Goal: Transaction & Acquisition: Purchase product/service

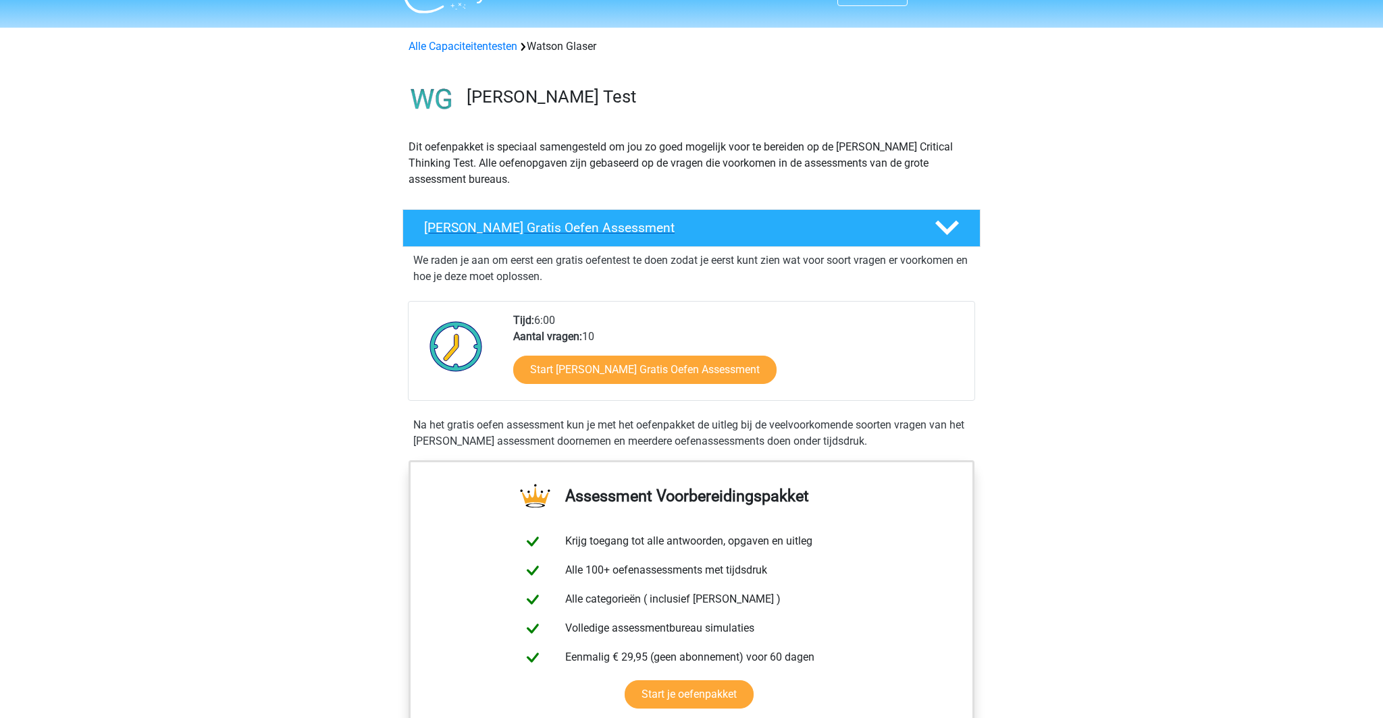
scroll to position [30, 0]
click at [630, 385] on link "Start Watson Glaser Gratis Oefen Assessment" at bounding box center [644, 369] width 303 height 32
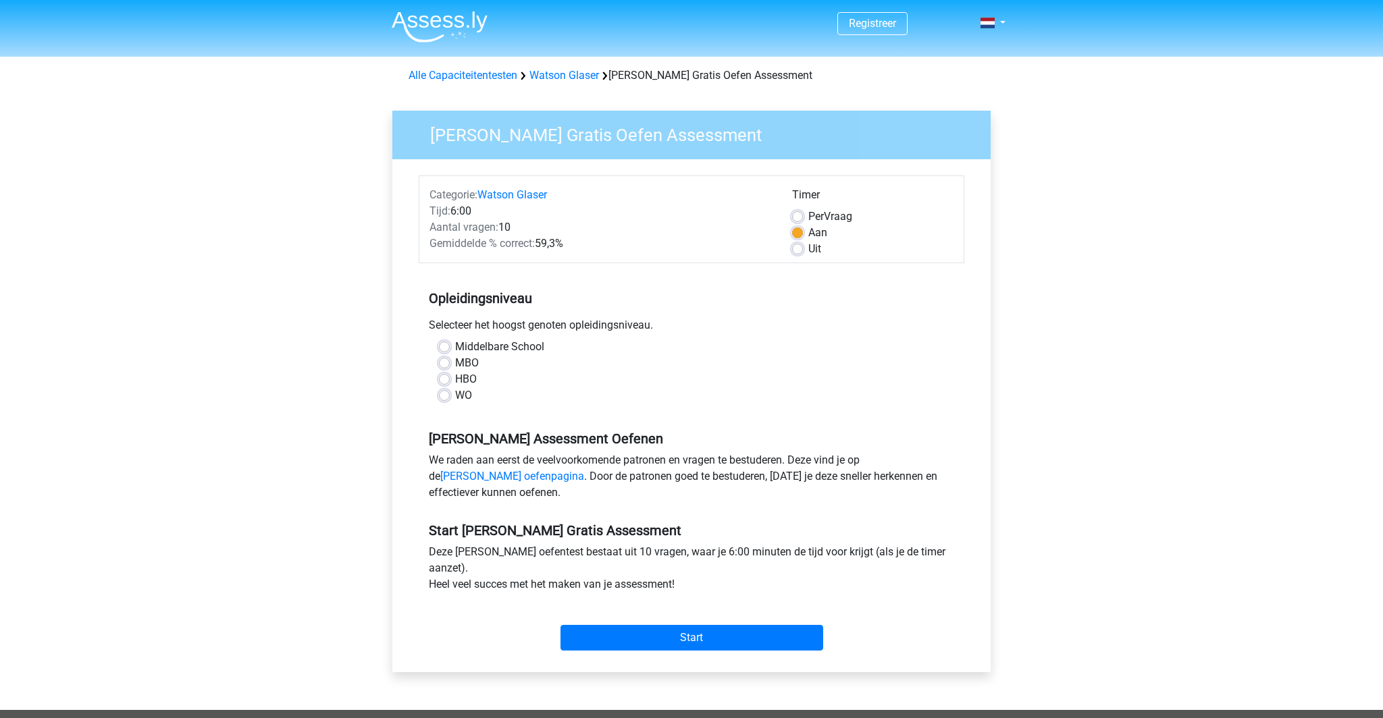
drag, startPoint x: 455, startPoint y: 487, endPoint x: 489, endPoint y: 480, distance: 35.2
click at [455, 404] on label "WO" at bounding box center [463, 395] width 17 height 16
click at [450, 401] on input "WO" at bounding box center [444, 394] width 11 height 14
radio input "true"
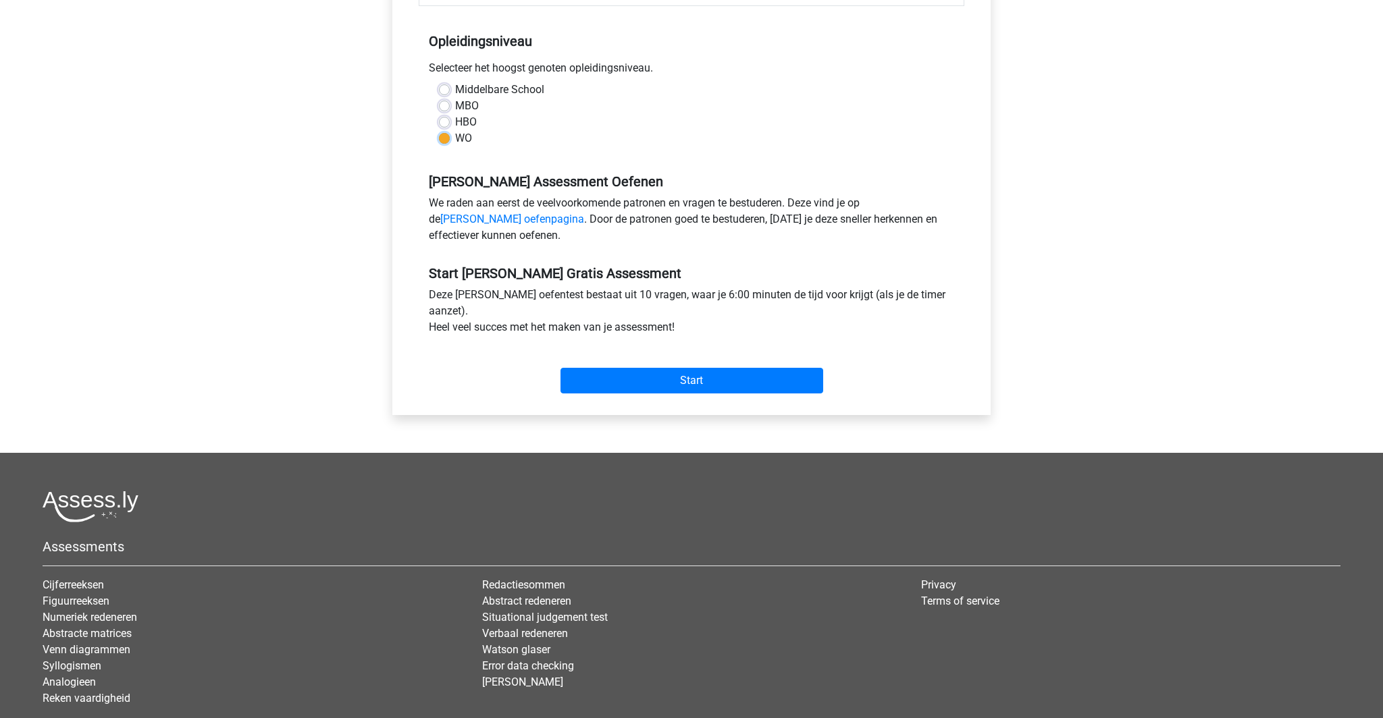
scroll to position [259, 0]
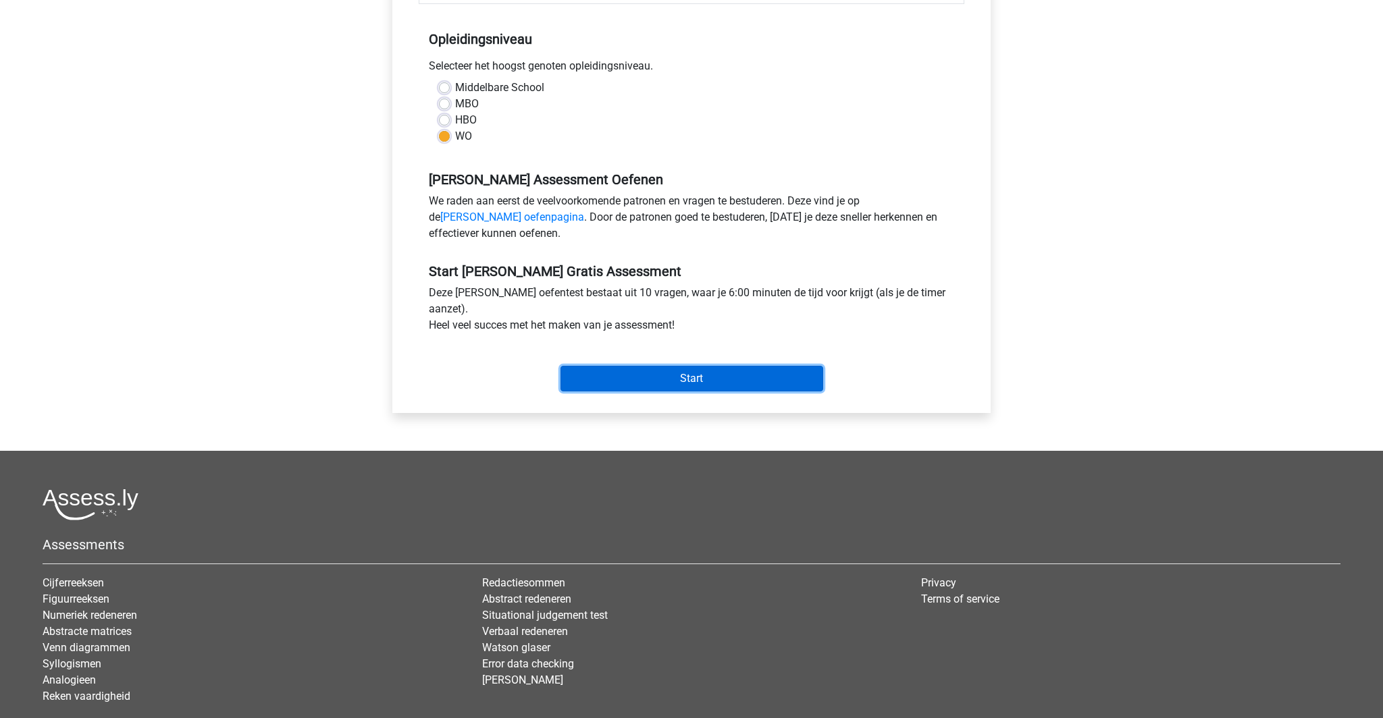
click at [692, 392] on input "Start" at bounding box center [691, 379] width 263 height 26
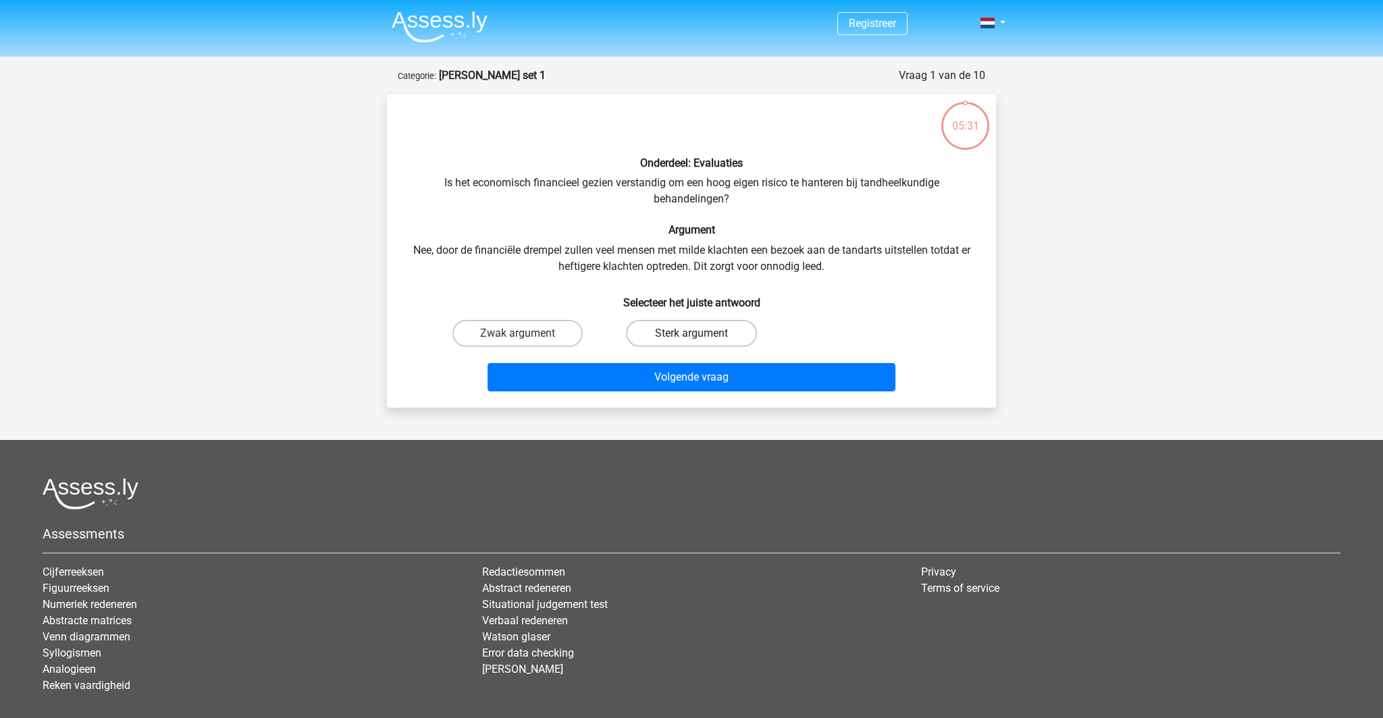
click at [682, 347] on label "Sterk argument" at bounding box center [691, 333] width 130 height 27
click at [691, 342] on input "Sterk argument" at bounding box center [695, 337] width 9 height 9
radio input "true"
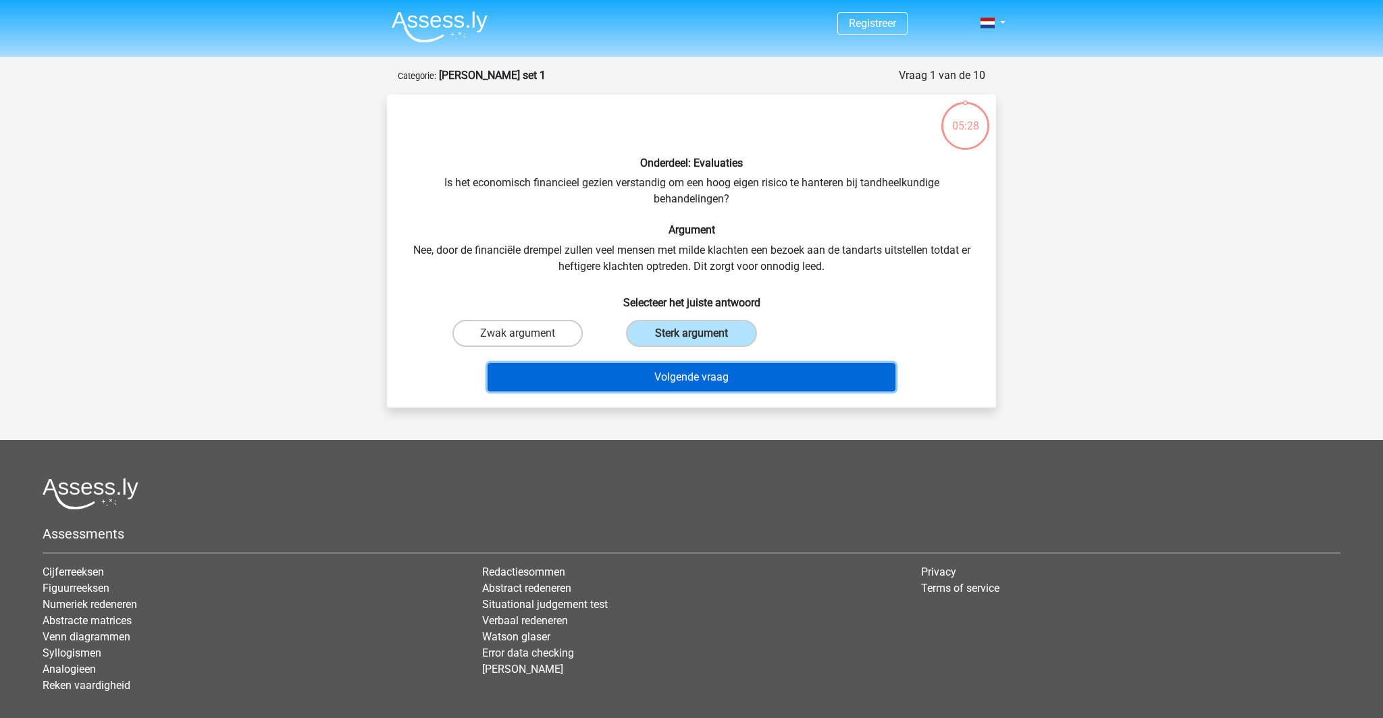
click at [685, 392] on button "Volgende vraag" at bounding box center [691, 377] width 408 height 28
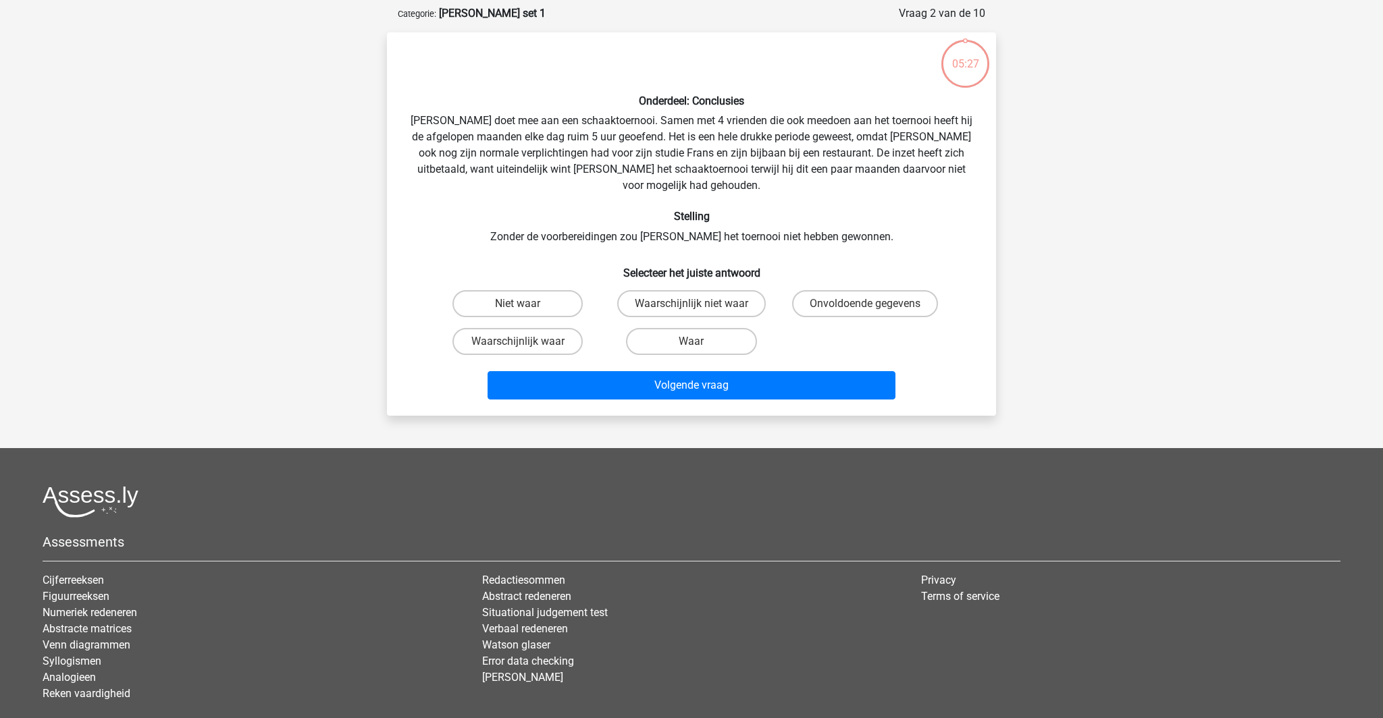
scroll to position [74, 0]
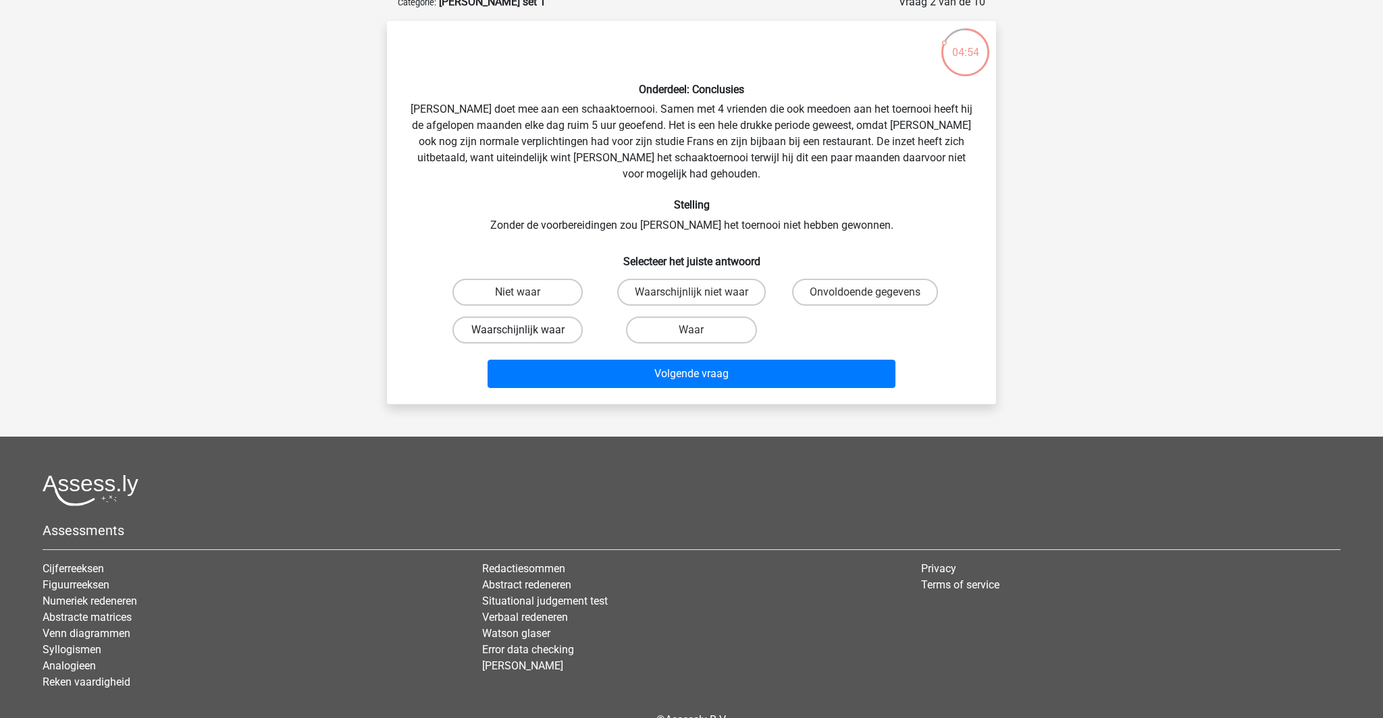
click at [529, 344] on label "Waarschijnlijk waar" at bounding box center [517, 330] width 130 height 27
click at [527, 339] on input "Waarschijnlijk waar" at bounding box center [522, 334] width 9 height 9
radio input "true"
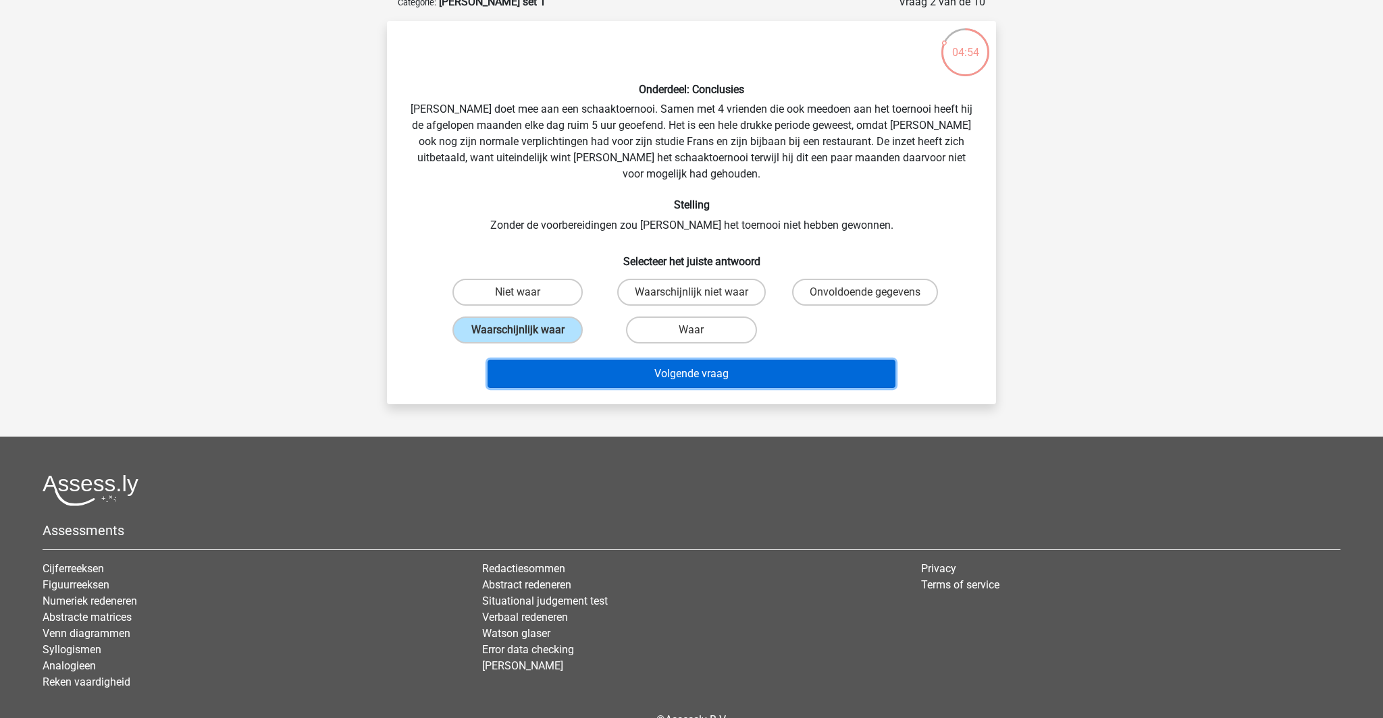
click at [683, 388] on button "Volgende vraag" at bounding box center [691, 374] width 408 height 28
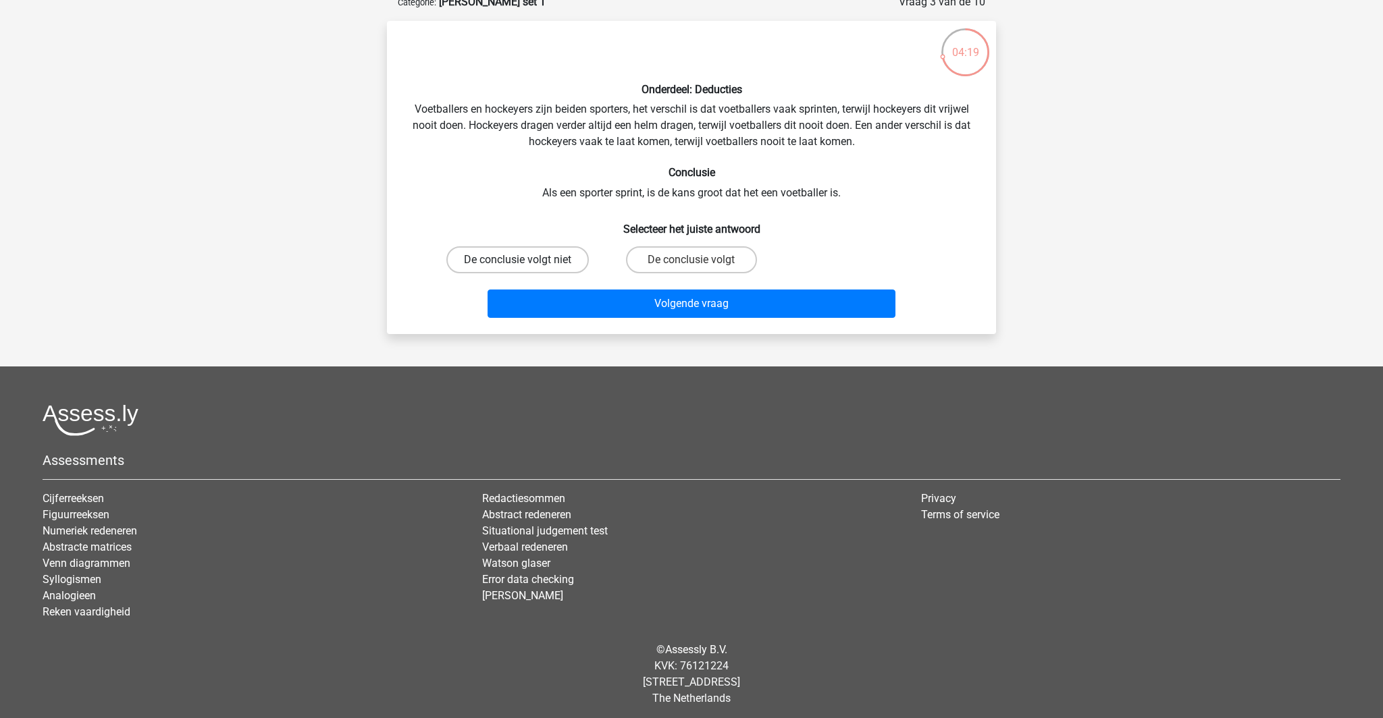
click at [533, 273] on label "De conclusie volgt niet" at bounding box center [517, 259] width 142 height 27
click at [527, 269] on input "De conclusie volgt niet" at bounding box center [522, 264] width 9 height 9
radio input "true"
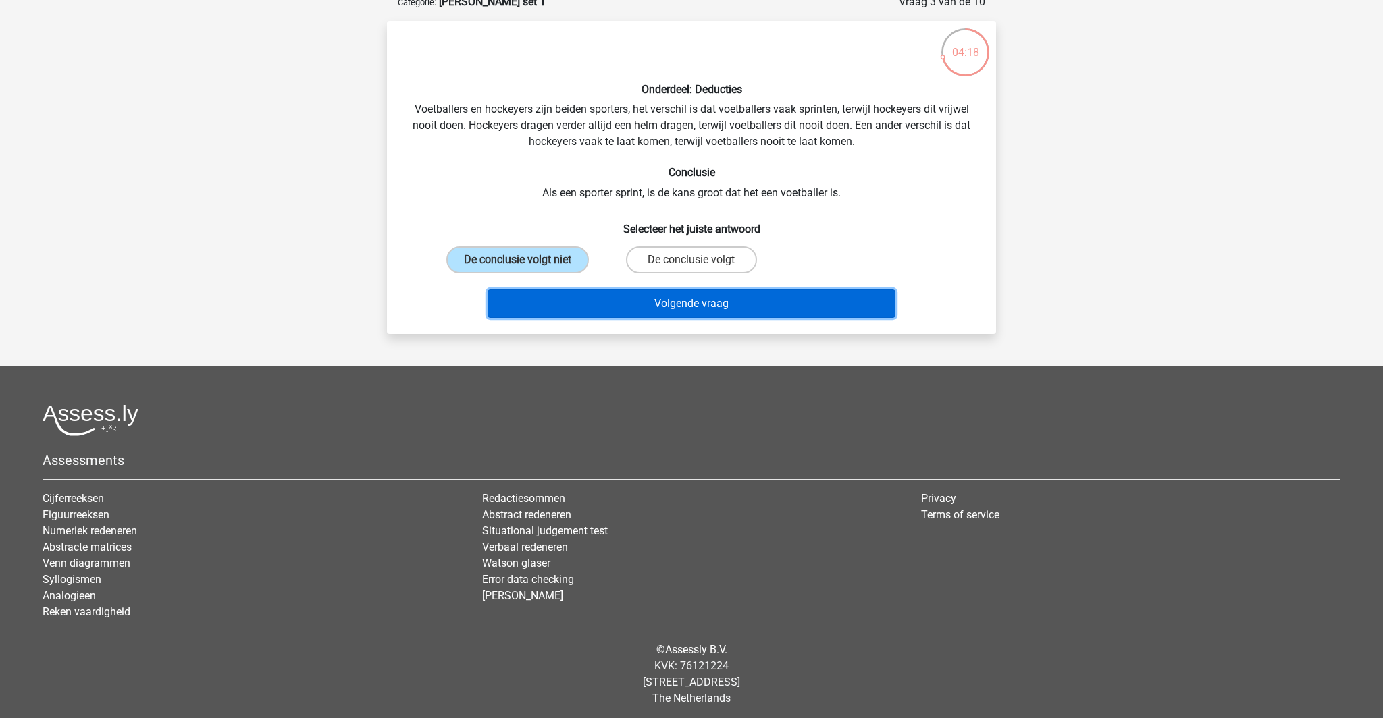
click at [705, 318] on button "Volgende vraag" at bounding box center [691, 304] width 408 height 28
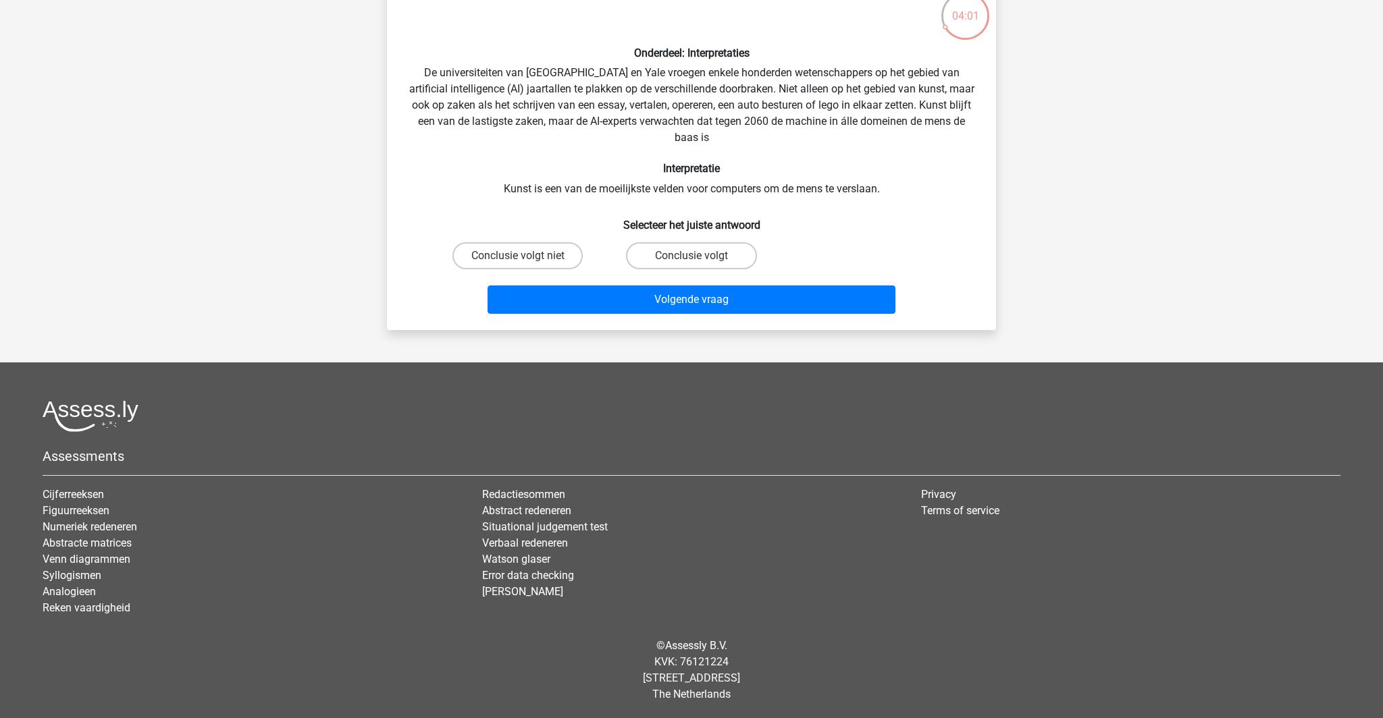
scroll to position [122, 0]
click at [682, 269] on label "Conclusie volgt" at bounding box center [691, 255] width 130 height 27
click at [691, 264] on input "Conclusie volgt" at bounding box center [695, 259] width 9 height 9
radio input "true"
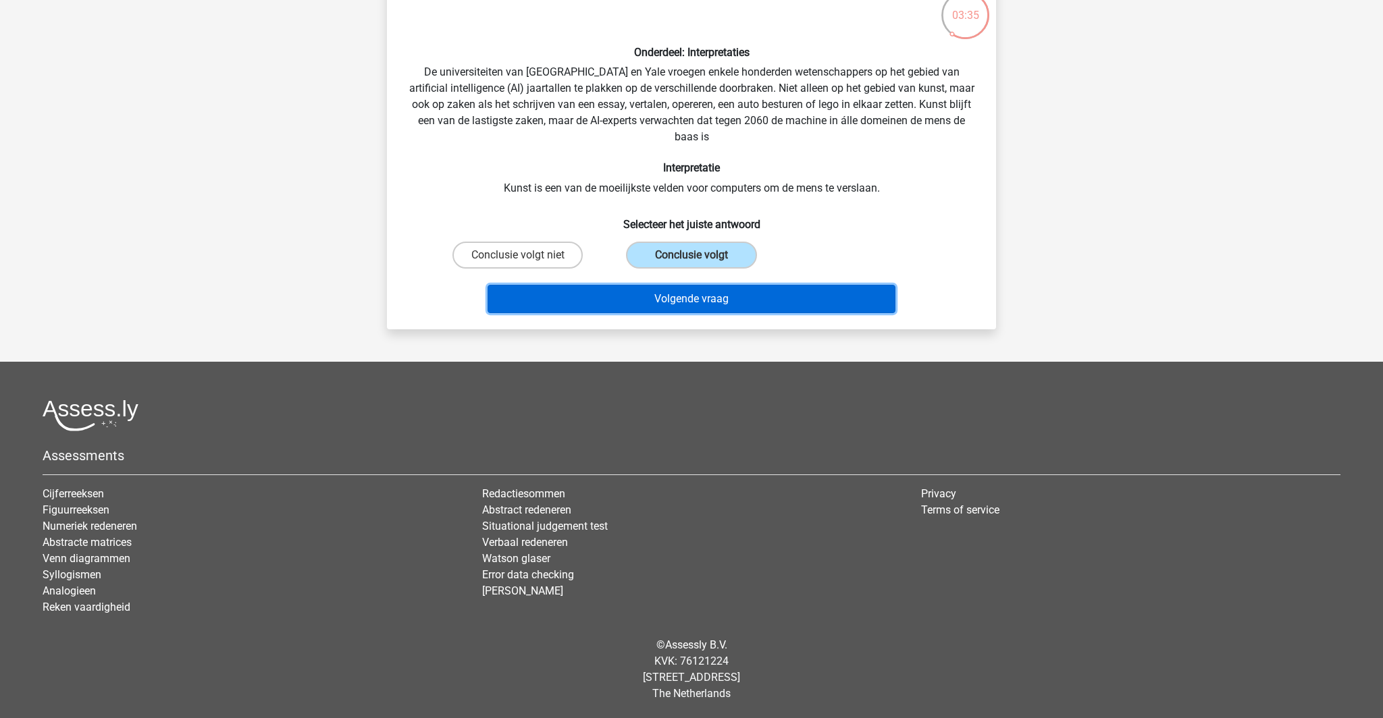
click at [674, 313] on button "Volgende vraag" at bounding box center [691, 299] width 408 height 28
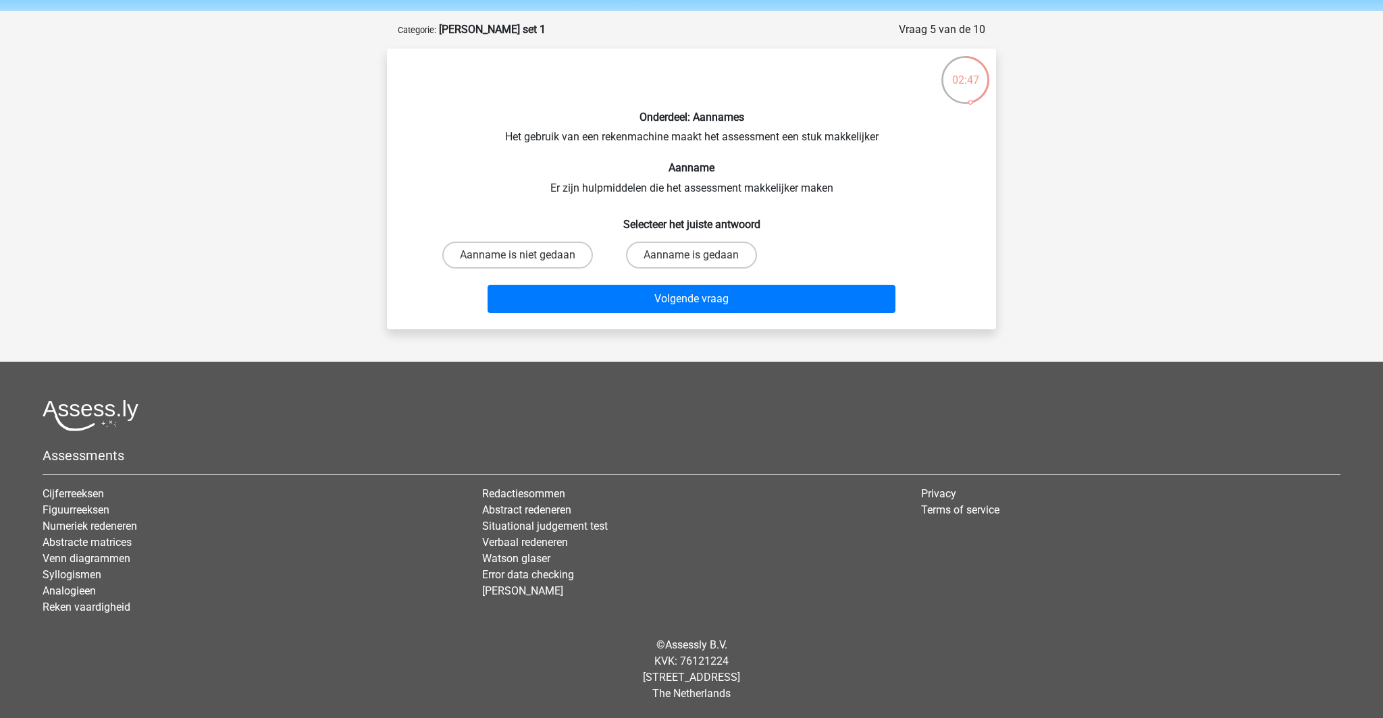
scroll to position [70, 0]
click at [554, 269] on label "Aanname is niet gedaan" at bounding box center [517, 255] width 151 height 27
click at [527, 264] on input "Aanname is niet gedaan" at bounding box center [522, 259] width 9 height 9
radio input "true"
click at [697, 269] on label "Aanname is gedaan" at bounding box center [691, 255] width 130 height 27
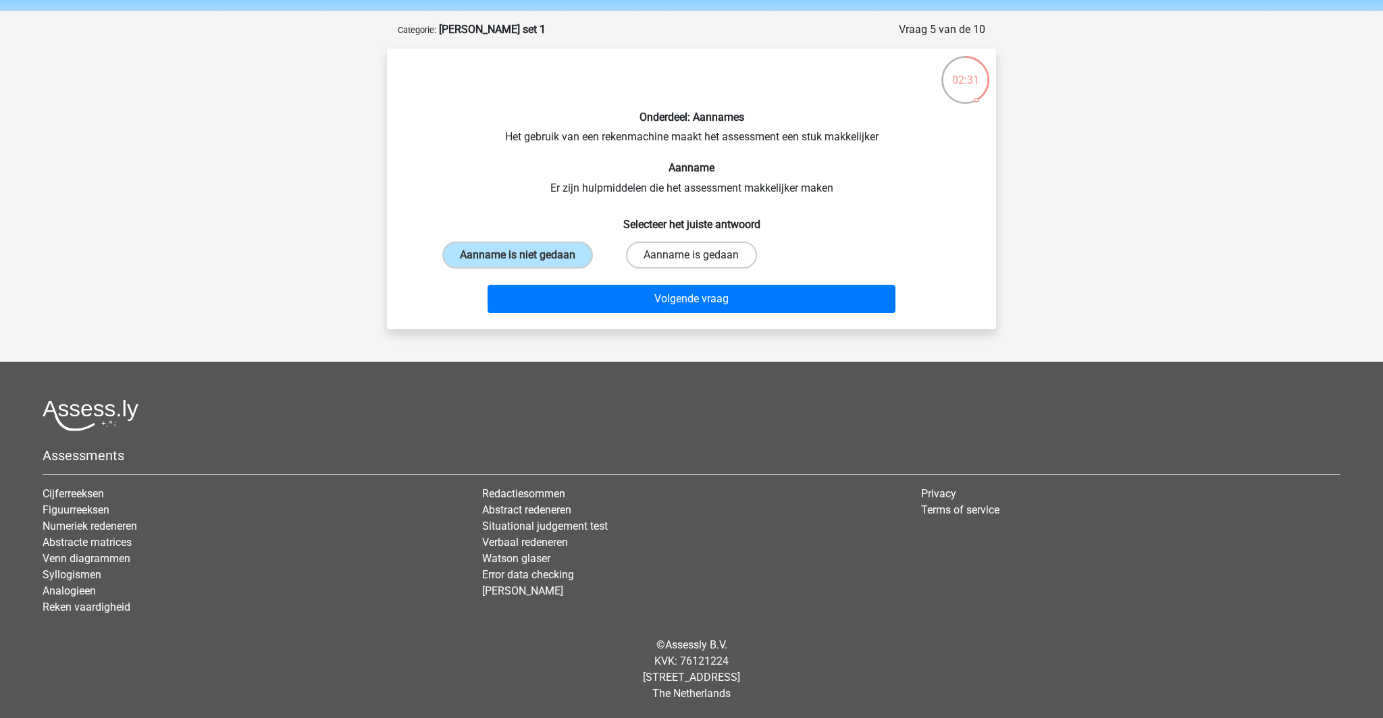
click at [697, 264] on input "Aanname is gedaan" at bounding box center [695, 259] width 9 height 9
radio input "true"
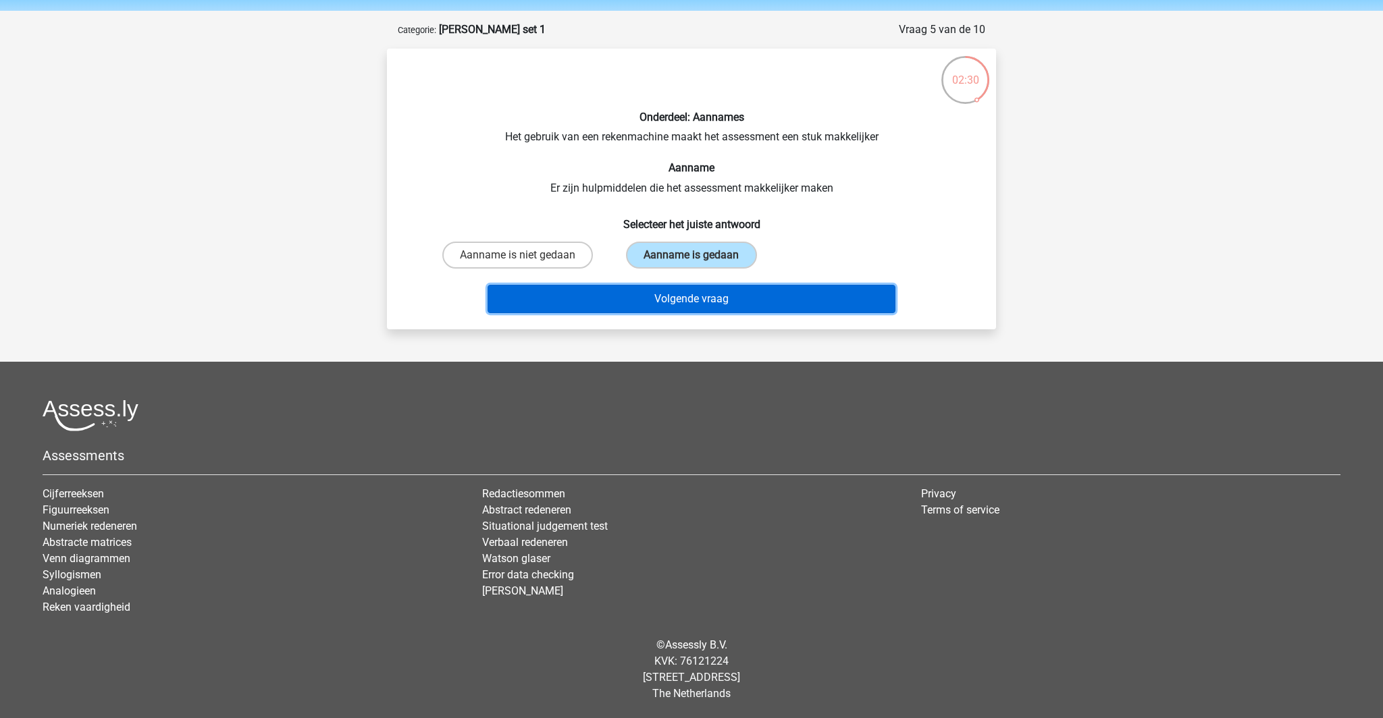
click at [697, 313] on button "Volgende vraag" at bounding box center [691, 299] width 408 height 28
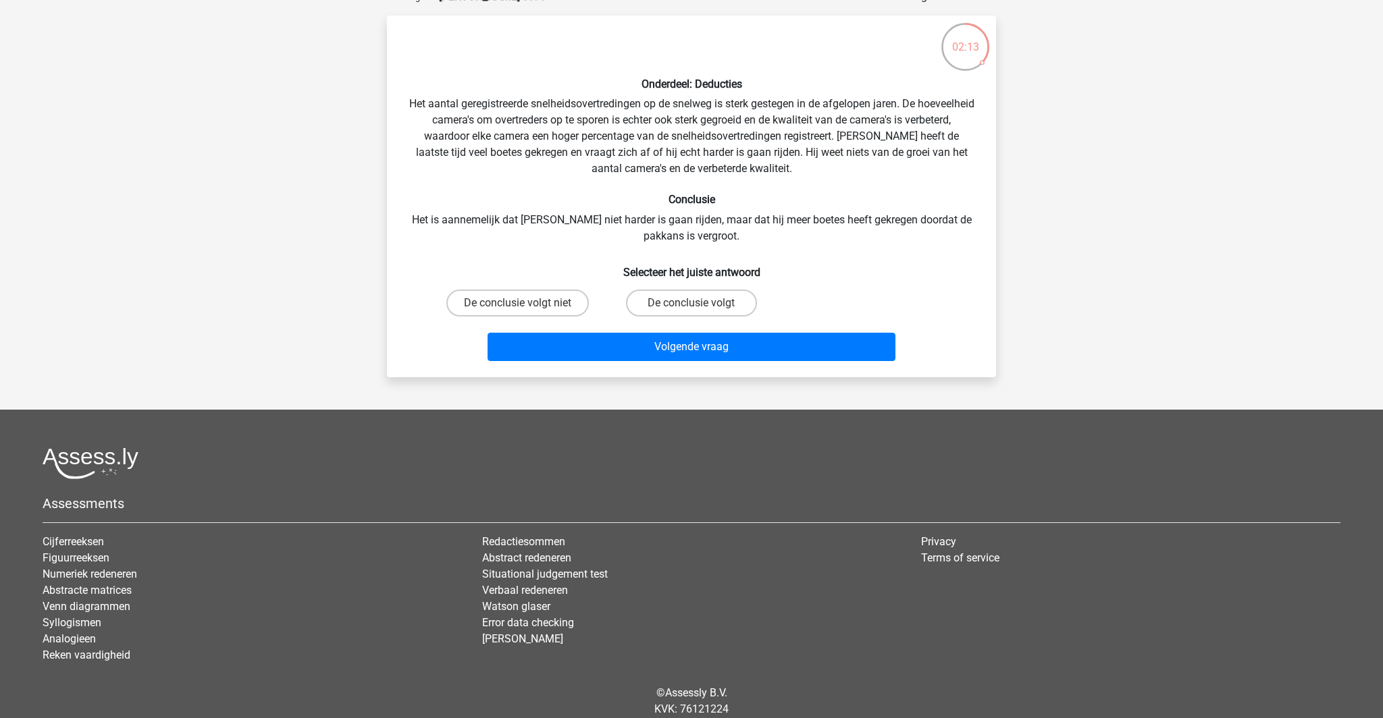
scroll to position [81, 0]
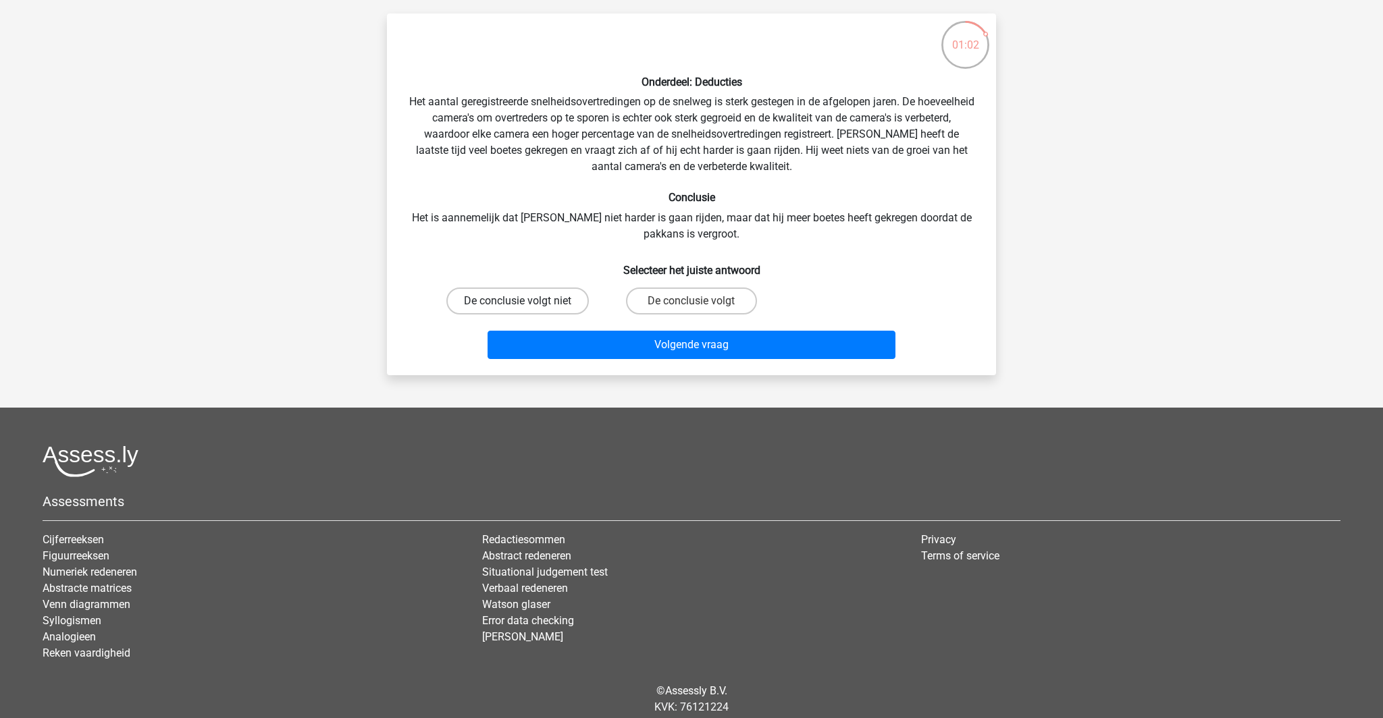
drag, startPoint x: 541, startPoint y: 410, endPoint x: 534, endPoint y: 387, distance: 23.9
click at [541, 315] on label "De conclusie volgt niet" at bounding box center [517, 301] width 142 height 27
click at [527, 310] on input "De conclusie volgt niet" at bounding box center [522, 305] width 9 height 9
radio input "true"
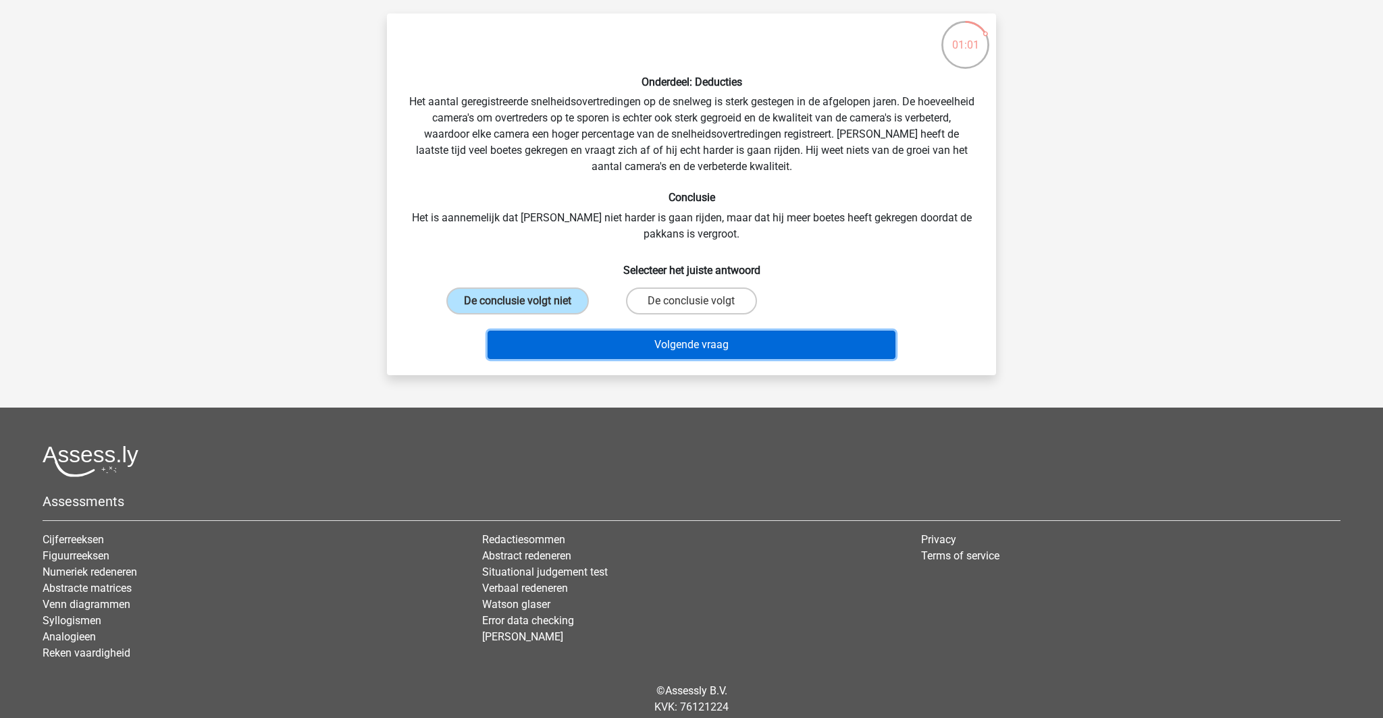
click at [680, 359] on button "Volgende vraag" at bounding box center [691, 345] width 408 height 28
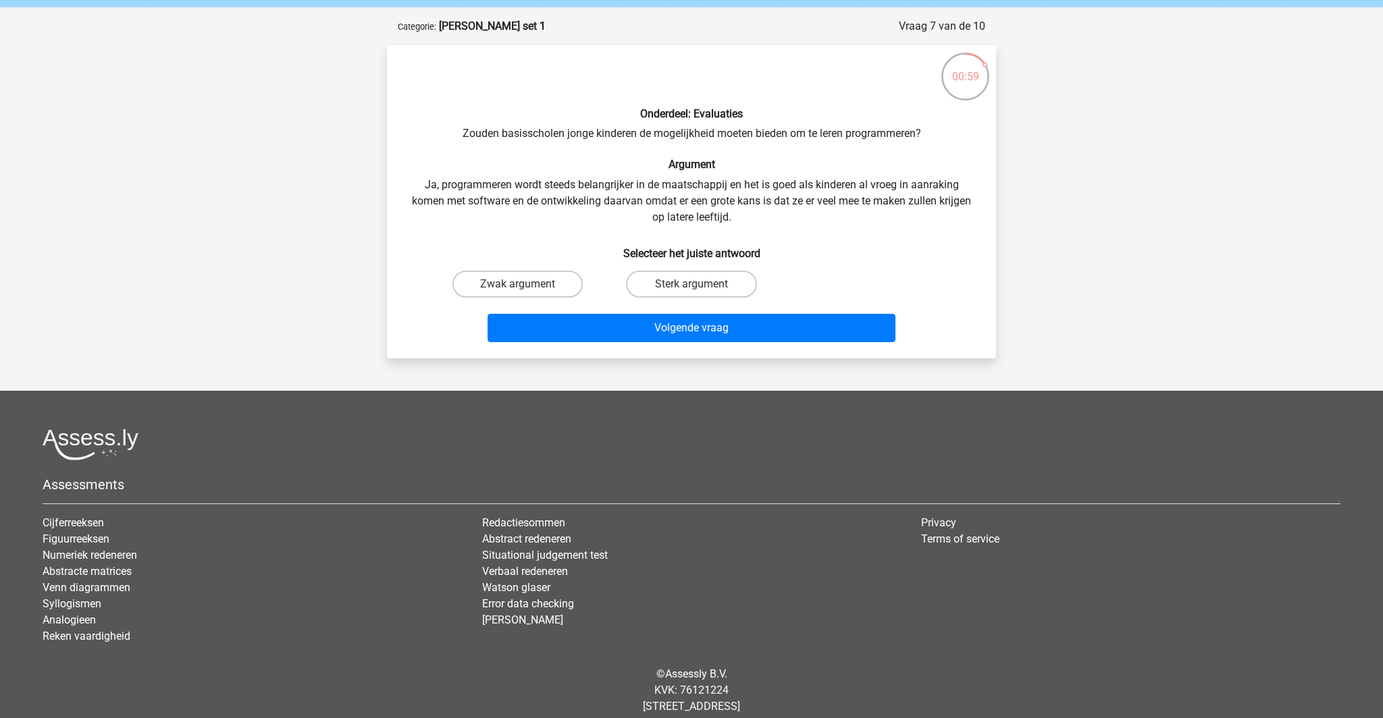
scroll to position [44, 0]
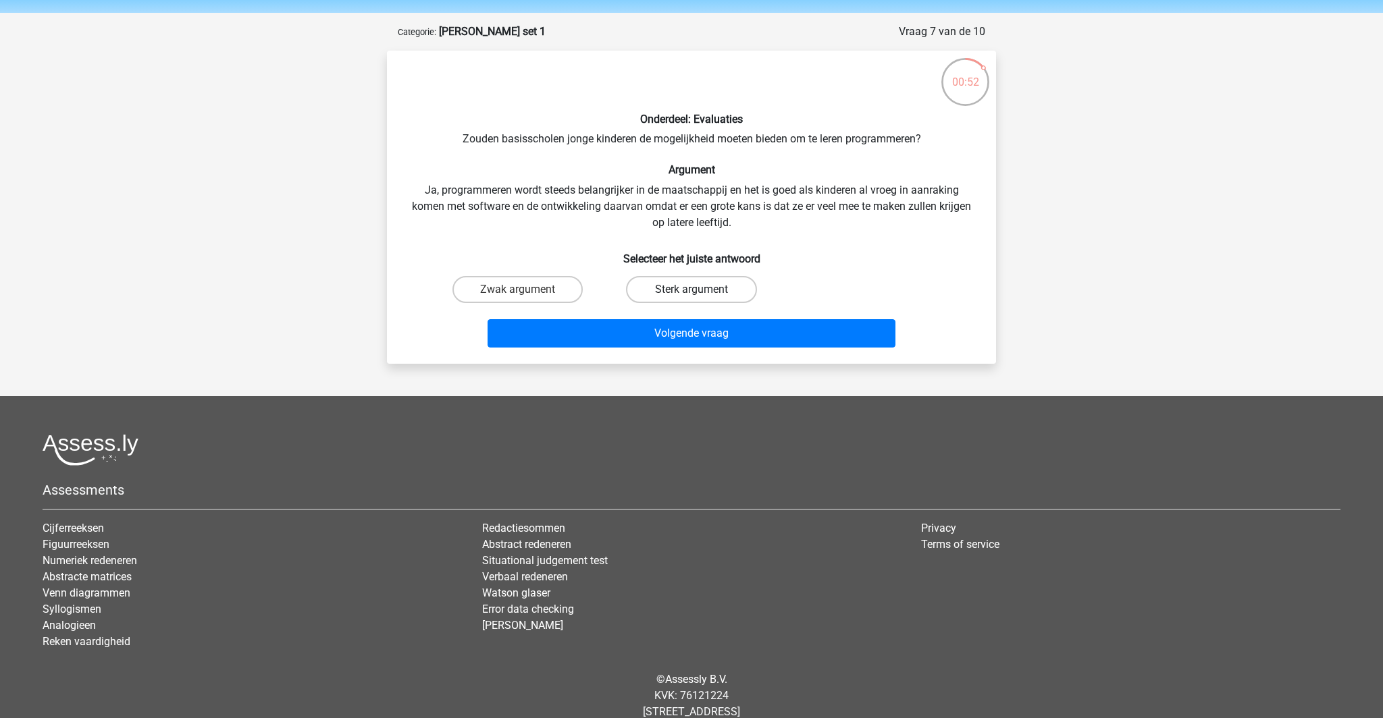
drag, startPoint x: 674, startPoint y: 375, endPoint x: 678, endPoint y: 381, distance: 7.7
click at [674, 303] on label "Sterk argument" at bounding box center [691, 289] width 130 height 27
click at [691, 298] on input "Sterk argument" at bounding box center [695, 294] width 9 height 9
radio input "true"
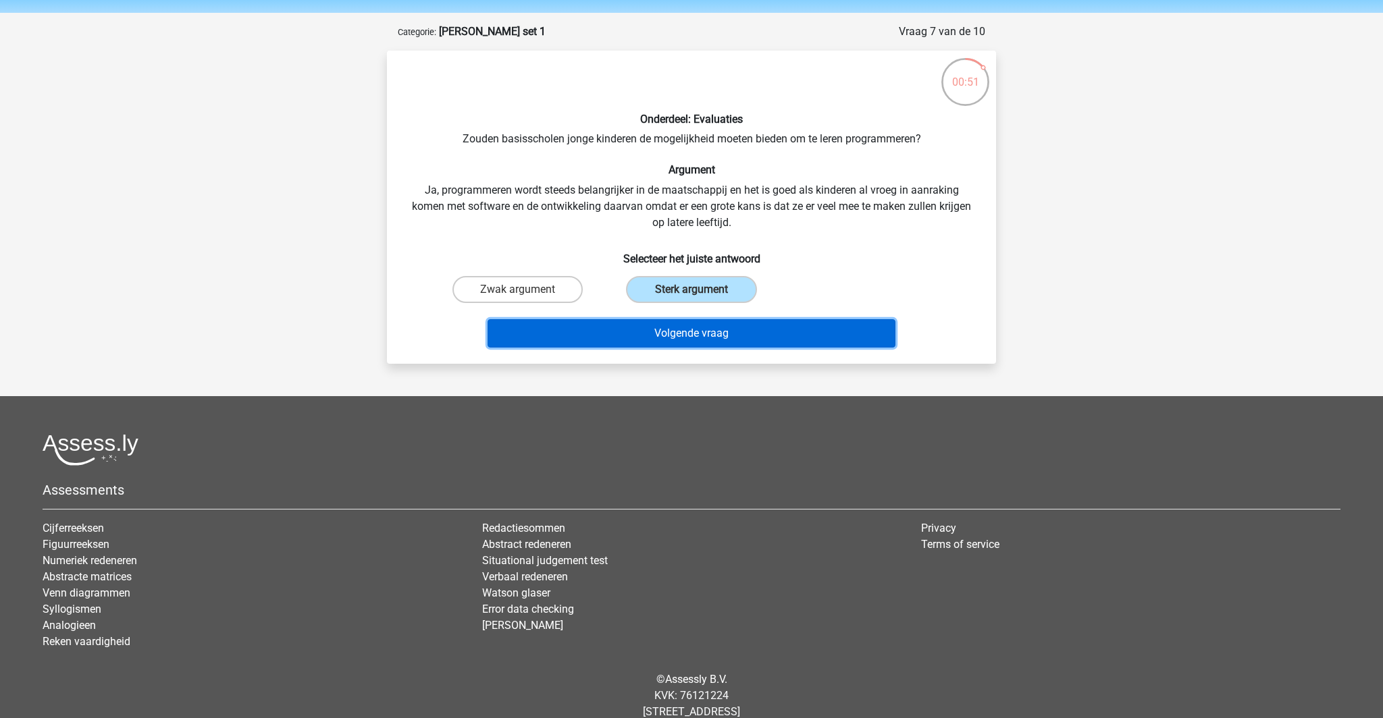
click at [689, 348] on button "Volgende vraag" at bounding box center [691, 333] width 408 height 28
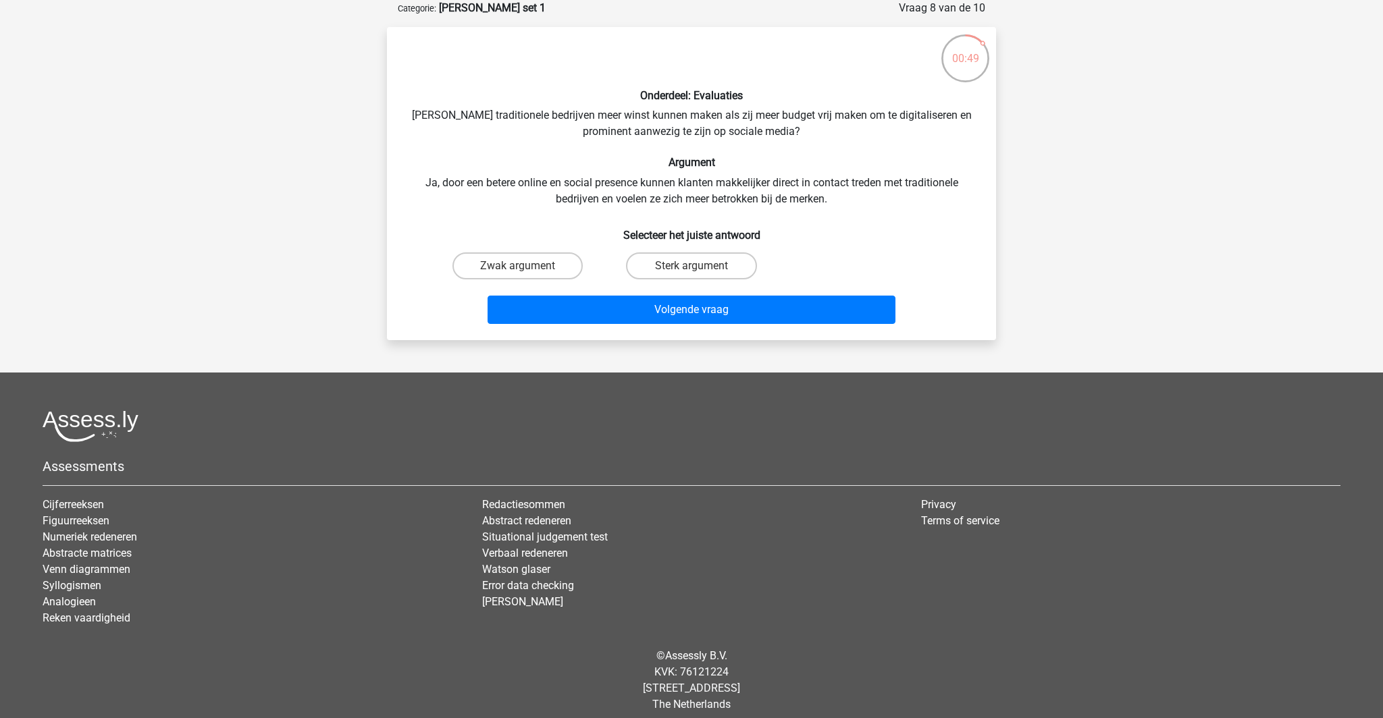
scroll to position [67, 0]
click at [677, 280] on label "Sterk argument" at bounding box center [691, 266] width 130 height 27
click at [691, 275] on input "Sterk argument" at bounding box center [695, 271] width 9 height 9
radio input "true"
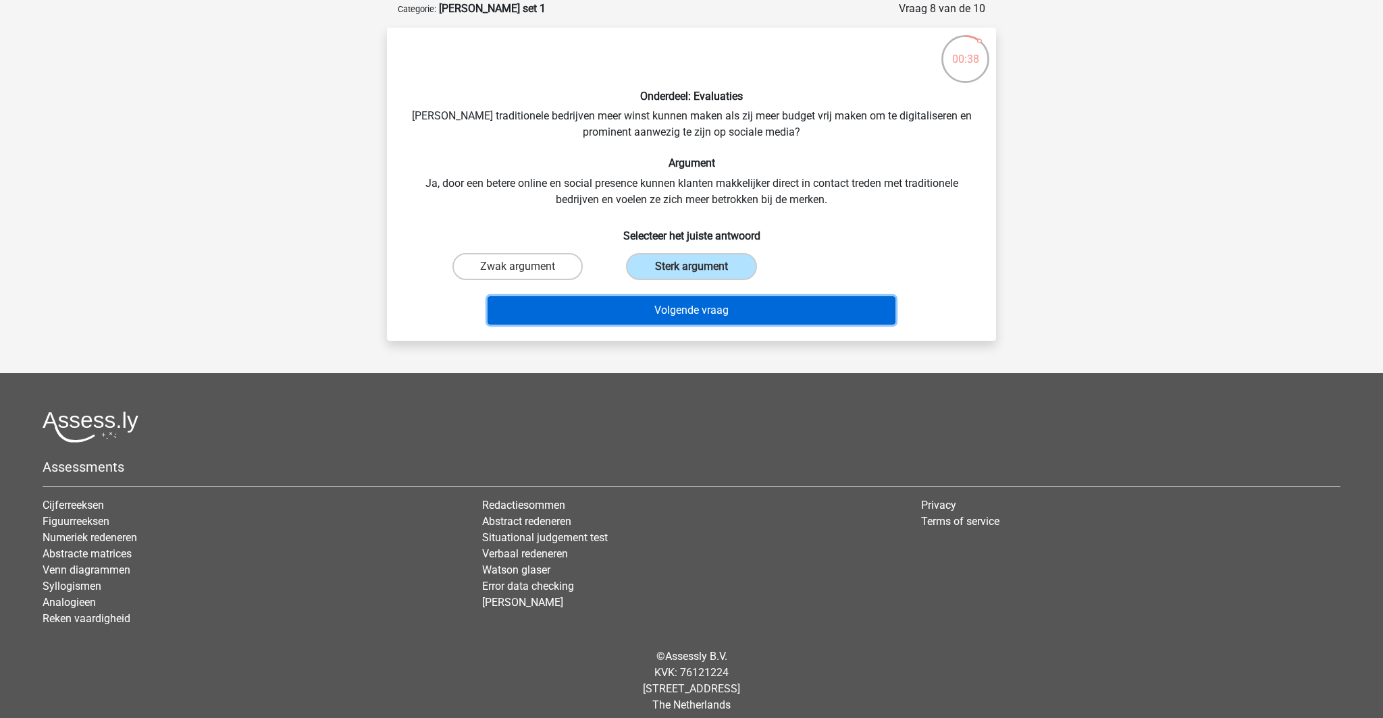
click at [696, 325] on button "Volgende vraag" at bounding box center [691, 310] width 408 height 28
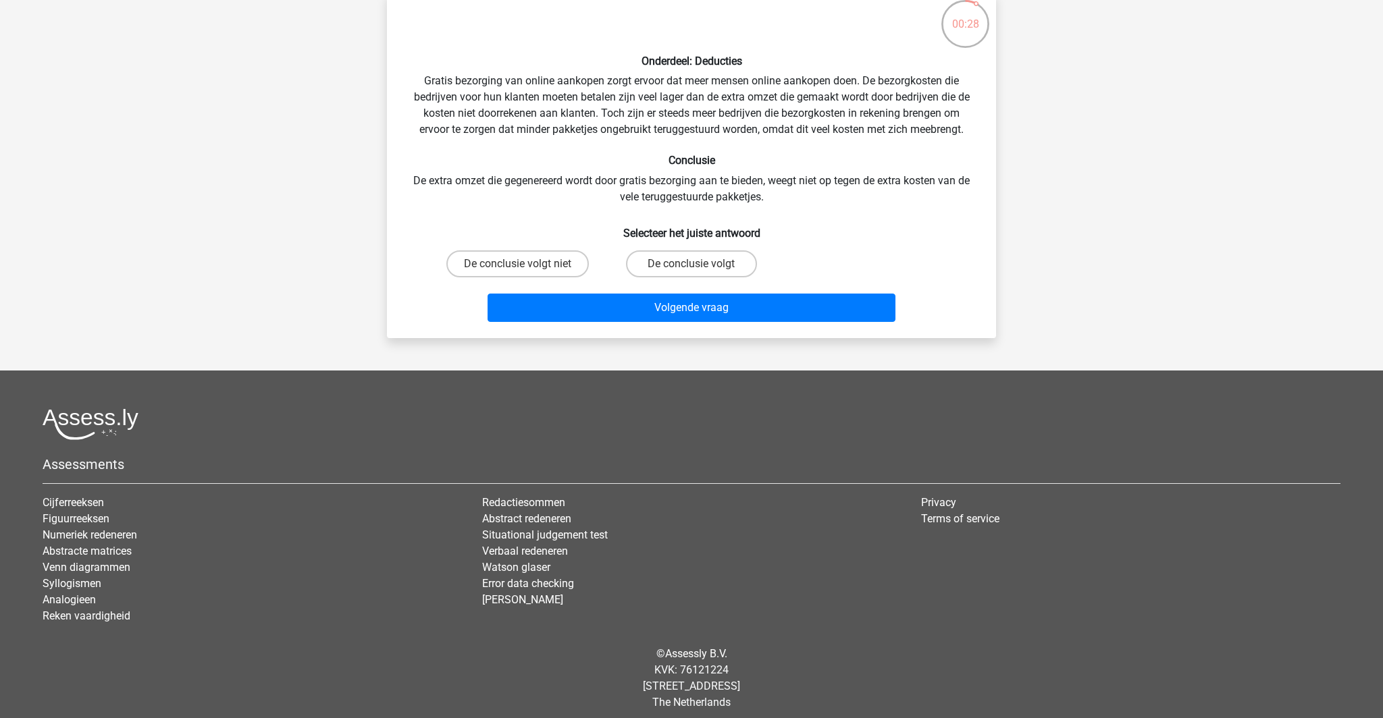
scroll to position [111, 0]
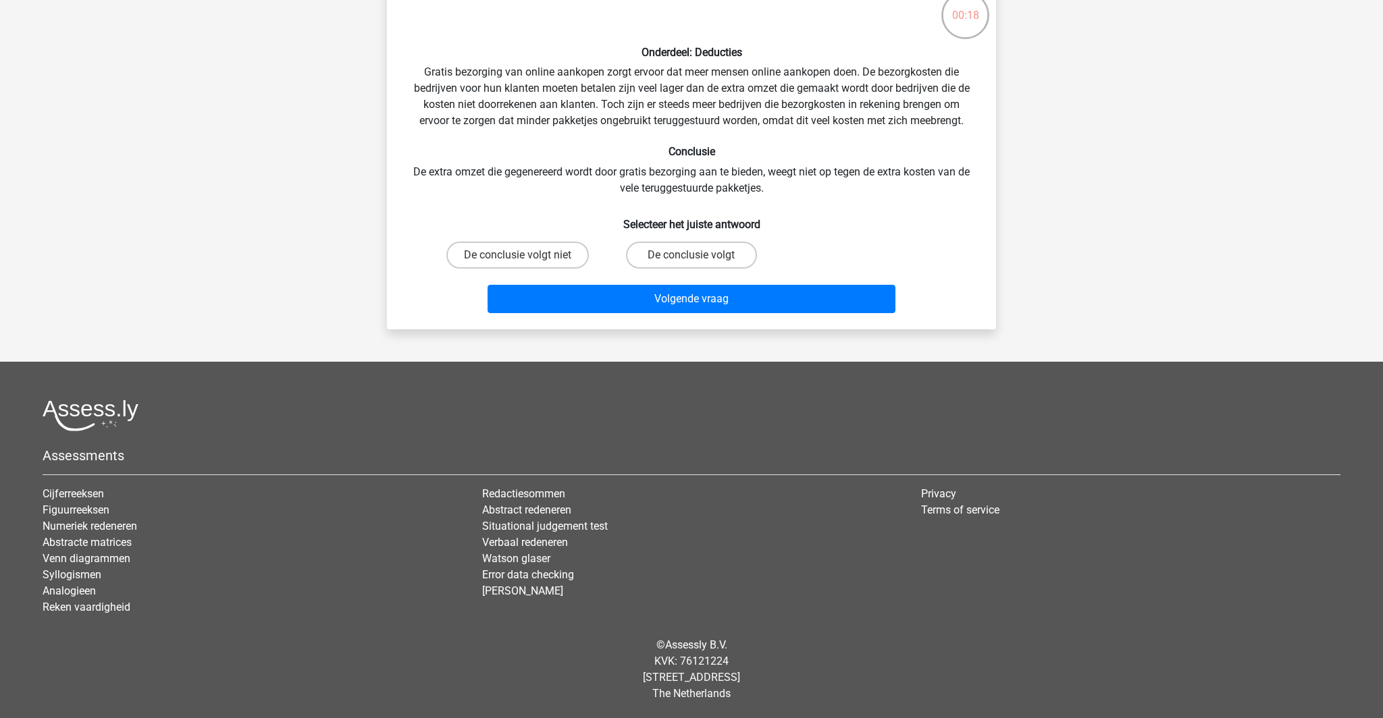
drag, startPoint x: 533, startPoint y: 379, endPoint x: 533, endPoint y: 370, distance: 9.5
click at [533, 269] on label "De conclusie volgt niet" at bounding box center [517, 255] width 142 height 27
click at [527, 264] on input "De conclusie volgt niet" at bounding box center [522, 259] width 9 height 9
radio input "true"
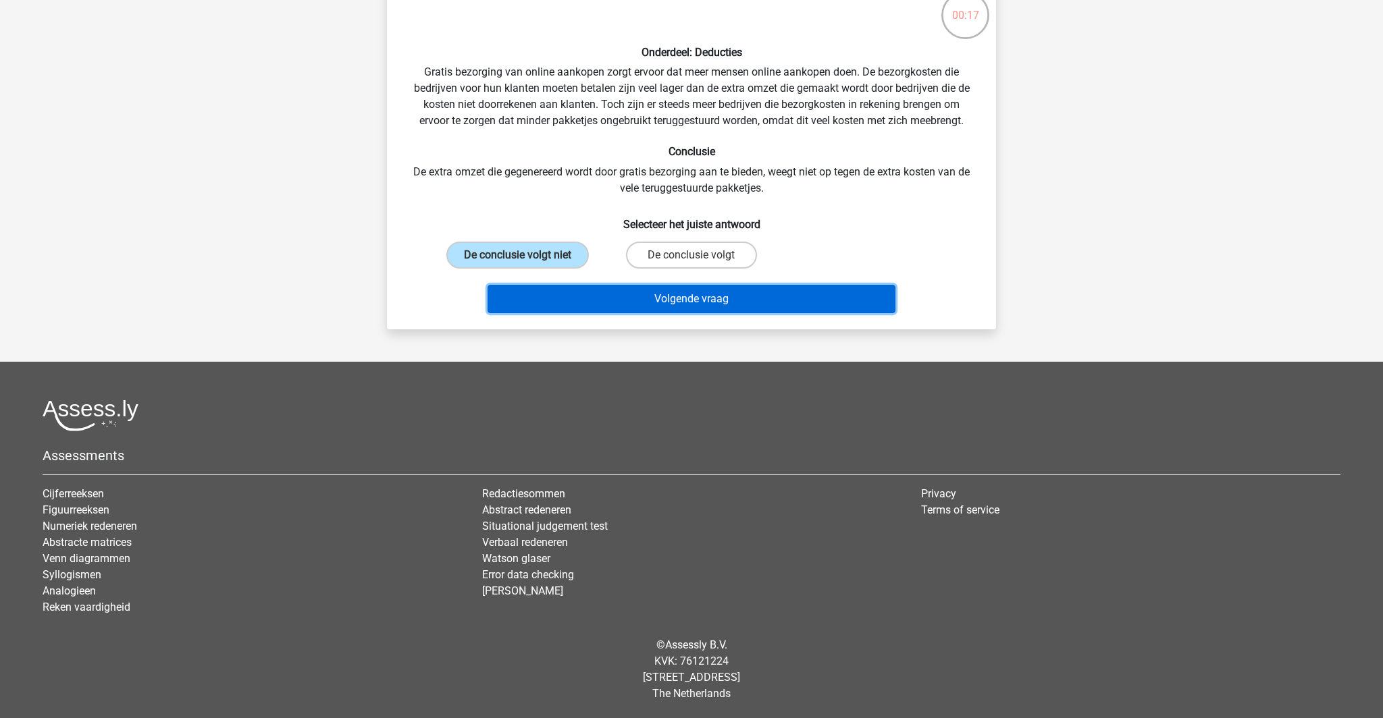
click at [671, 313] on button "Volgende vraag" at bounding box center [691, 299] width 408 height 28
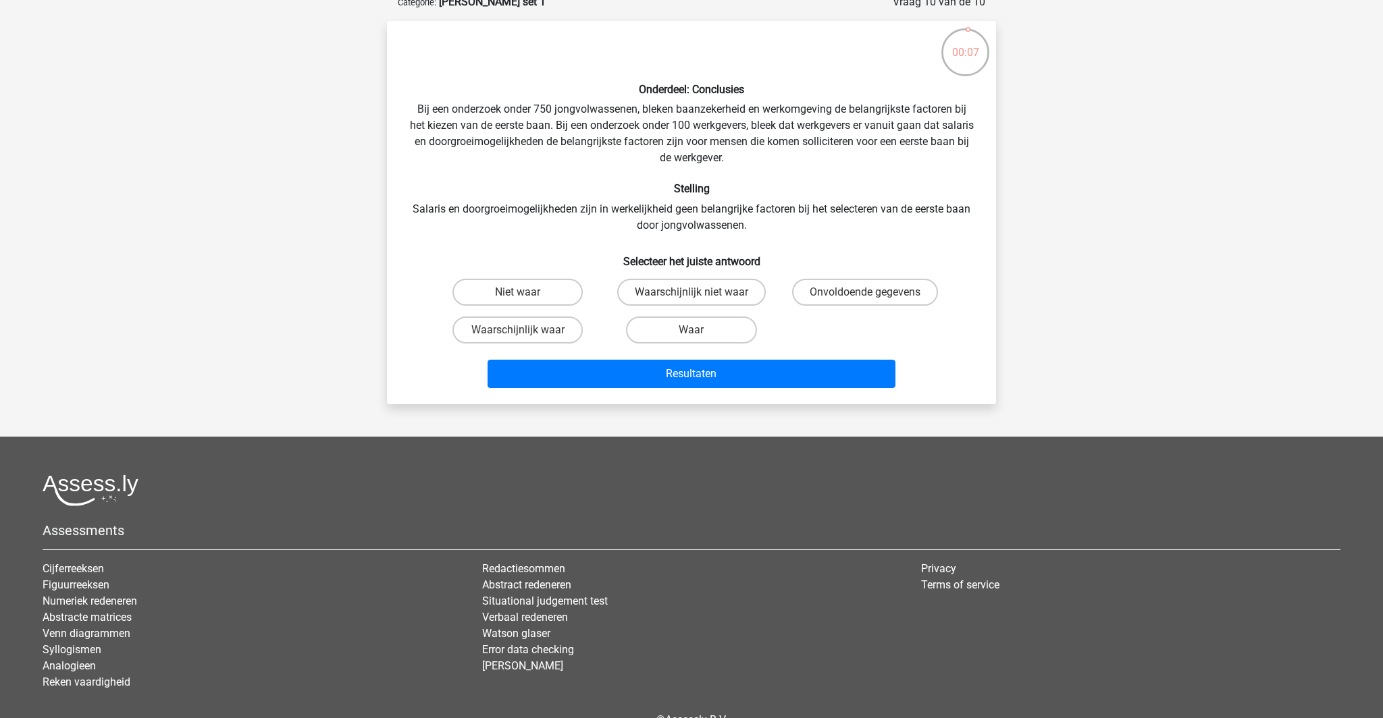
scroll to position [72, 0]
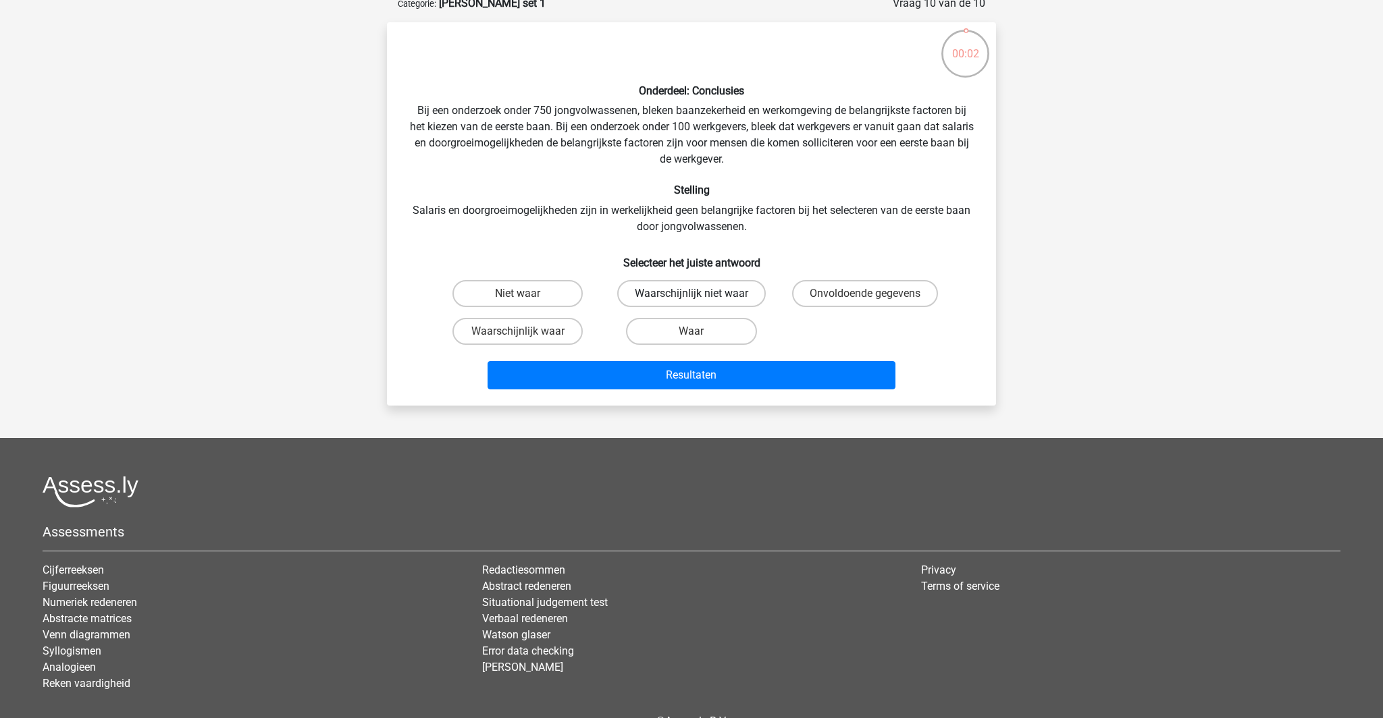
click at [651, 307] on label "Waarschijnlijk niet waar" at bounding box center [691, 293] width 149 height 27
click at [691, 302] on input "Waarschijnlijk niet waar" at bounding box center [695, 298] width 9 height 9
radio input "true"
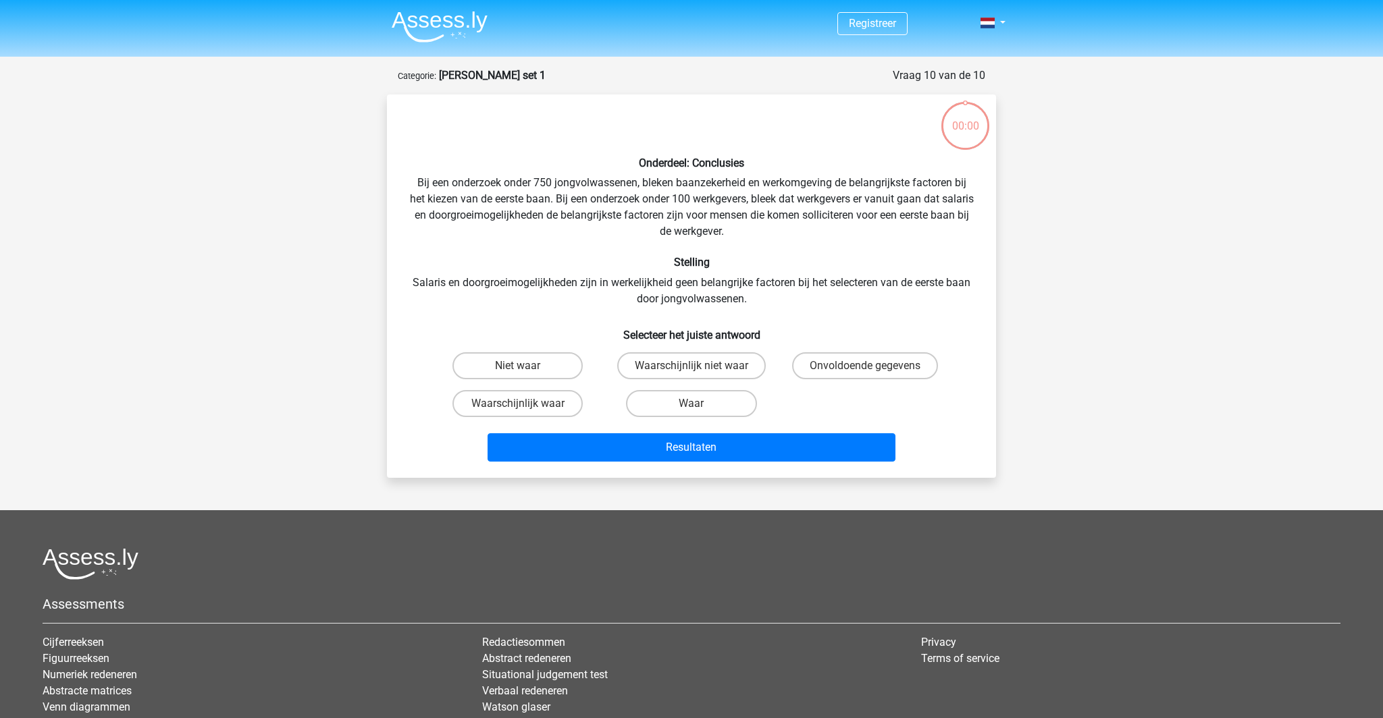
scroll to position [72, 0]
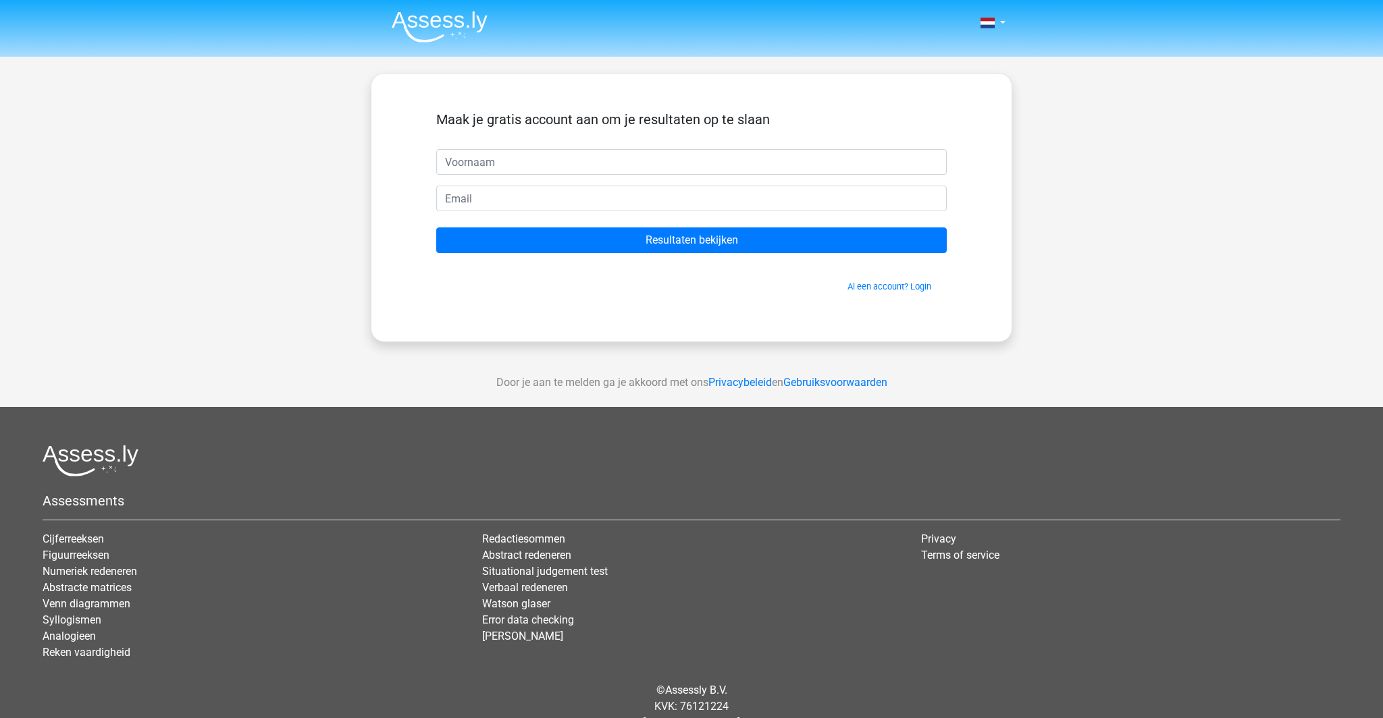
click at [527, 175] on input "text" at bounding box center [691, 162] width 510 height 26
type input "[PERSON_NAME]"
click at [527, 211] on input "email" at bounding box center [691, 199] width 510 height 26
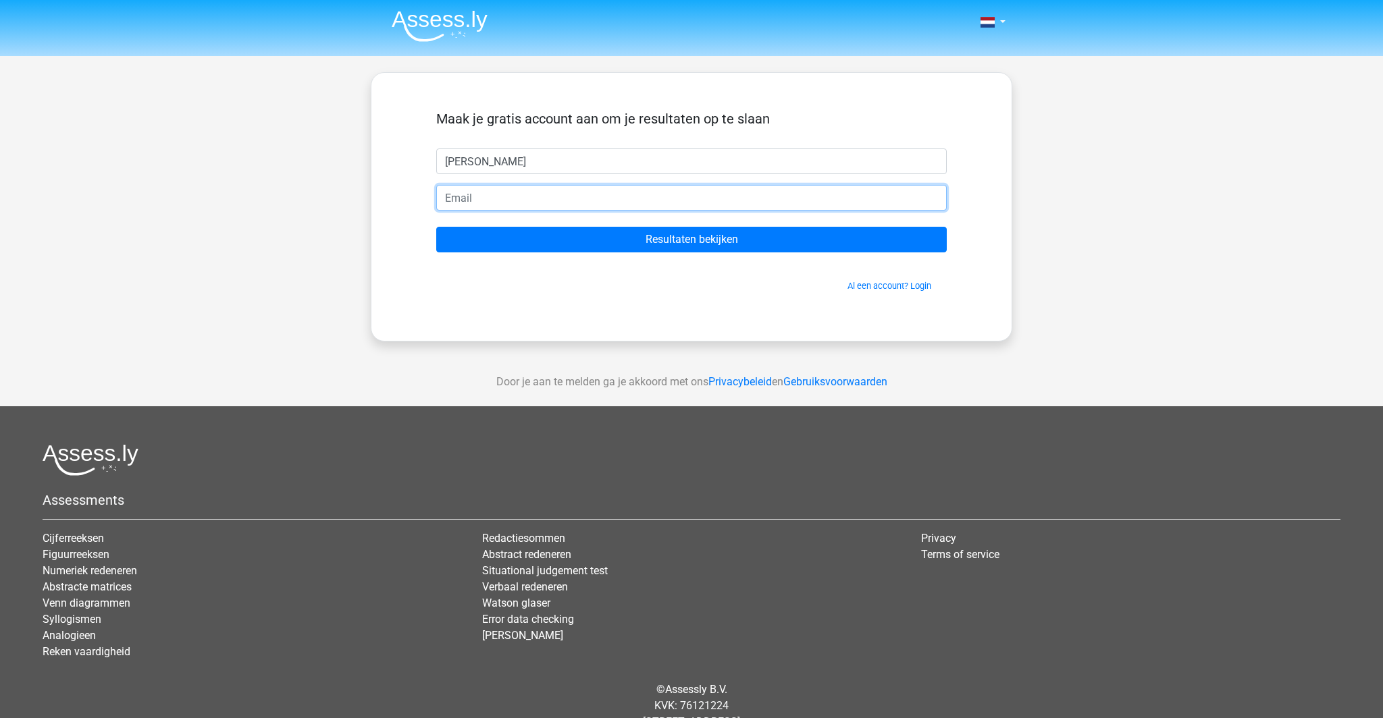
click at [504, 211] on input "email" at bounding box center [691, 198] width 510 height 26
type input "[EMAIL_ADDRESS][DOMAIN_NAME]"
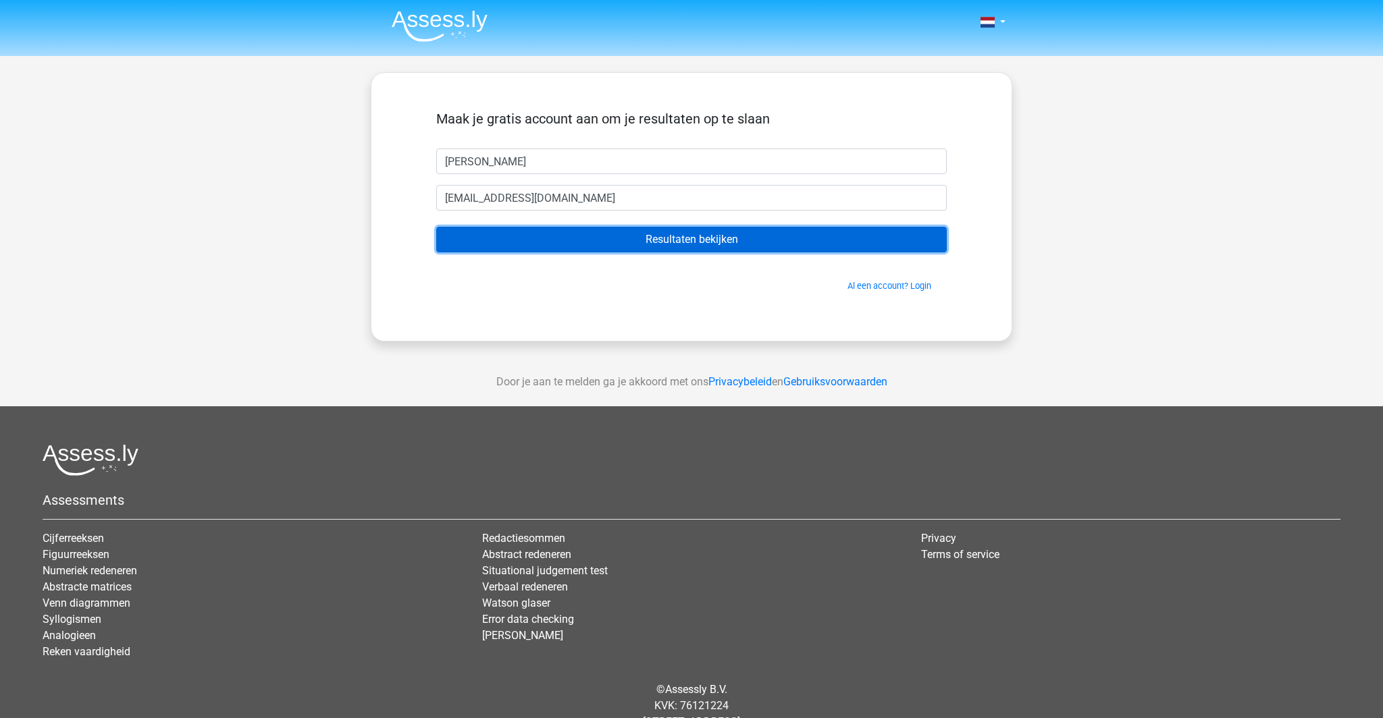
click at [643, 252] on input "Resultaten bekijken" at bounding box center [691, 240] width 510 height 26
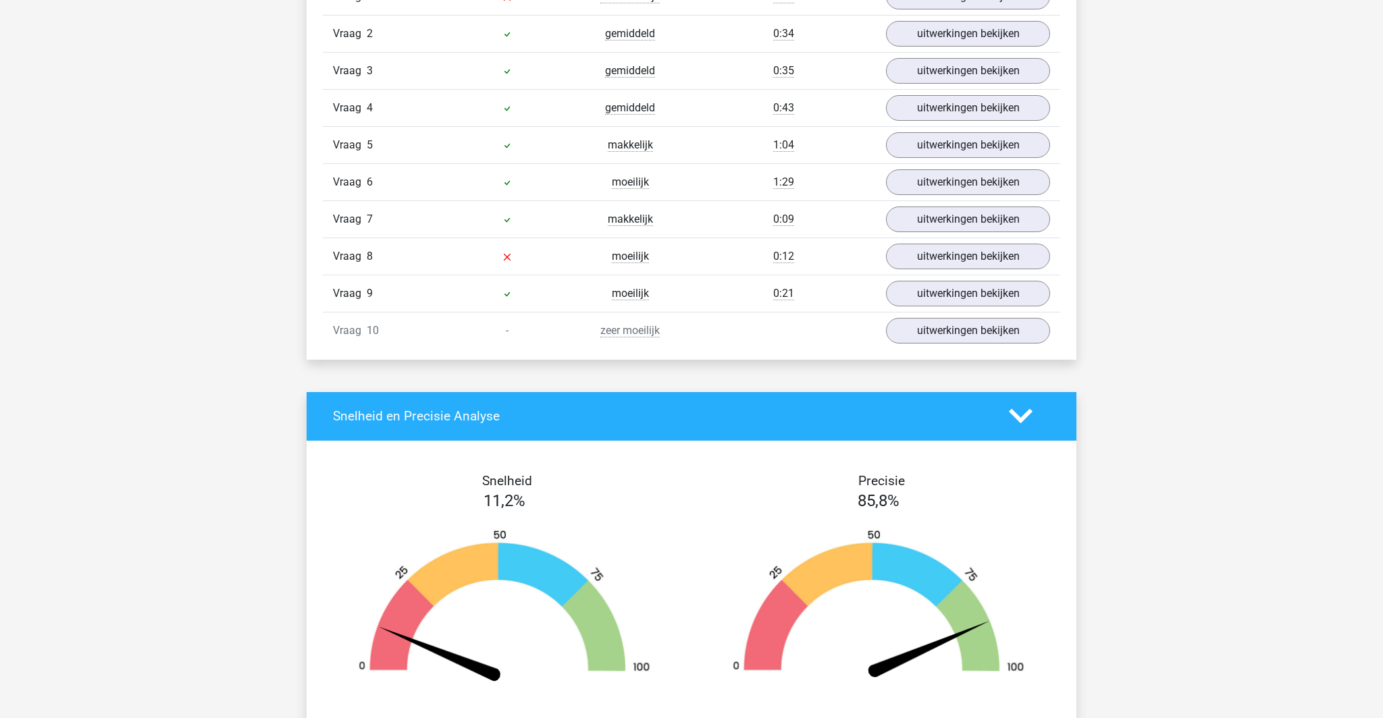
scroll to position [1189, 0]
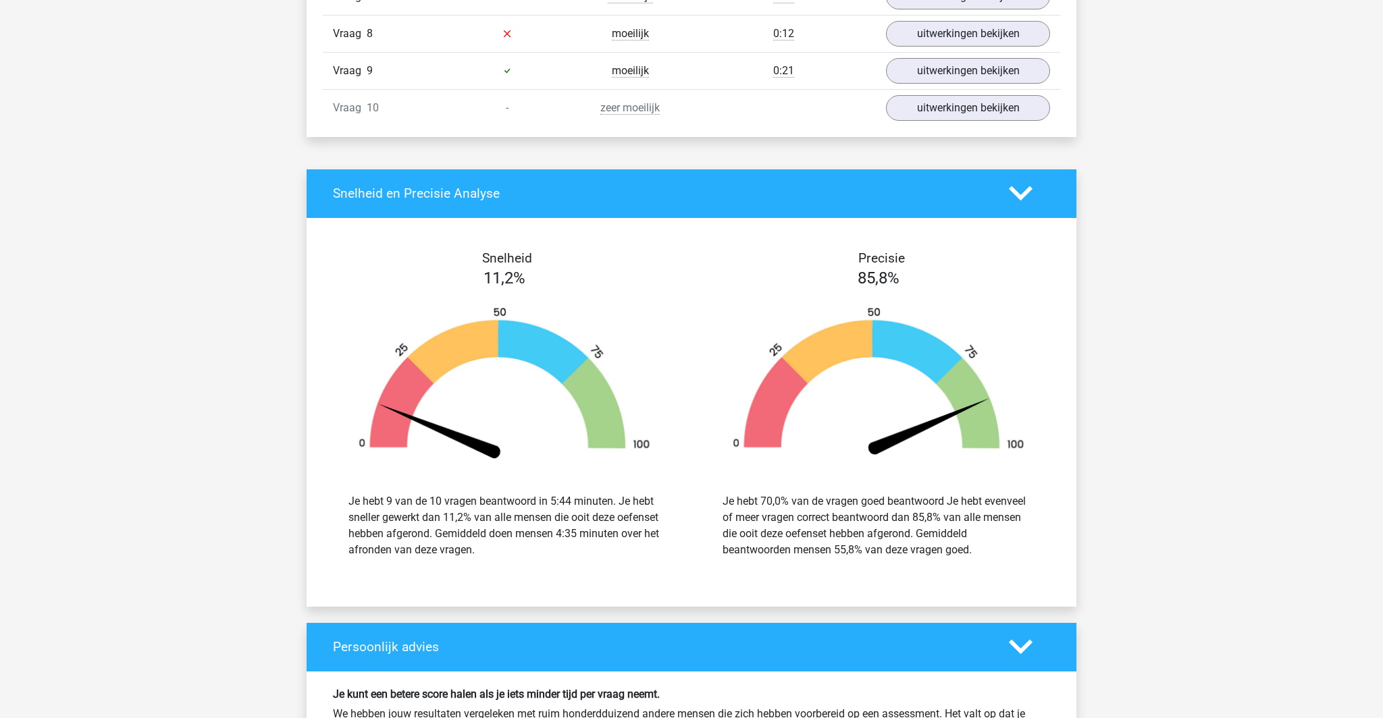
scroll to position [1772, 0]
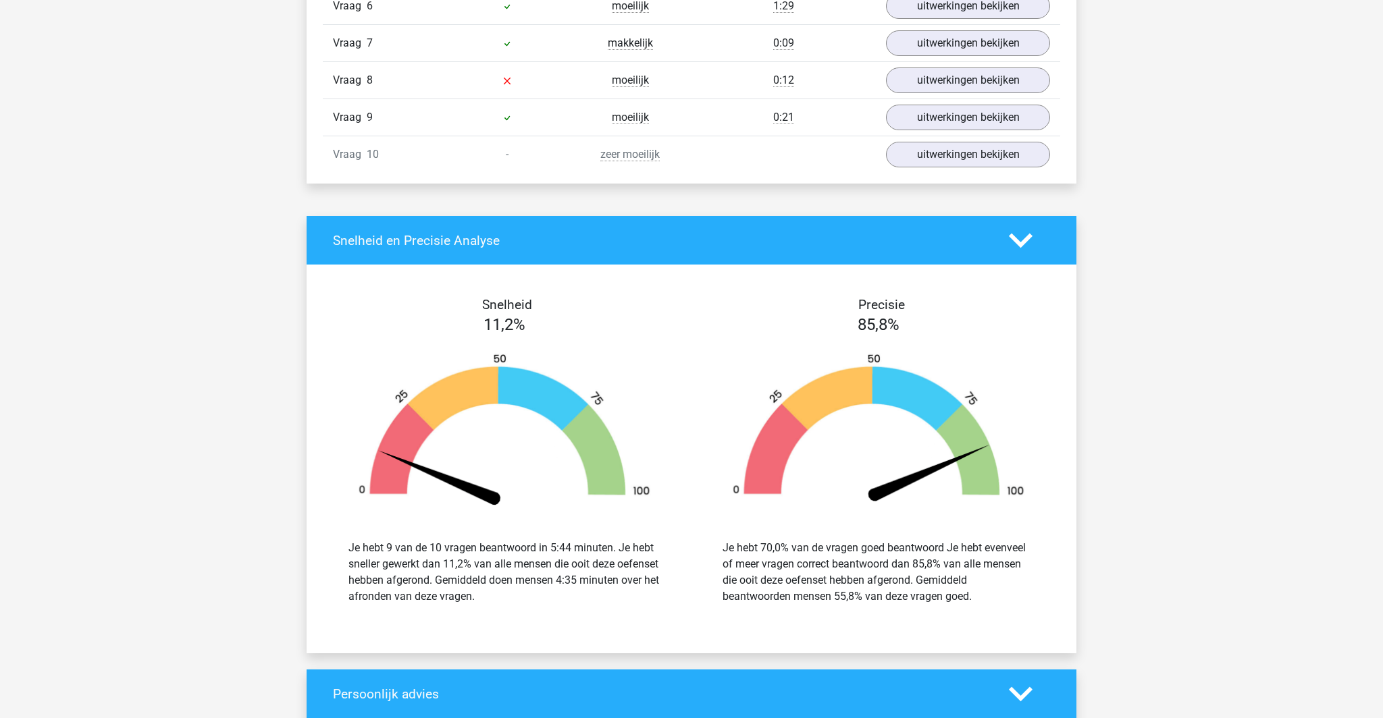
scroll to position [2167, 0]
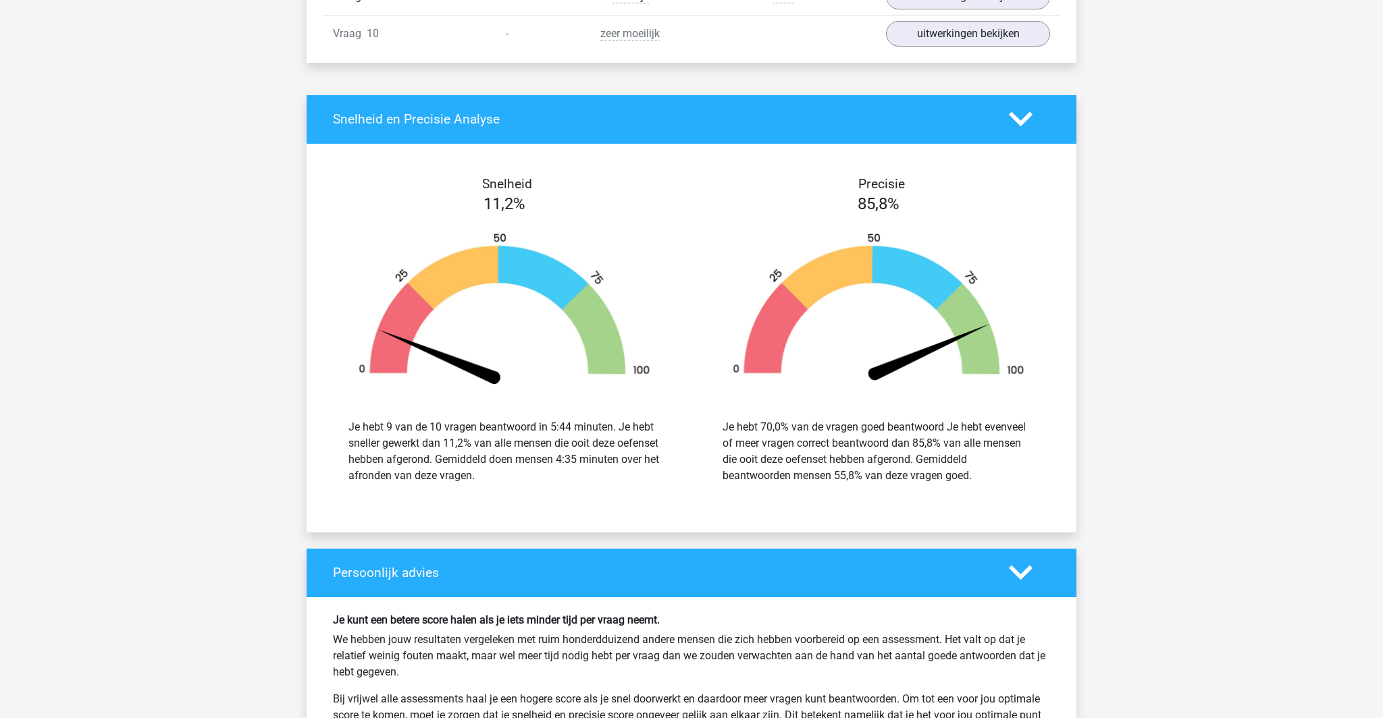
scroll to position [3048, 0]
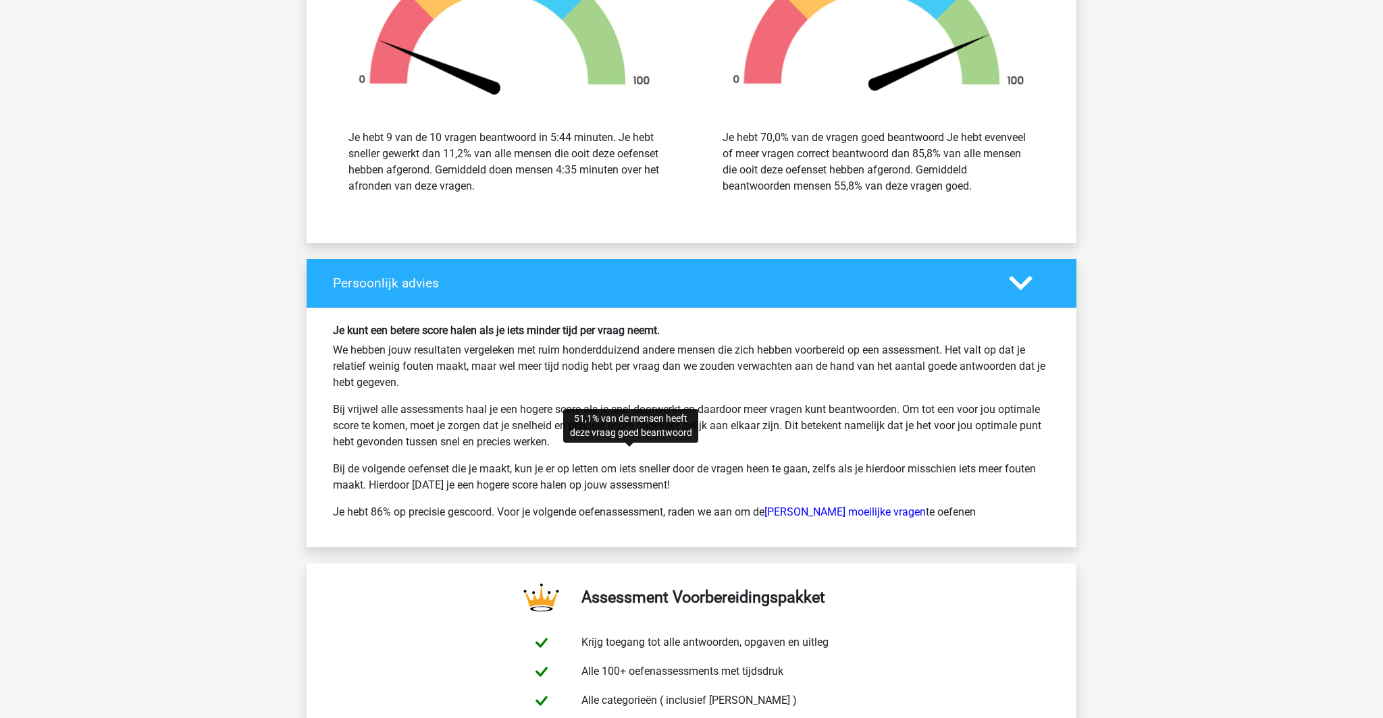
scroll to position [3657, 0]
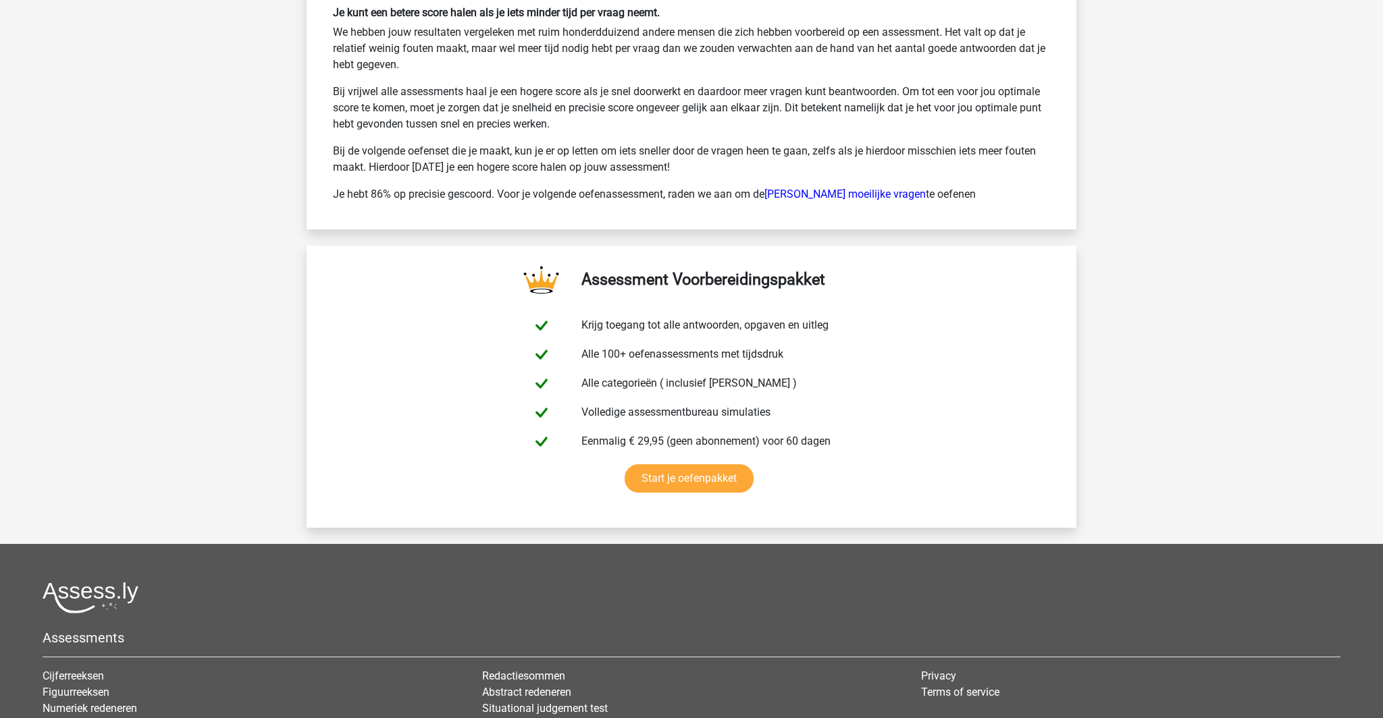
scroll to position [4674, 0]
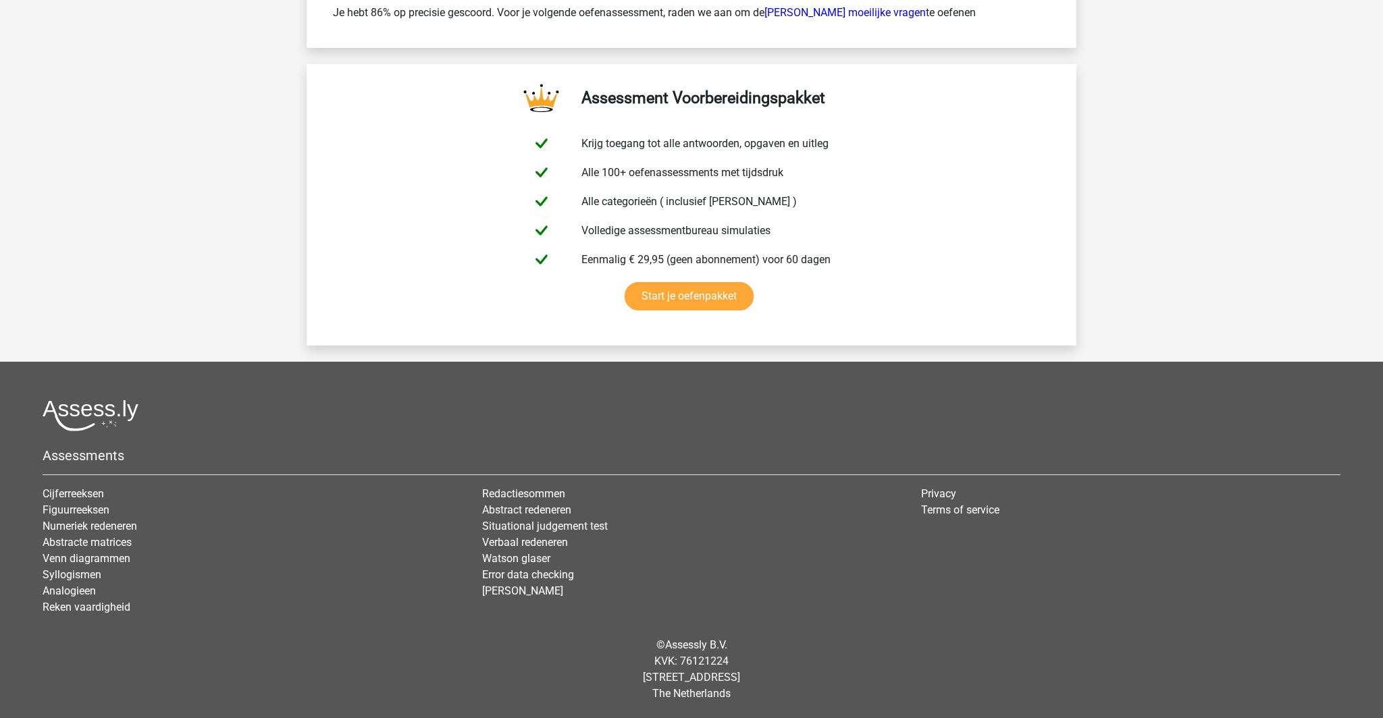
scroll to position [5366, 0]
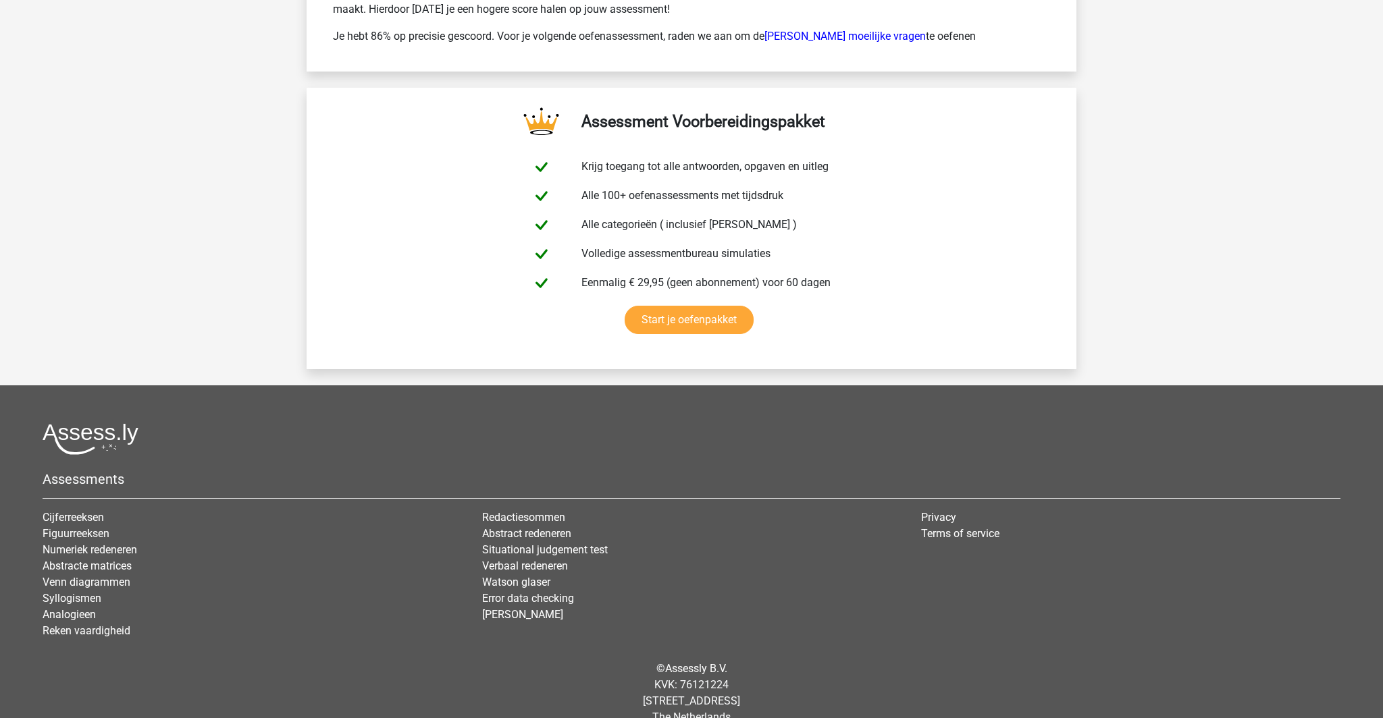
scroll to position [5960, 0]
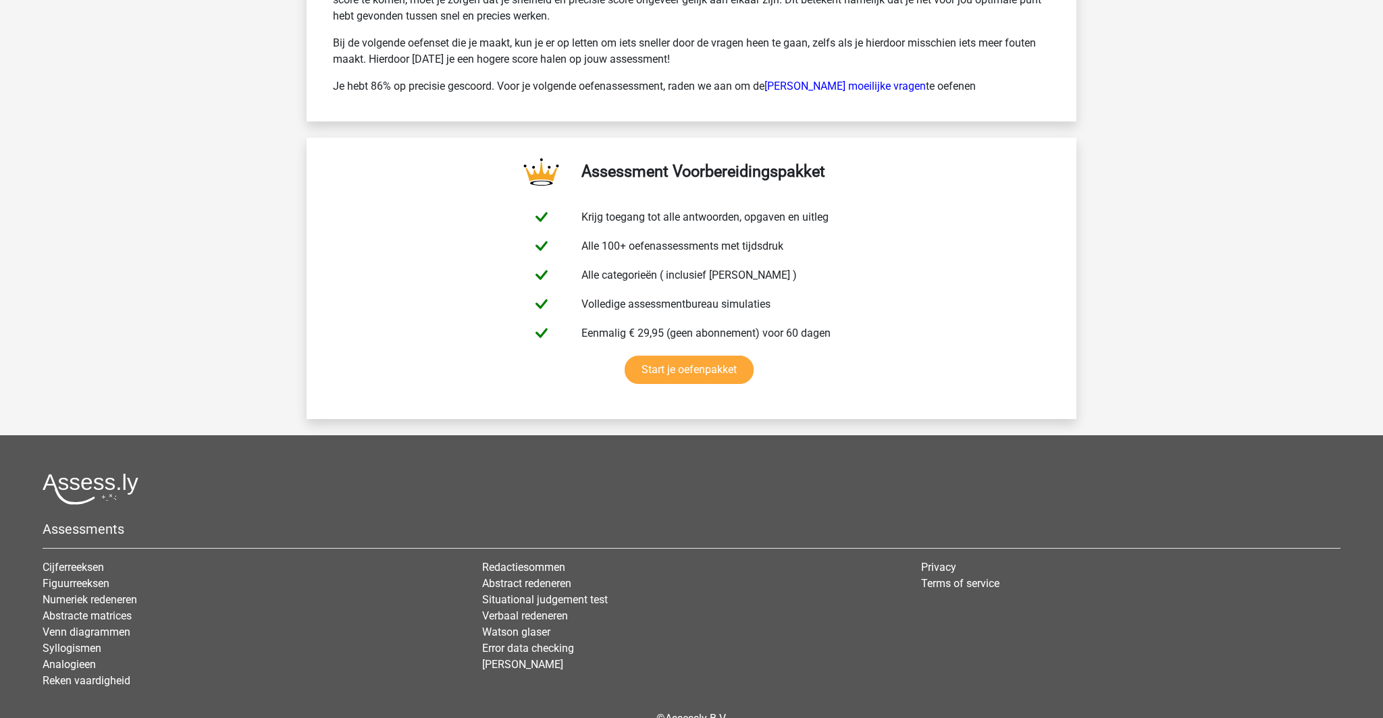
scroll to position [6265, 0]
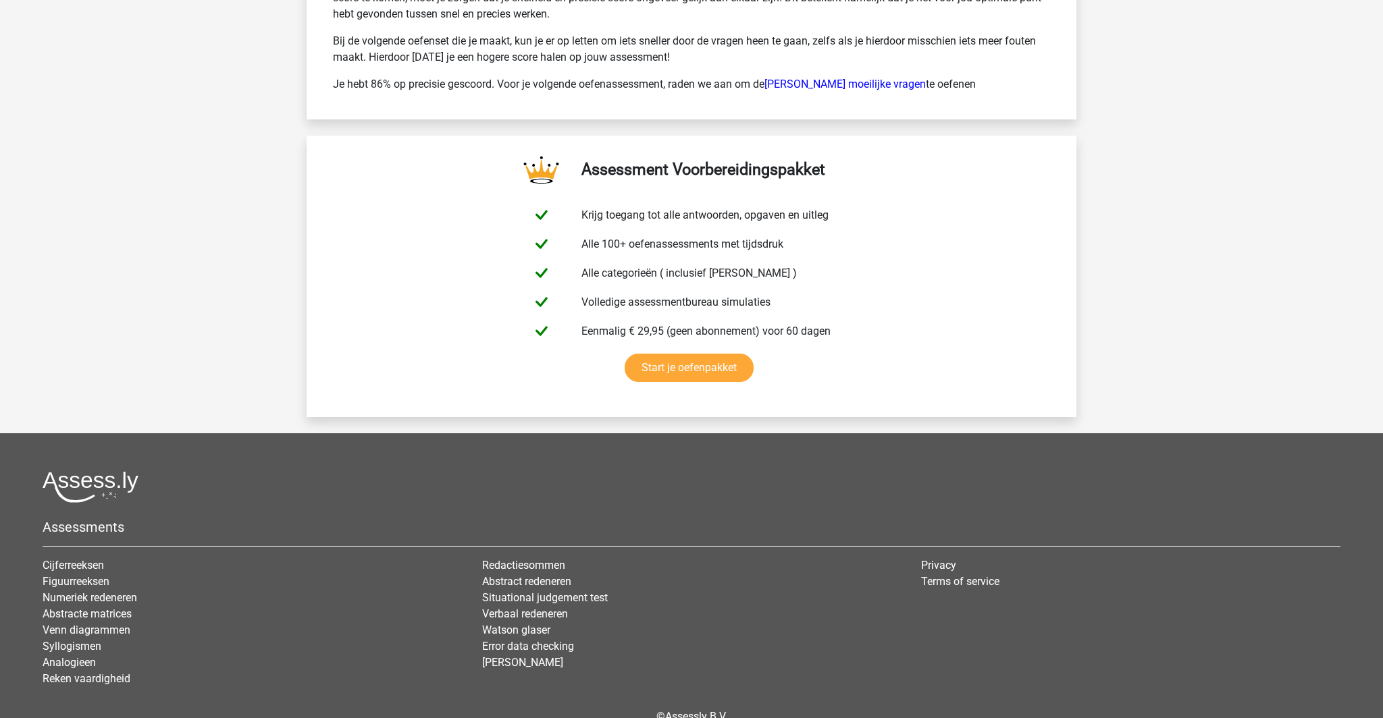
drag, startPoint x: 620, startPoint y: 431, endPoint x: 377, endPoint y: 246, distance: 305.4
copy div "Zouden traditionele bedrijven meer winst kunnen maken als zij meer budget vrij …"
drag, startPoint x: 391, startPoint y: 499, endPoint x: 649, endPoint y: 533, distance: 260.7
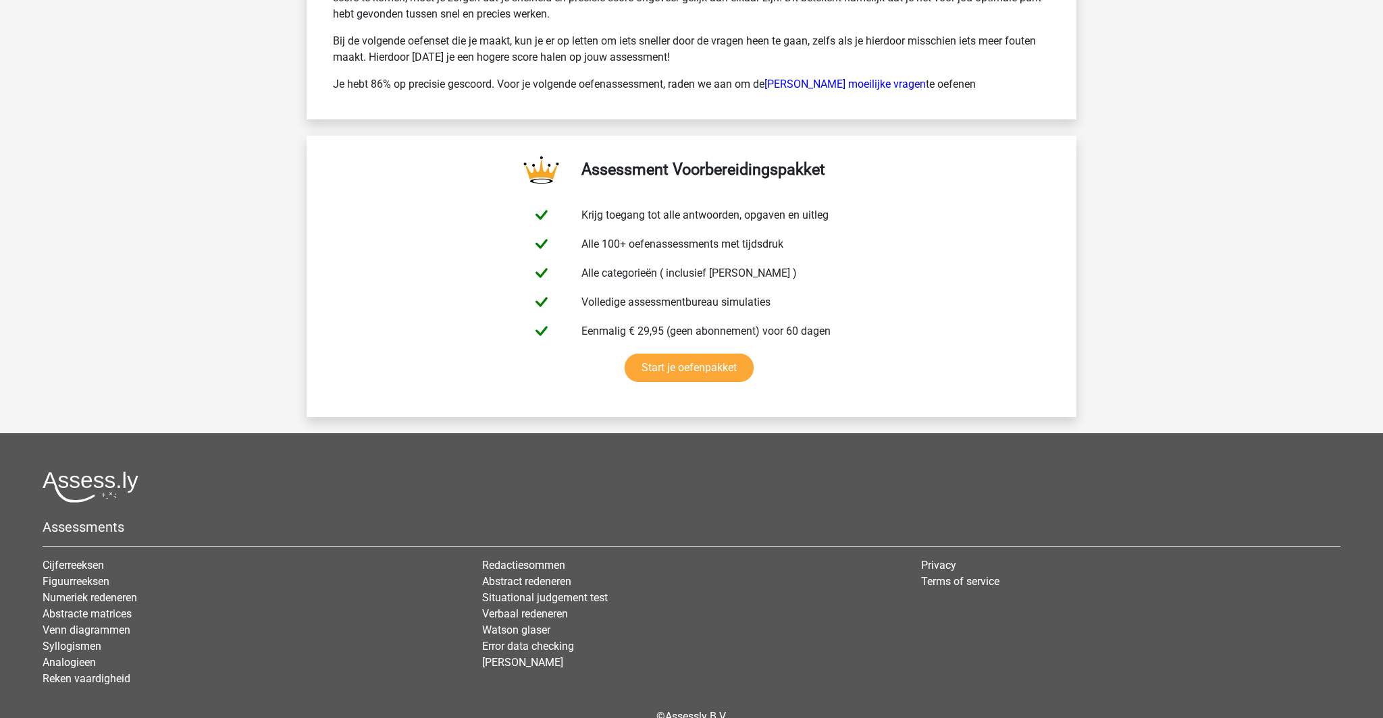
copy p "Dit is een zwak argument. Het argument gaat niet in op de winstgevendheid van d…"
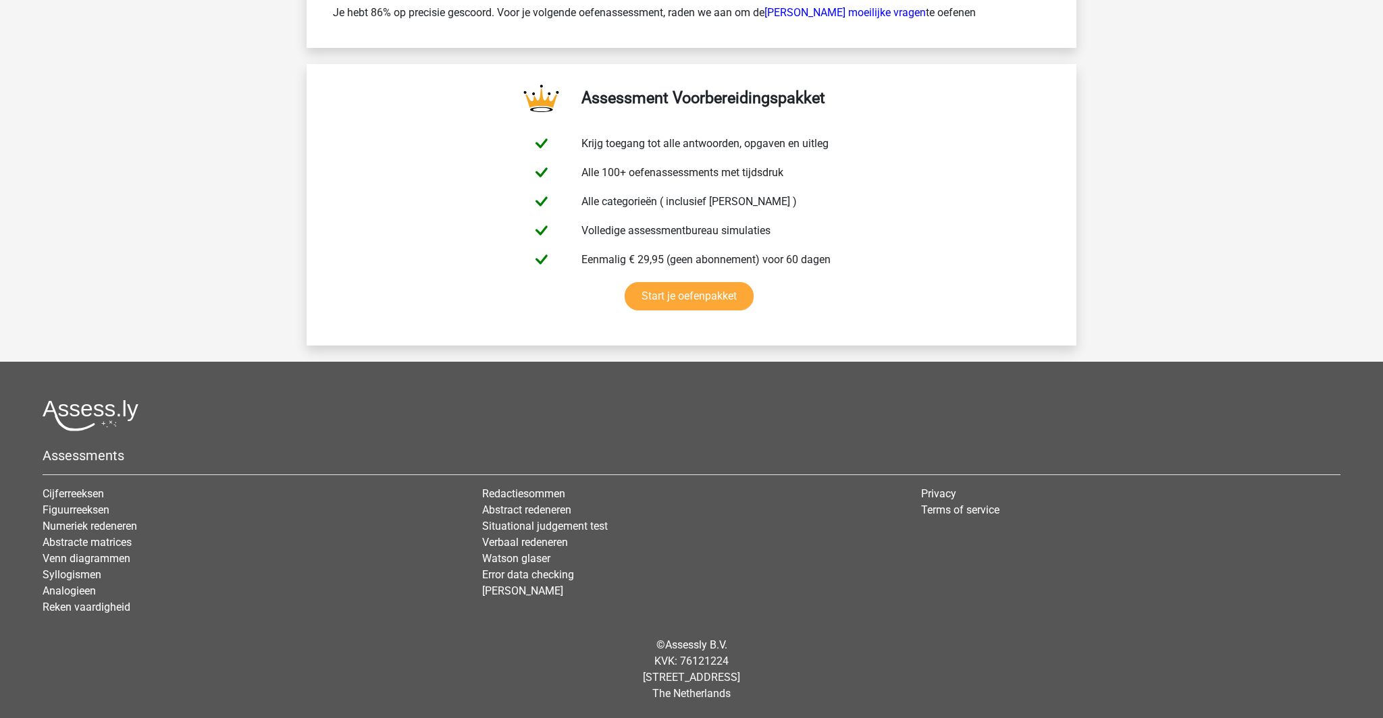
scroll to position [6577, 0]
drag, startPoint x: 962, startPoint y: 387, endPoint x: 870, endPoint y: 396, distance: 92.2
drag, startPoint x: 947, startPoint y: 402, endPoint x: 862, endPoint y: 404, distance: 85.1
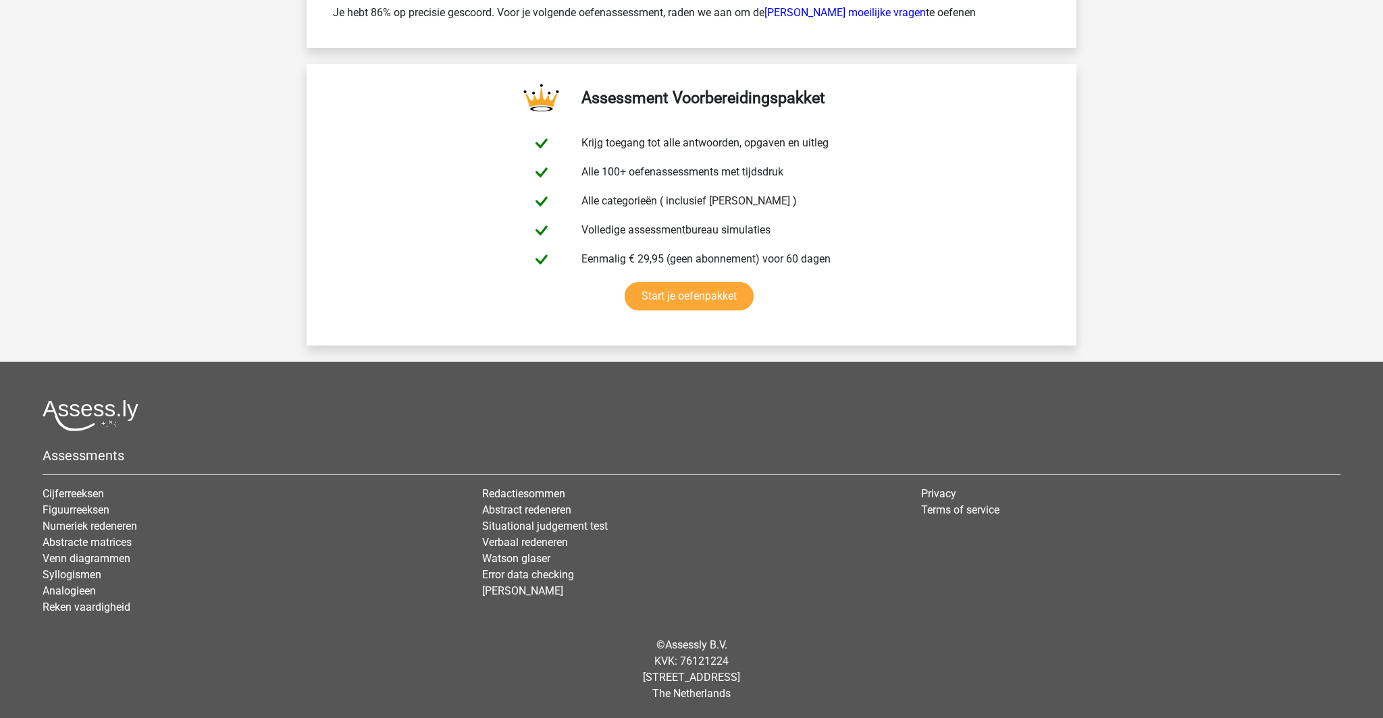
drag, startPoint x: 337, startPoint y: 319, endPoint x: 778, endPoint y: 321, distance: 440.8
drag, startPoint x: 340, startPoint y: 514, endPoint x: 968, endPoint y: 525, distance: 628.6
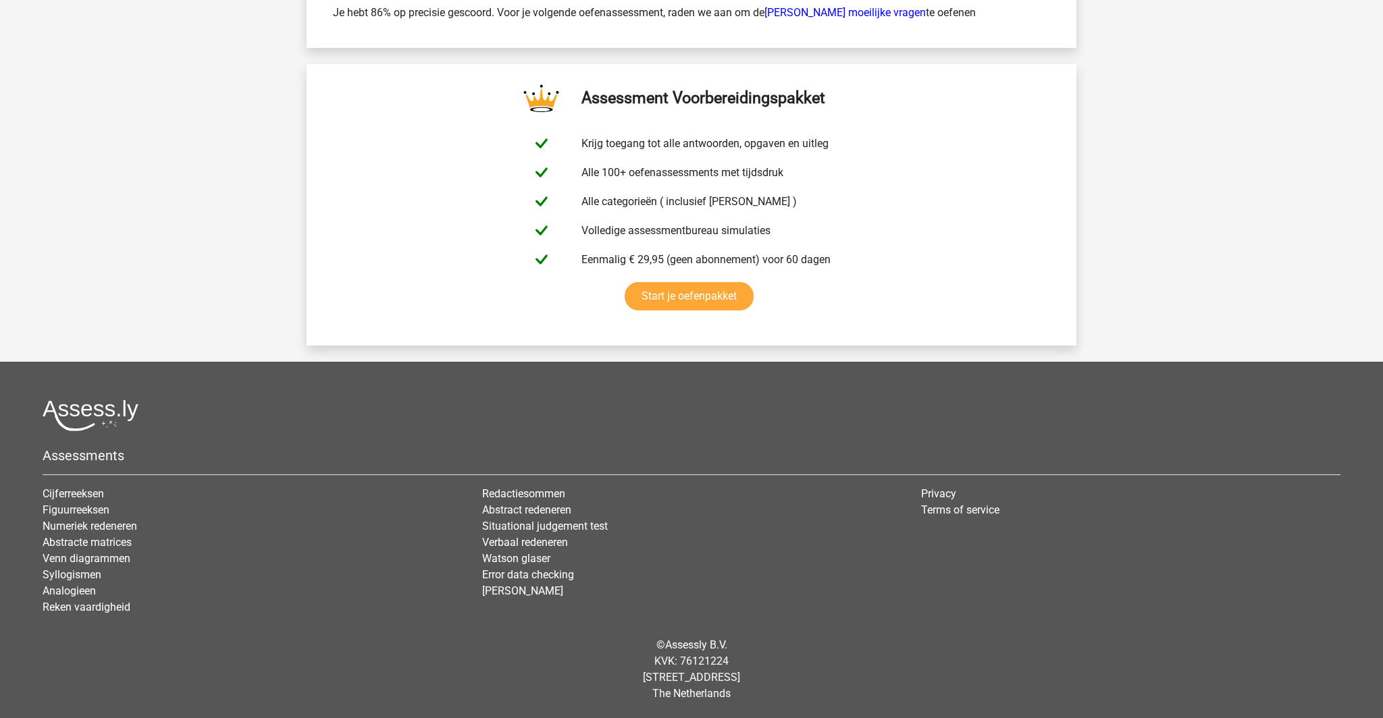
copy p "Bij de volgende oefenset die je maakt, kun je er op letten om iets sneller door…"
click at [692, 311] on link "Start je oefenpakket" at bounding box center [688, 296] width 129 height 28
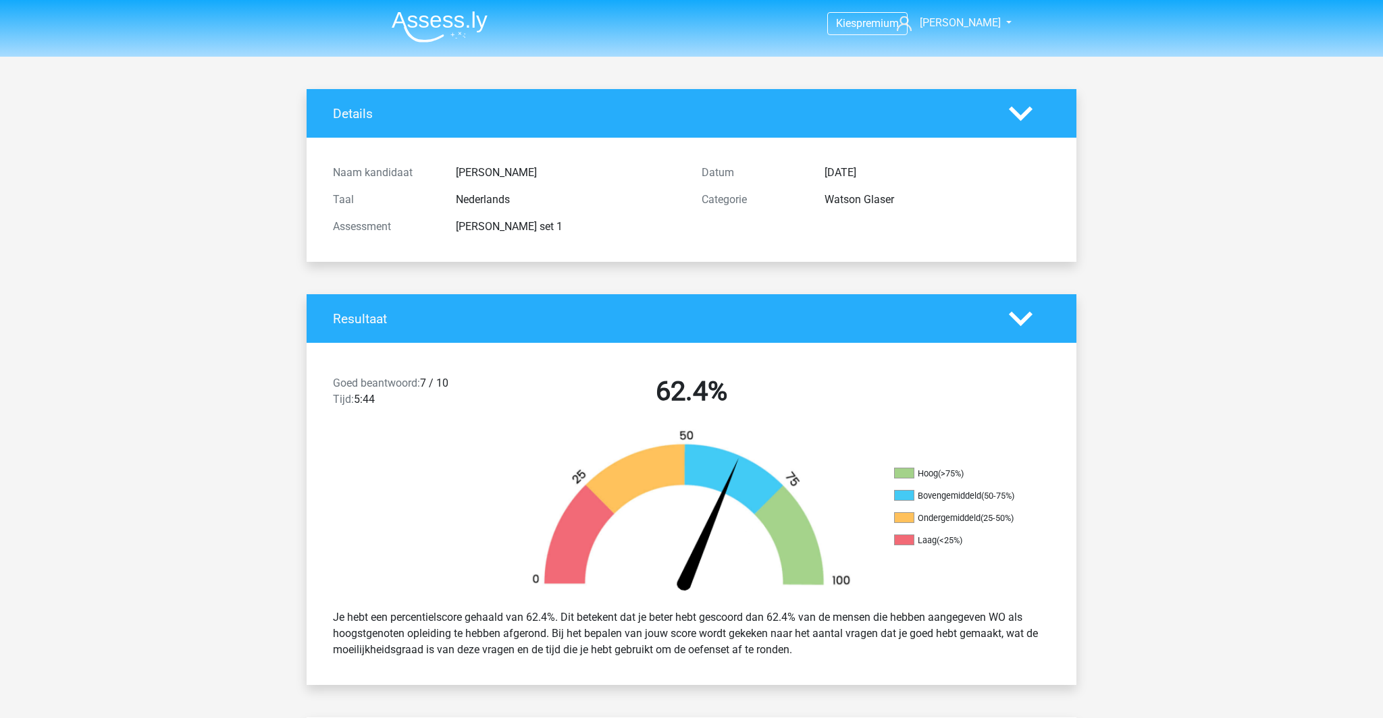
scroll to position [3178, 0]
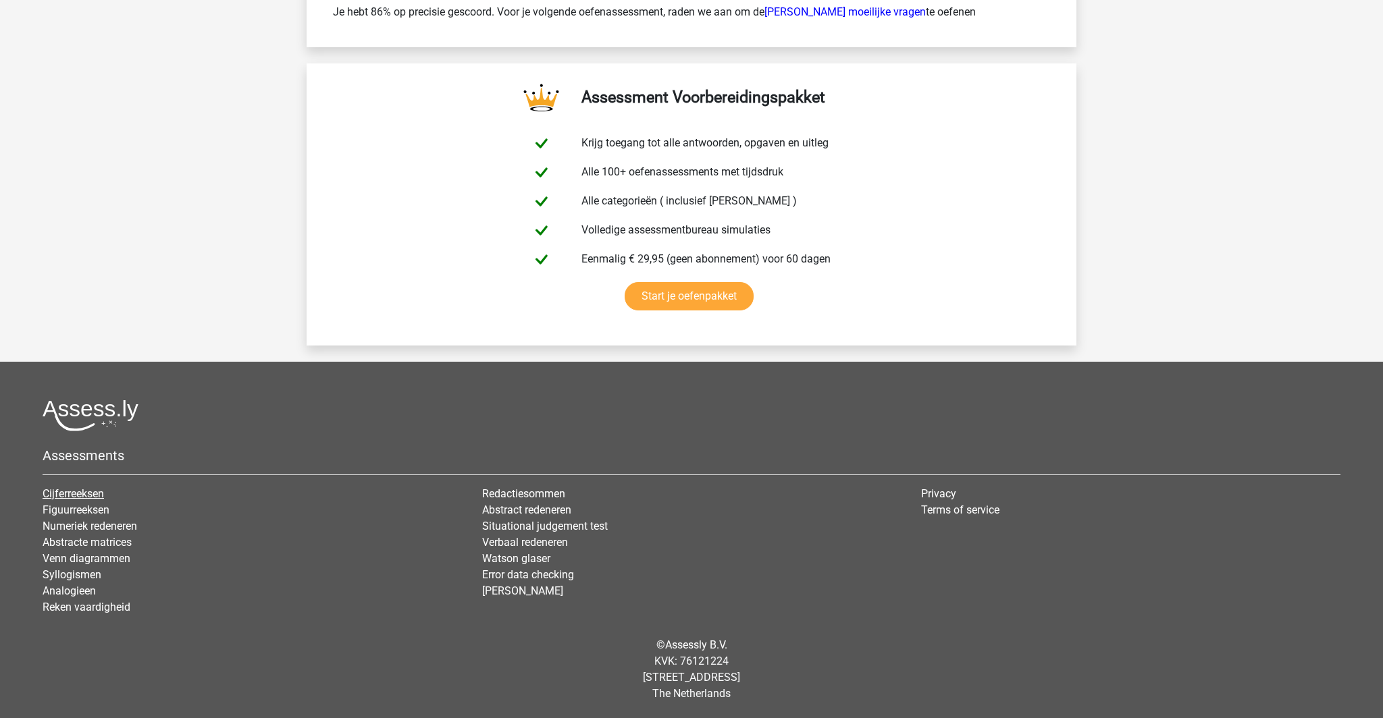
click at [95, 487] on link "Cijferreeksen" at bounding box center [73, 493] width 61 height 13
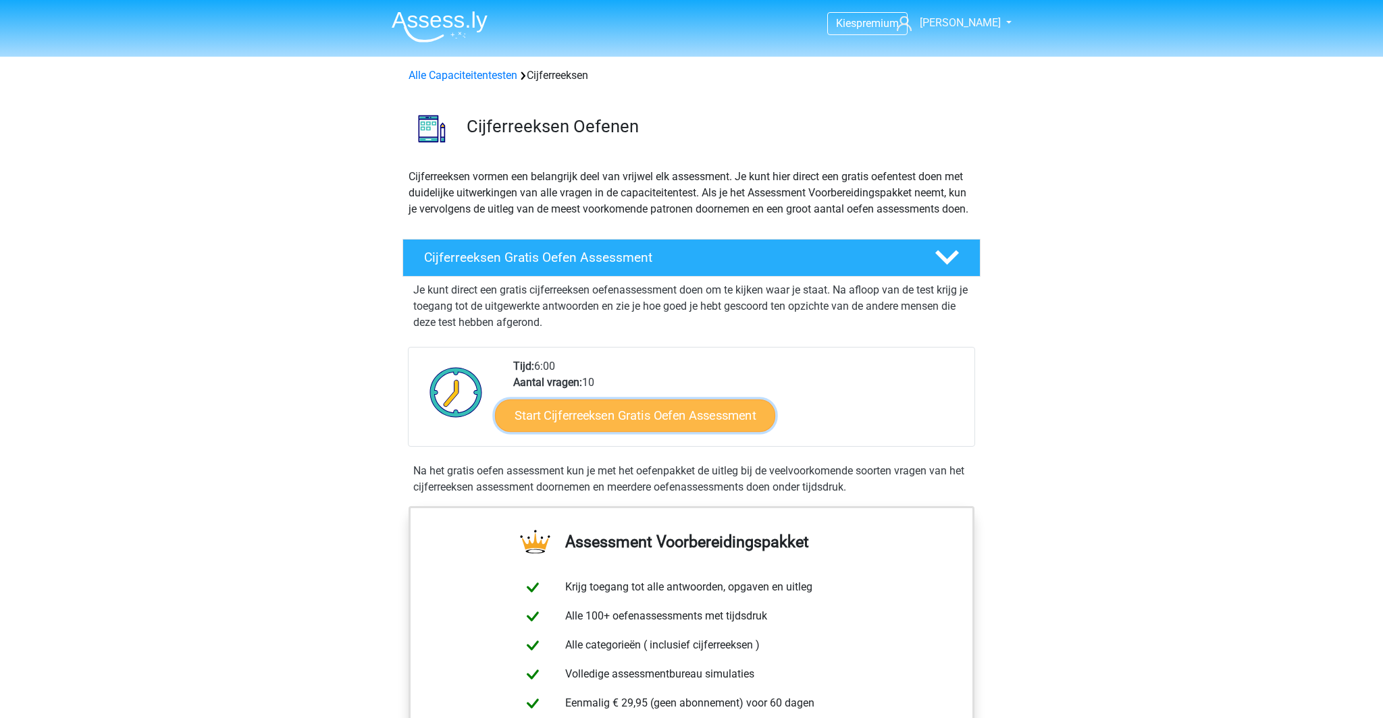
click at [628, 431] on link "Start Cijferreeksen Gratis Oefen Assessment" at bounding box center [635, 415] width 280 height 32
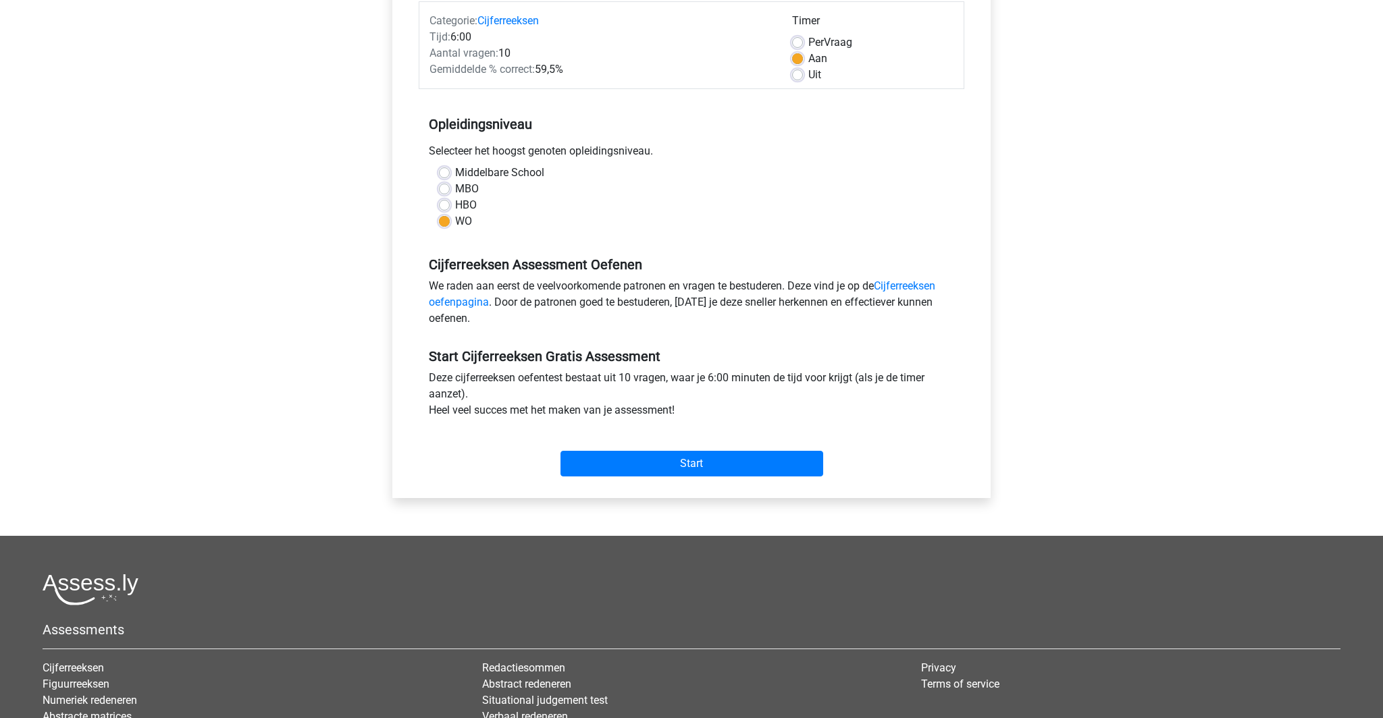
scroll to position [176, 0]
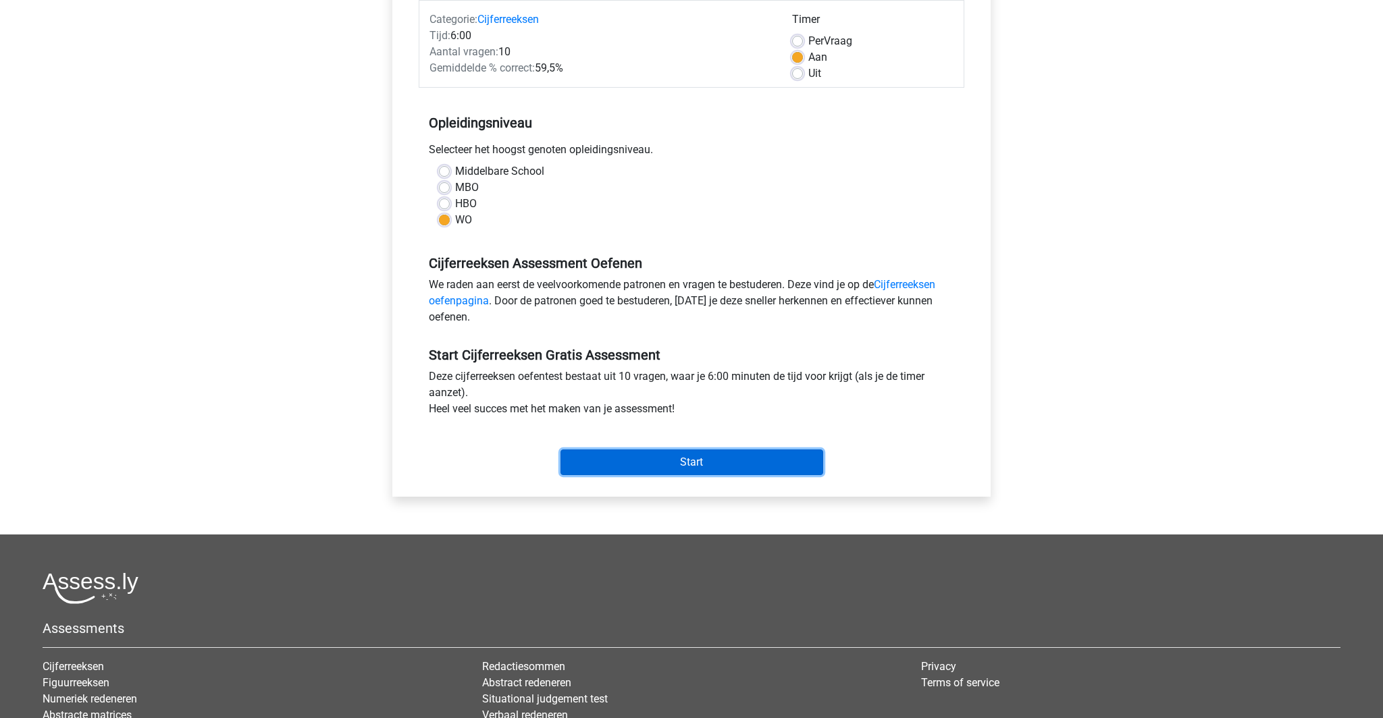
click at [676, 475] on input "Start" at bounding box center [691, 463] width 263 height 26
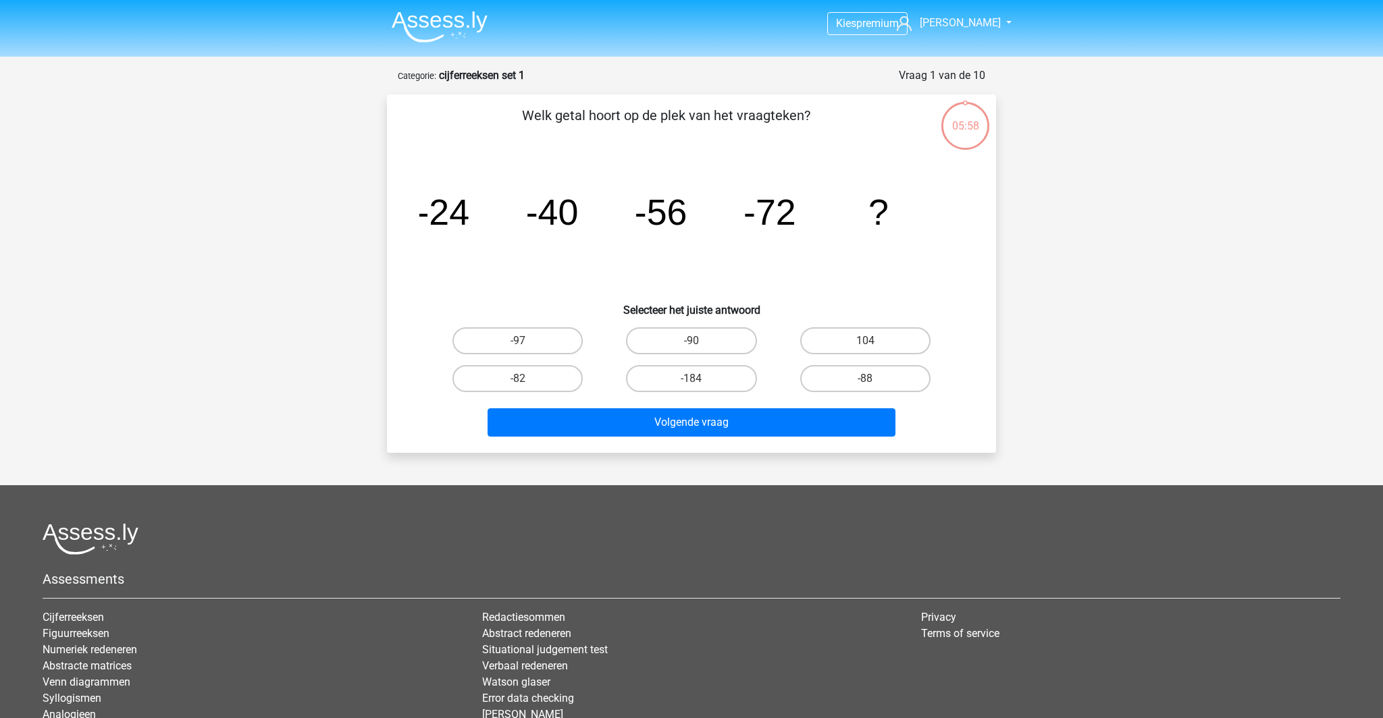
scroll to position [1, 0]
click at [836, 392] on label "-88" at bounding box center [865, 378] width 130 height 27
click at [865, 387] on input "-88" at bounding box center [869, 382] width 9 height 9
radio input "true"
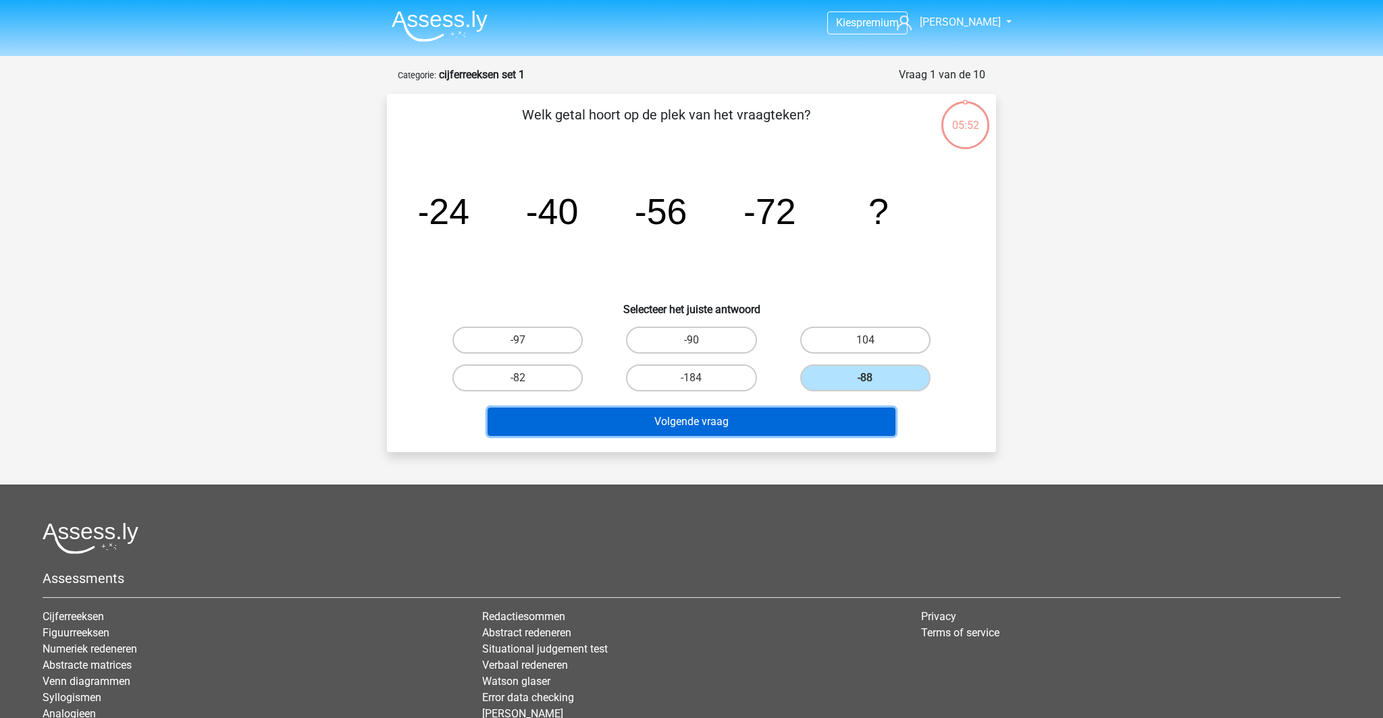
click at [789, 436] on button "Volgende vraag" at bounding box center [691, 422] width 408 height 28
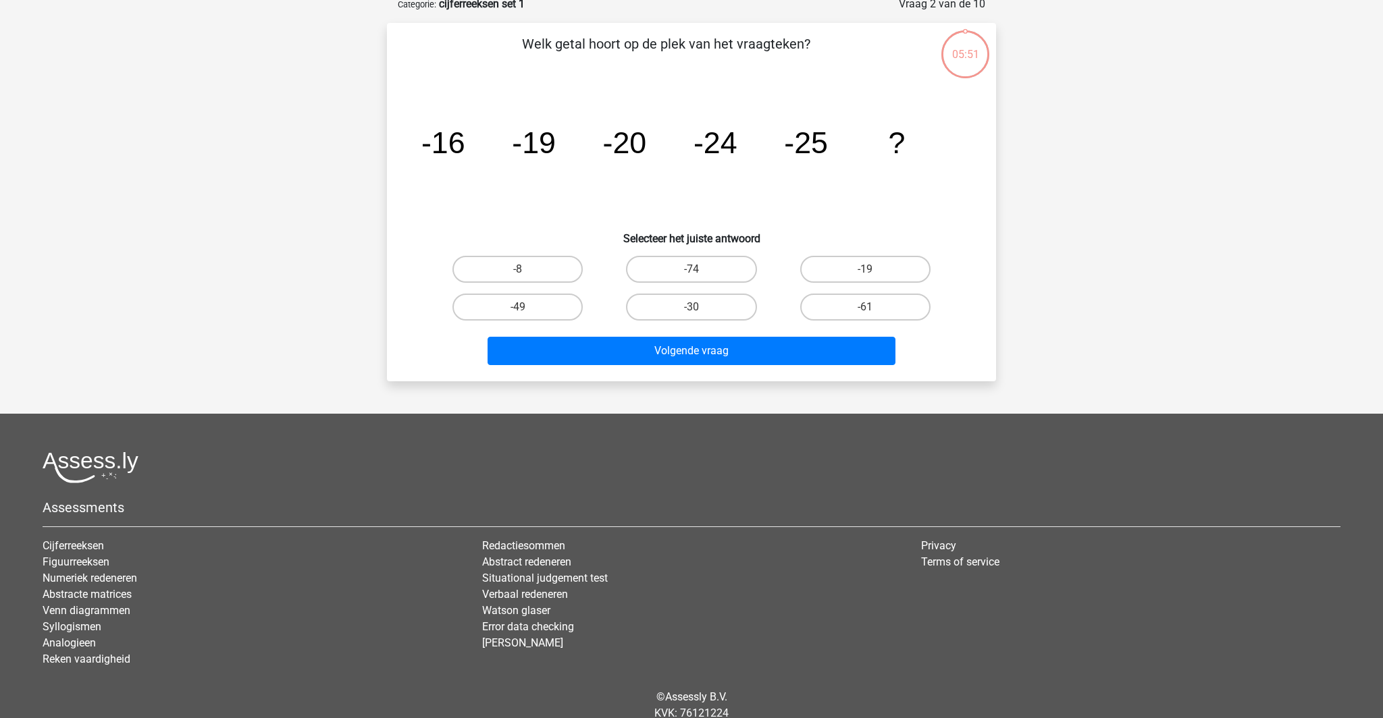
scroll to position [74, 0]
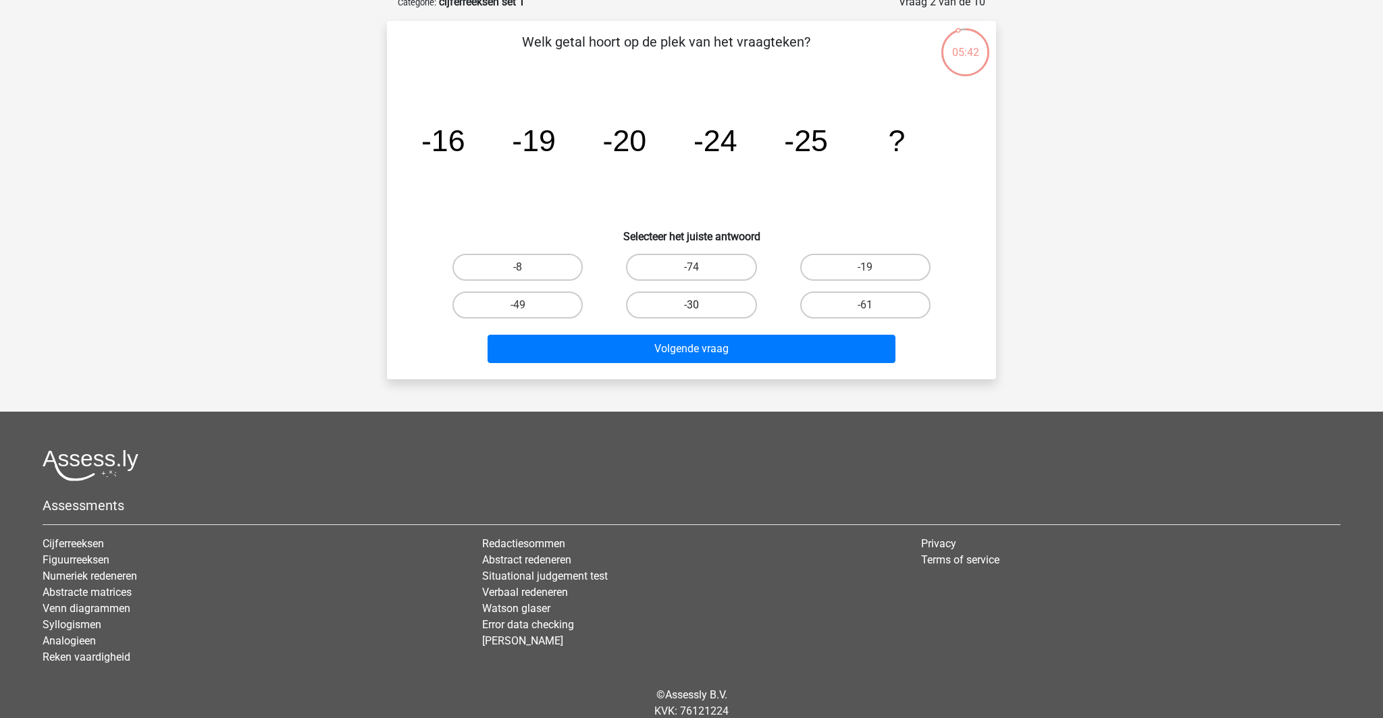
click at [689, 319] on label "-30" at bounding box center [691, 305] width 130 height 27
click at [691, 314] on input "-30" at bounding box center [695, 309] width 9 height 9
radio input "true"
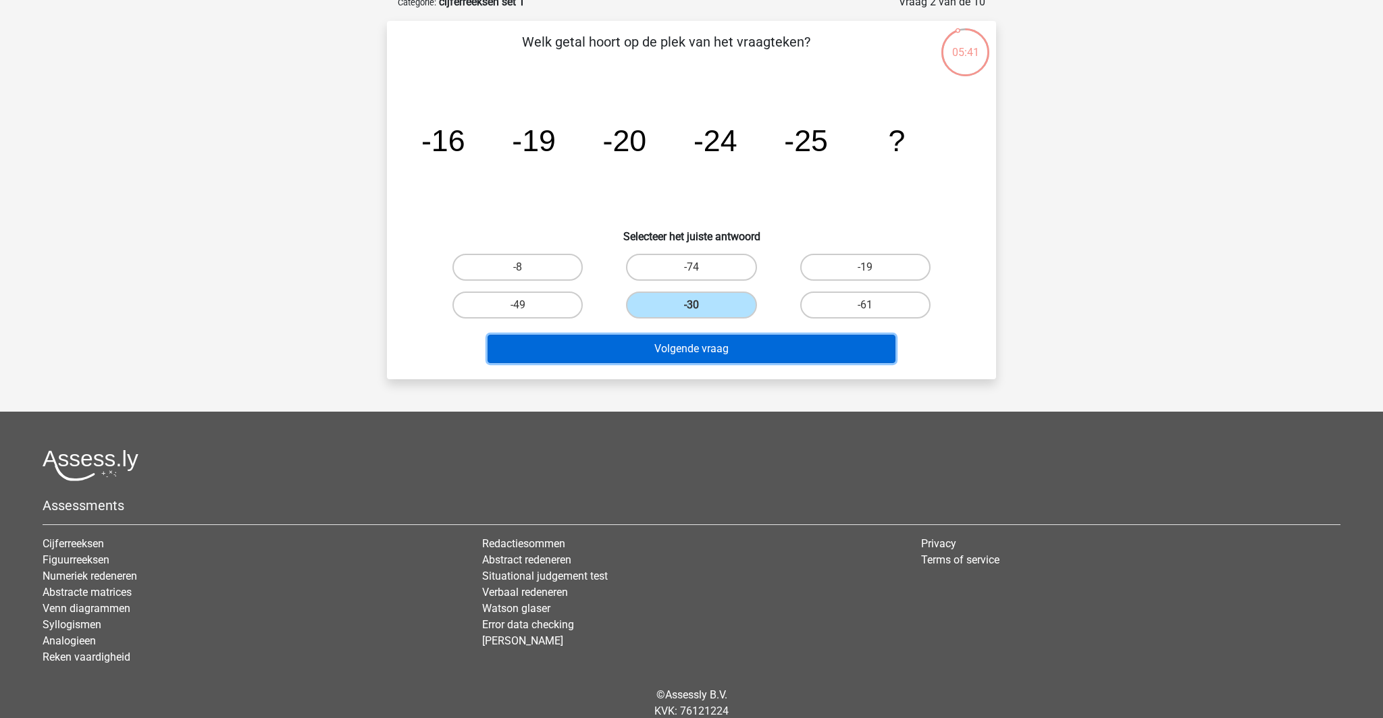
click at [692, 363] on button "Volgende vraag" at bounding box center [691, 349] width 408 height 28
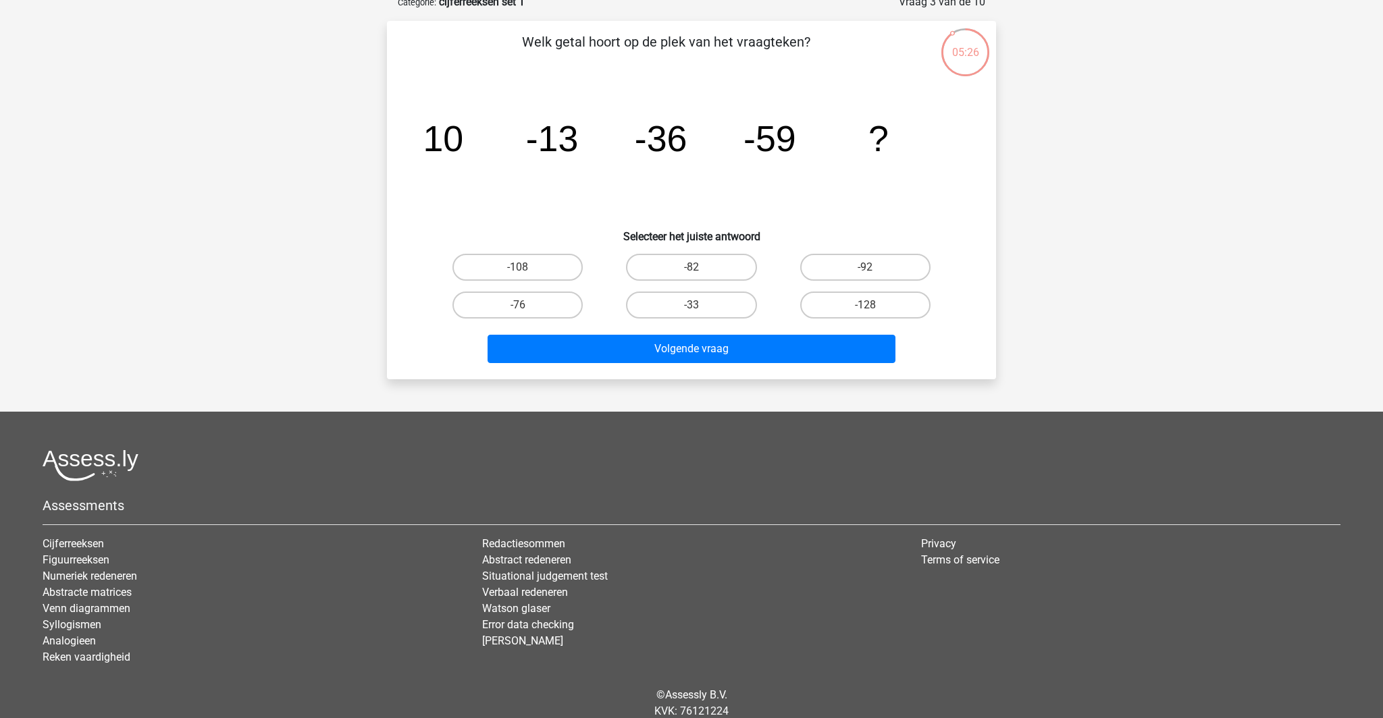
drag, startPoint x: 691, startPoint y: 289, endPoint x: 696, endPoint y: 313, distance: 24.9
click at [691, 281] on label "-82" at bounding box center [691, 267] width 130 height 27
click at [691, 276] on input "-82" at bounding box center [695, 271] width 9 height 9
radio input "true"
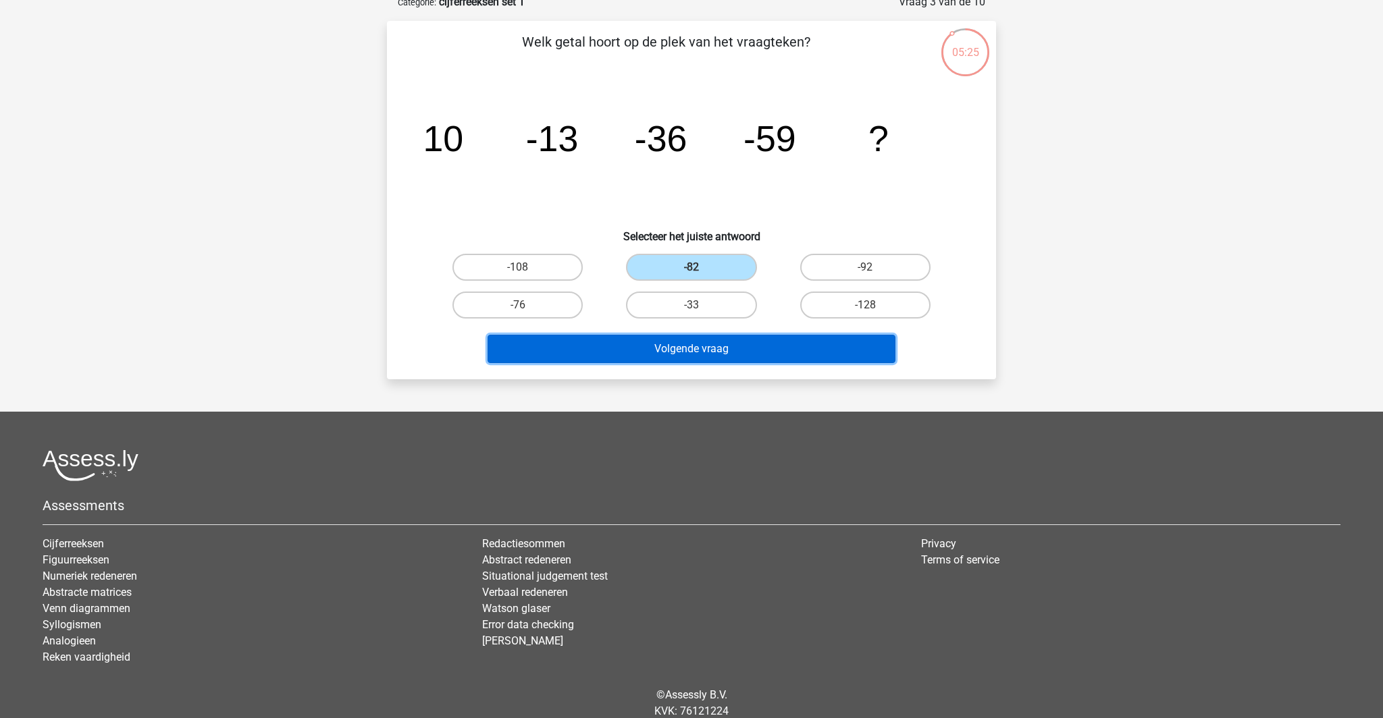
click at [701, 363] on button "Volgende vraag" at bounding box center [691, 349] width 408 height 28
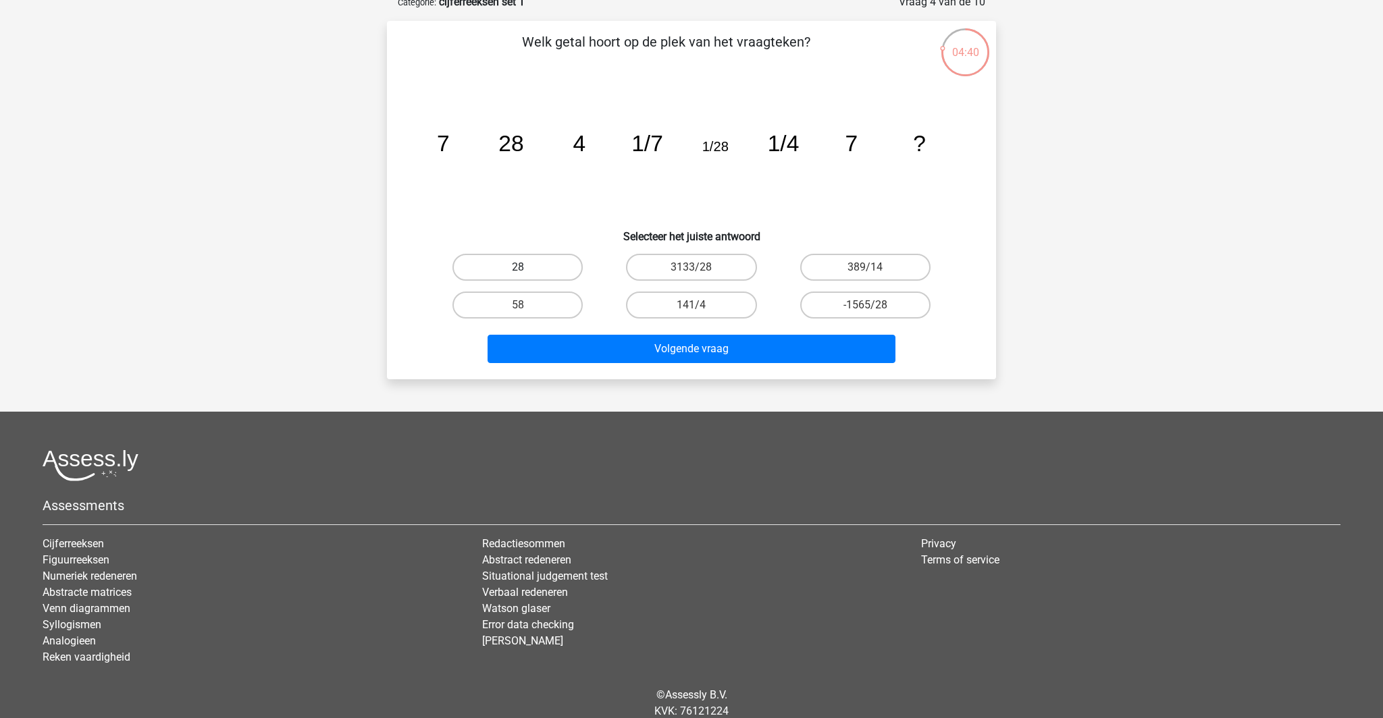
click at [541, 281] on label "28" at bounding box center [517, 267] width 130 height 27
click at [527, 276] on input "28" at bounding box center [522, 271] width 9 height 9
radio input "true"
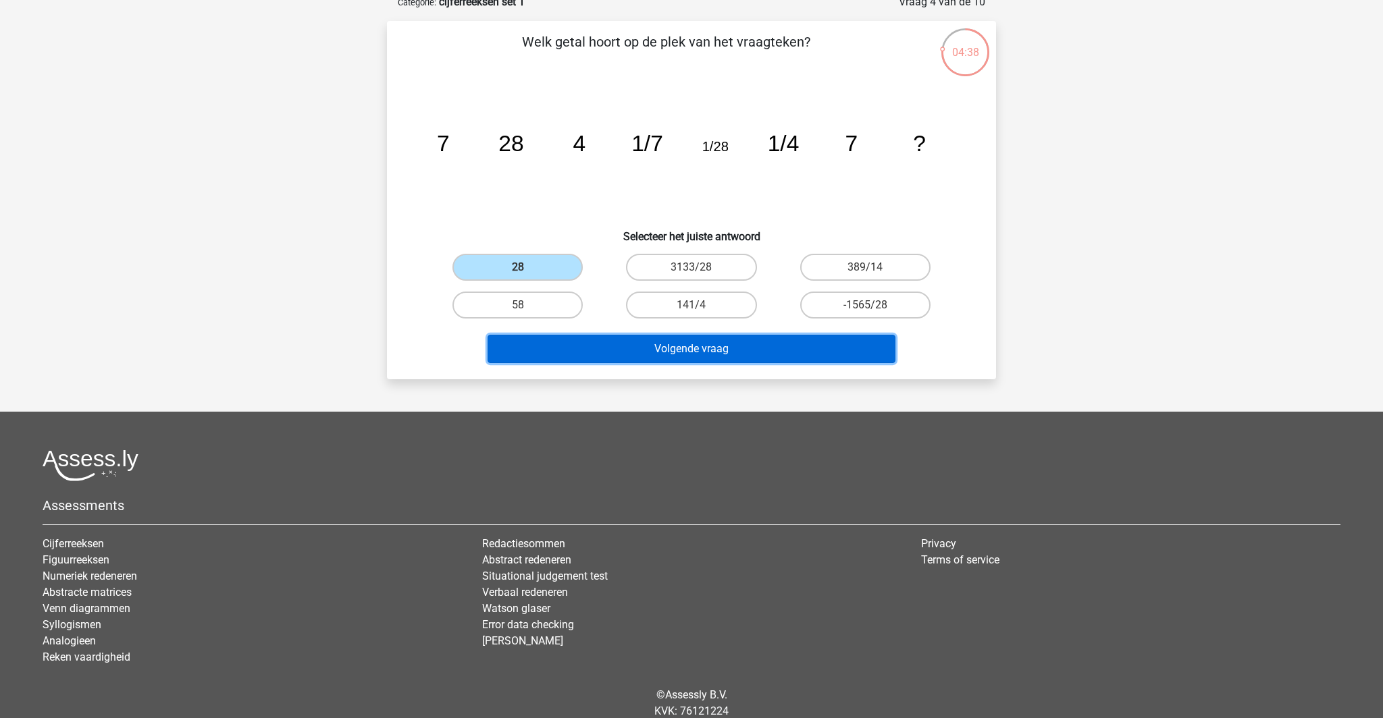
click at [712, 363] on button "Volgende vraag" at bounding box center [691, 349] width 408 height 28
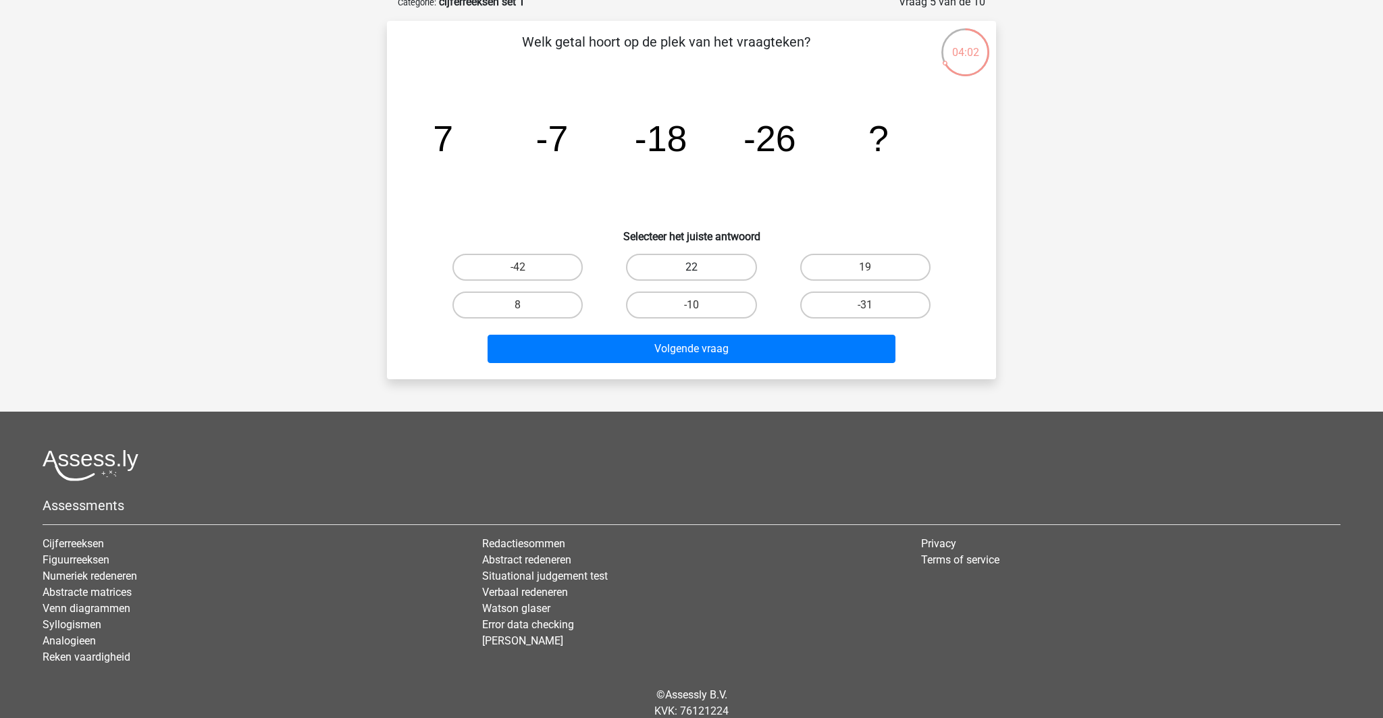
scroll to position [74, 0]
drag, startPoint x: 847, startPoint y: 340, endPoint x: 814, endPoint y: 369, distance: 44.0
click at [847, 318] on label "-31" at bounding box center [865, 304] width 130 height 27
click at [865, 313] on input "-31" at bounding box center [869, 308] width 9 height 9
radio input "true"
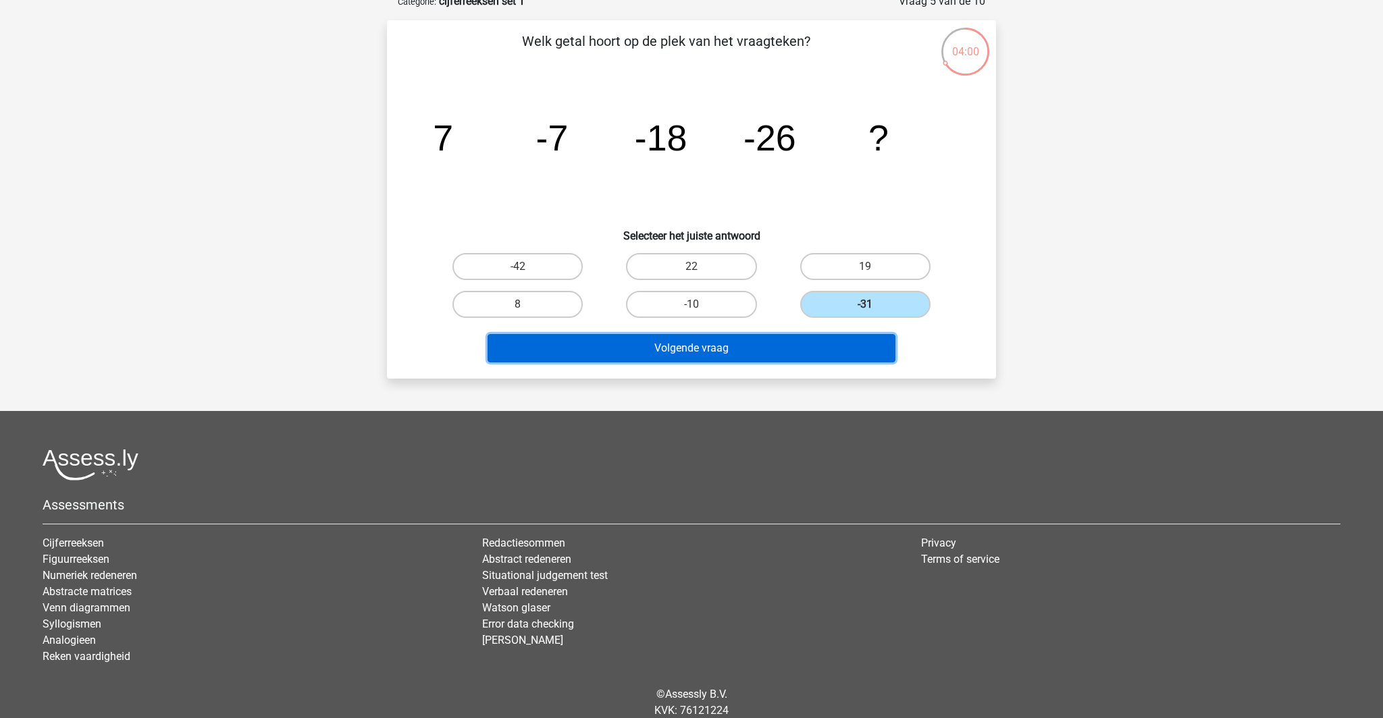
click at [774, 363] on button "Volgende vraag" at bounding box center [691, 348] width 408 height 28
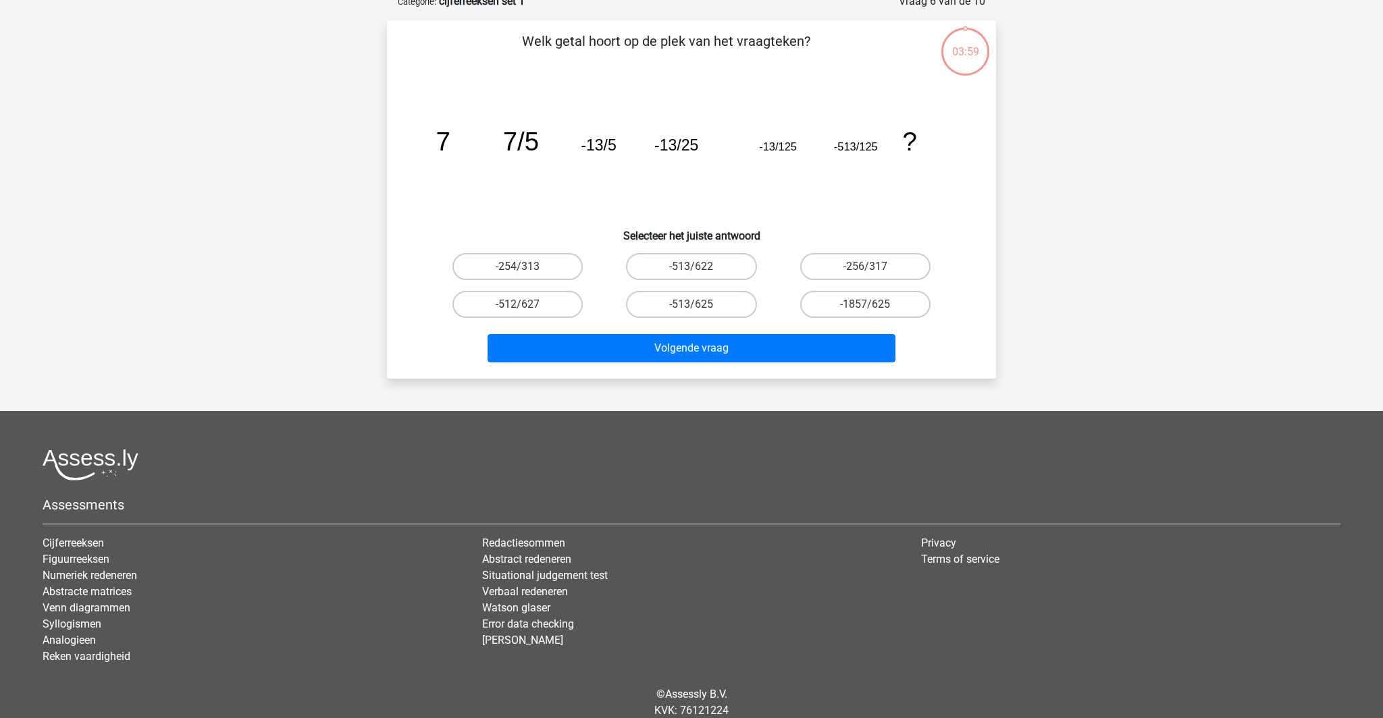
scroll to position [74, 0]
click at [726, 319] on label "-513/625" at bounding box center [691, 305] width 130 height 27
click at [700, 314] on input "-513/625" at bounding box center [695, 309] width 9 height 9
radio input "true"
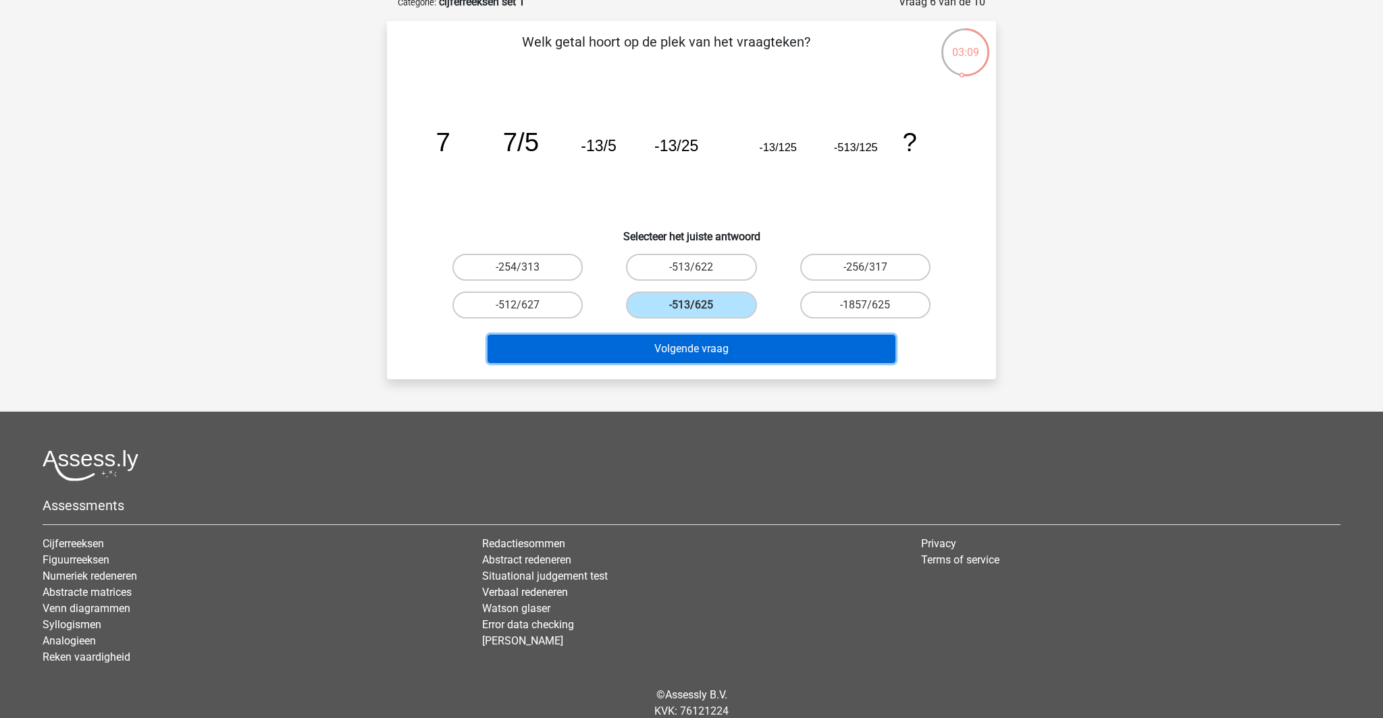
click at [683, 363] on button "Volgende vraag" at bounding box center [691, 349] width 408 height 28
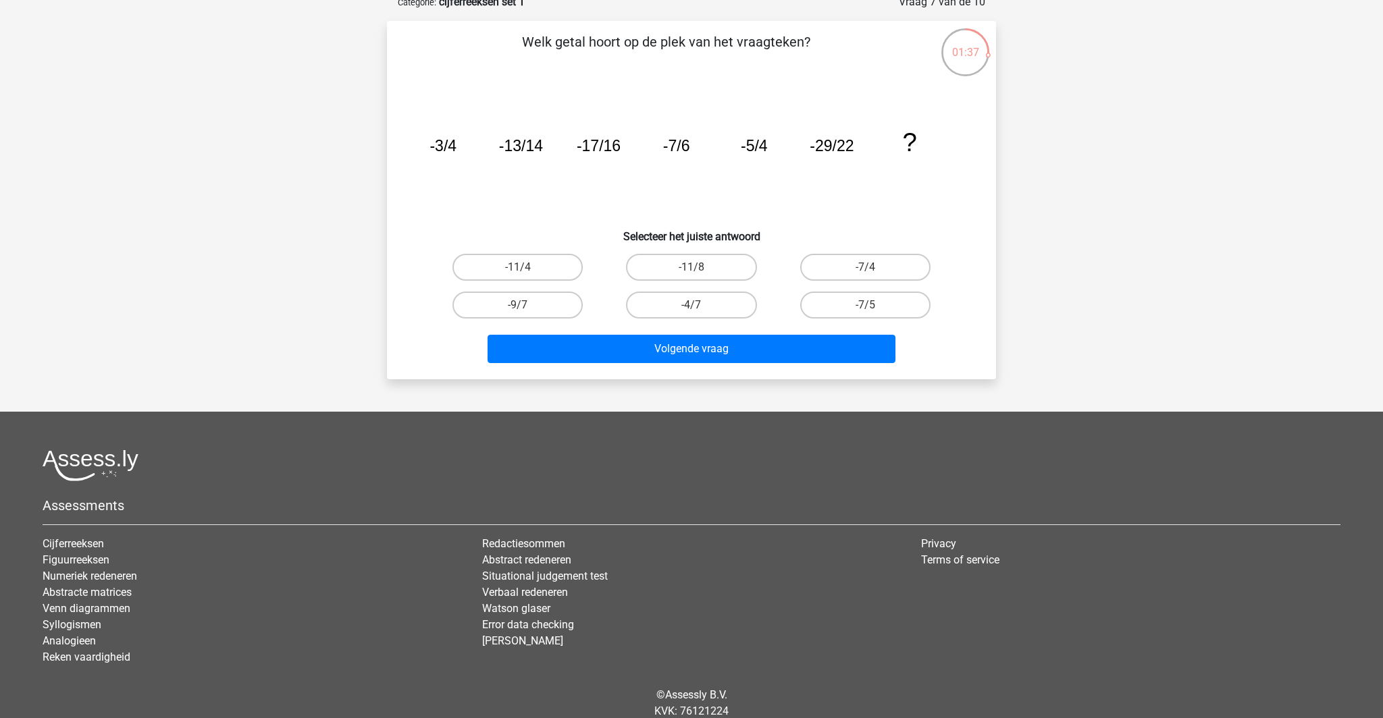
drag, startPoint x: 701, startPoint y: 296, endPoint x: 698, endPoint y: 319, distance: 23.1
click at [700, 281] on label "-11/8" at bounding box center [691, 267] width 130 height 27
click at [700, 276] on input "-11/8" at bounding box center [695, 271] width 9 height 9
radio input "true"
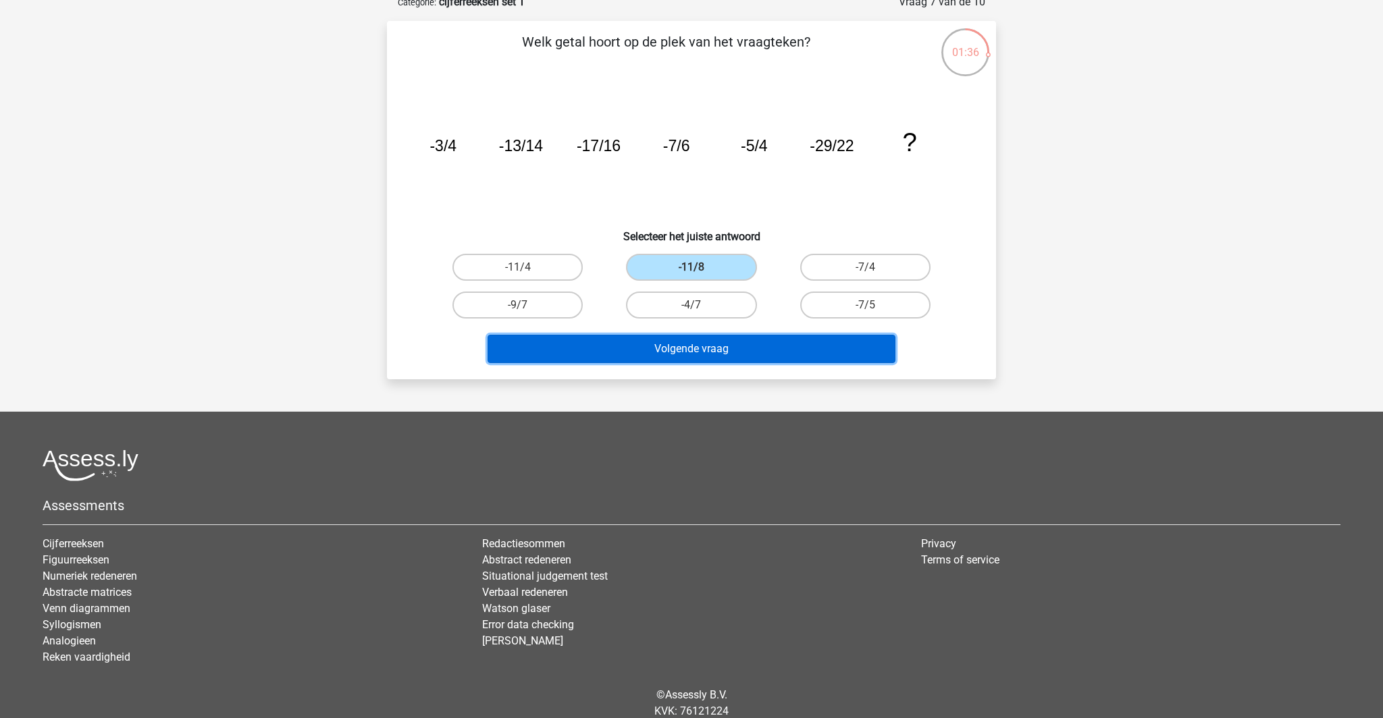
click at [725, 363] on button "Volgende vraag" at bounding box center [691, 349] width 408 height 28
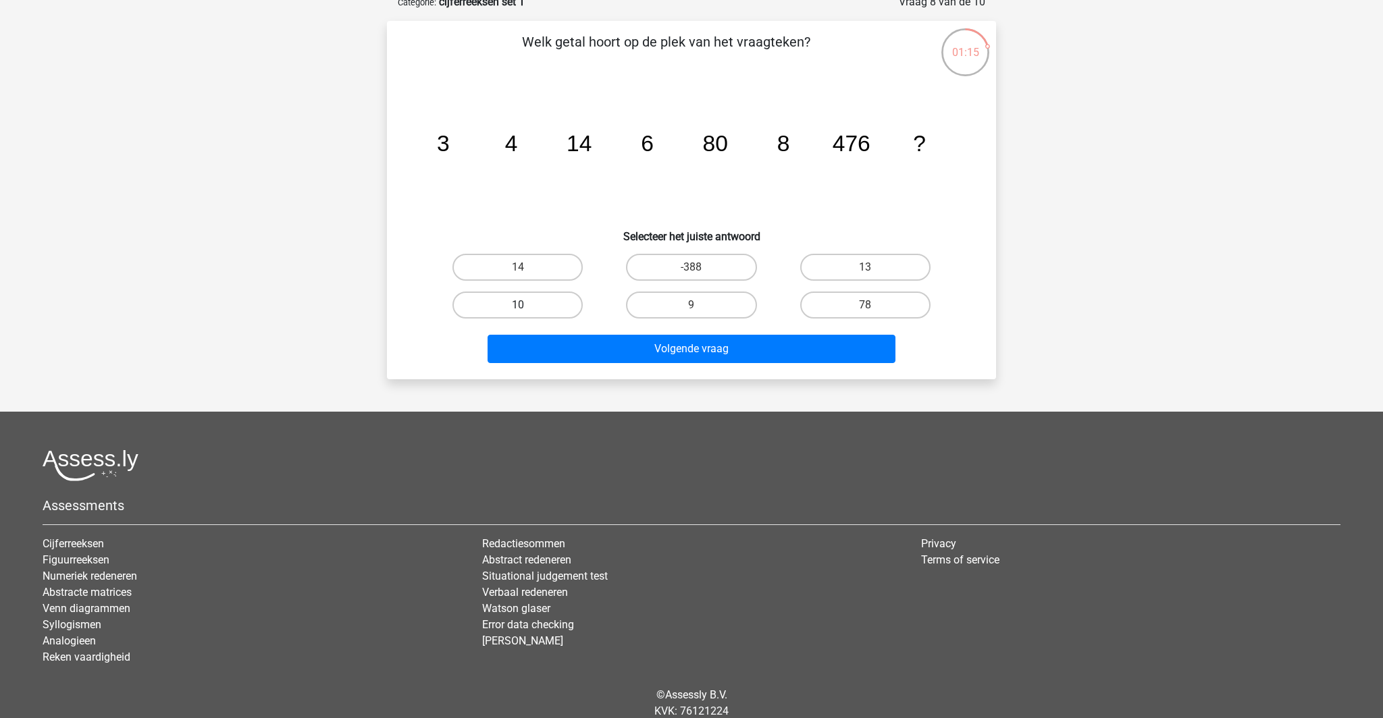
drag, startPoint x: 532, startPoint y: 340, endPoint x: 544, endPoint y: 349, distance: 15.4
click at [527, 314] on input "10" at bounding box center [522, 309] width 9 height 9
radio input "true"
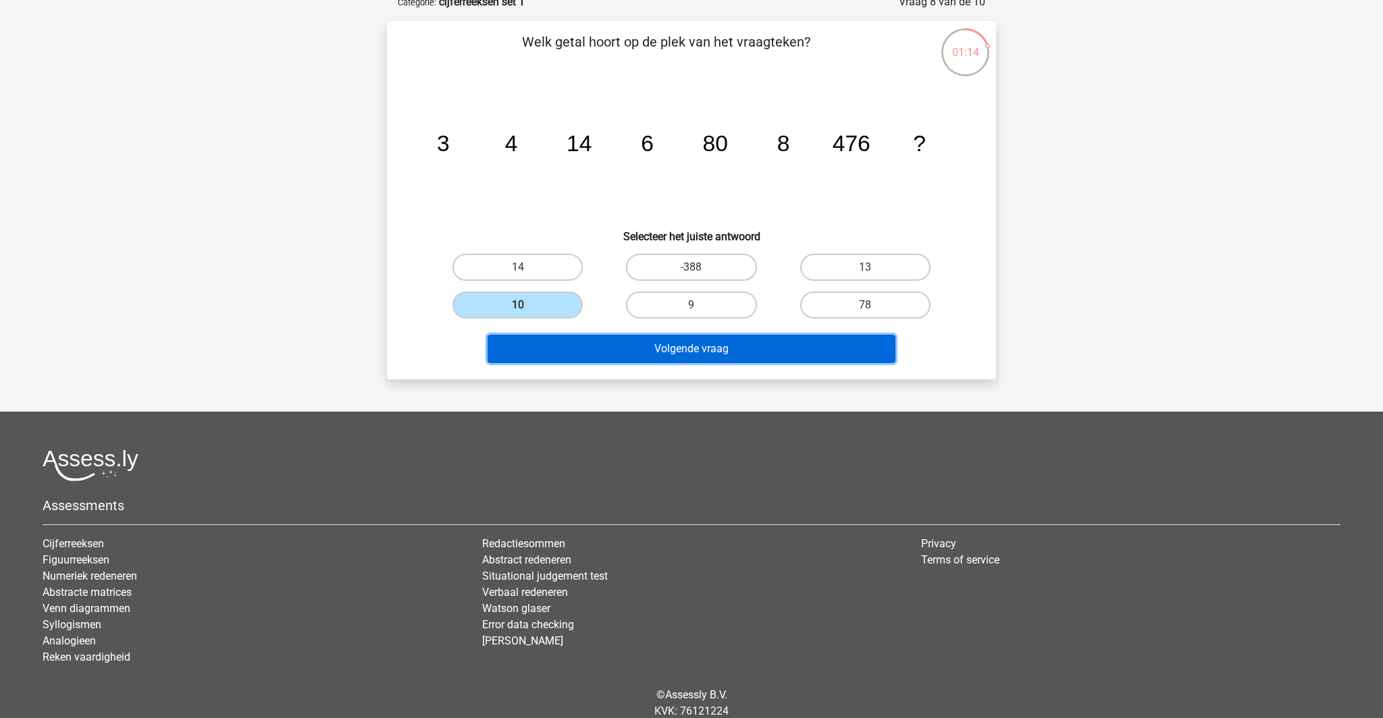
click at [671, 363] on button "Volgende vraag" at bounding box center [691, 349] width 408 height 28
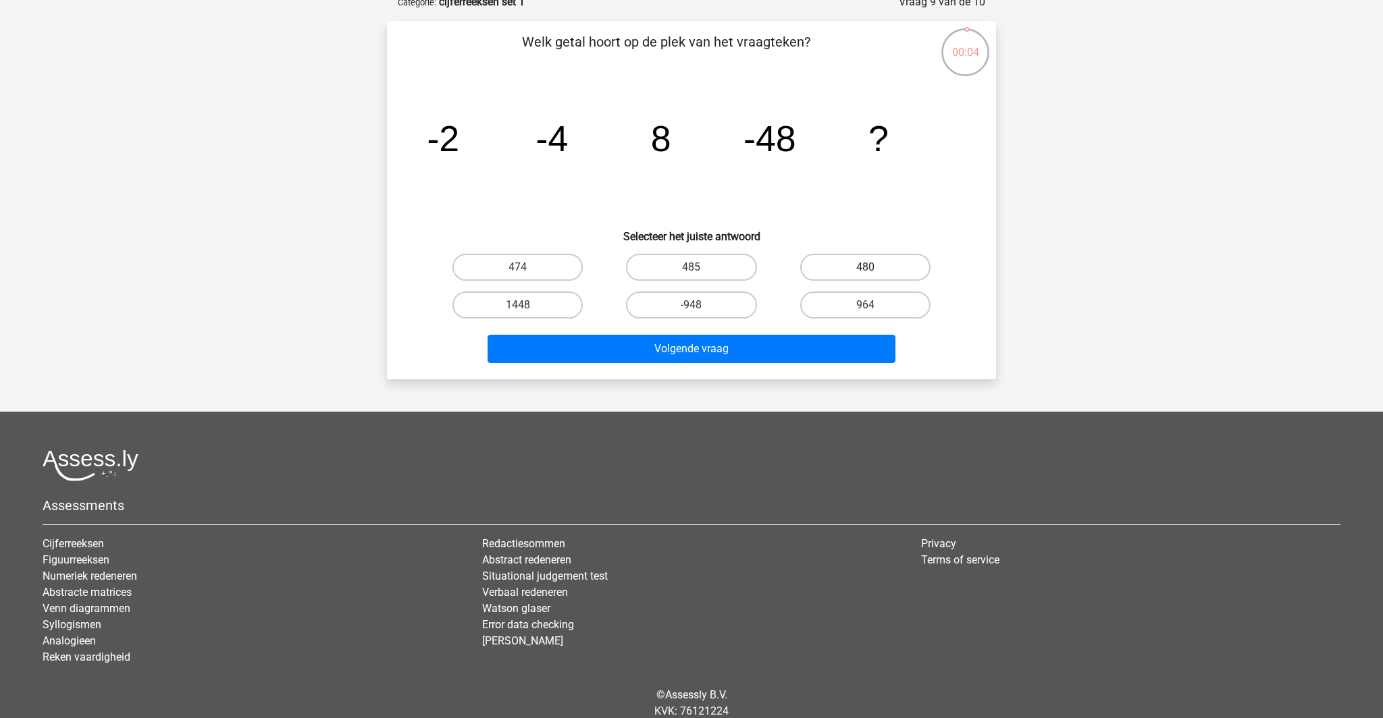
click at [832, 281] on label "480" at bounding box center [865, 267] width 130 height 27
click at [865, 276] on input "480" at bounding box center [869, 271] width 9 height 9
radio input "true"
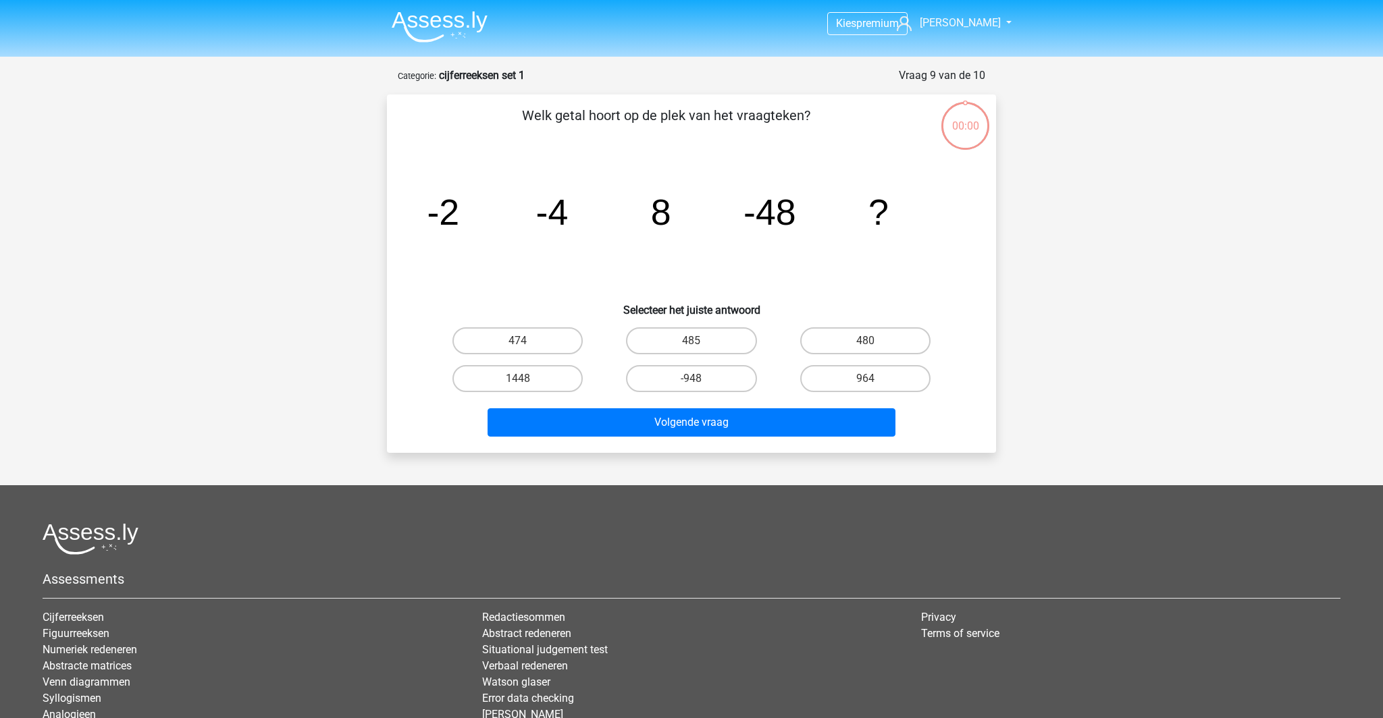
scroll to position [74, 0]
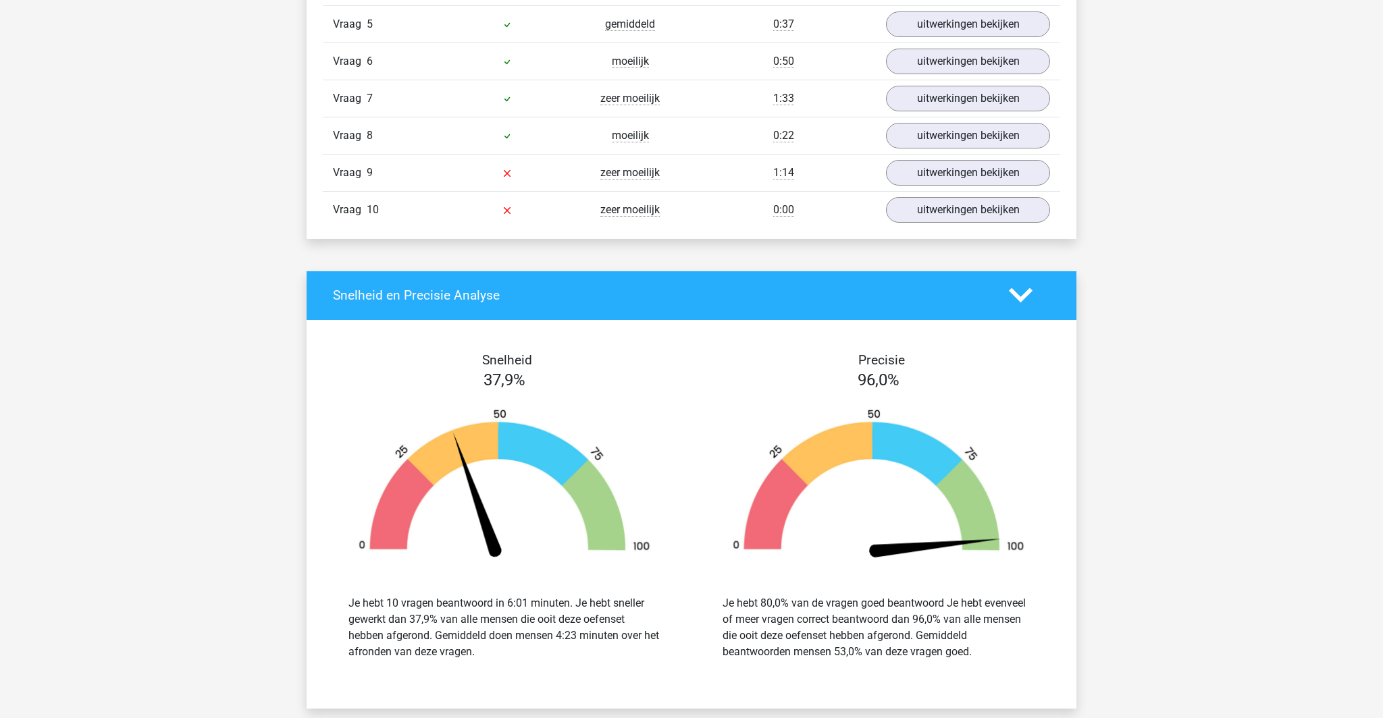
scroll to position [1273, 0]
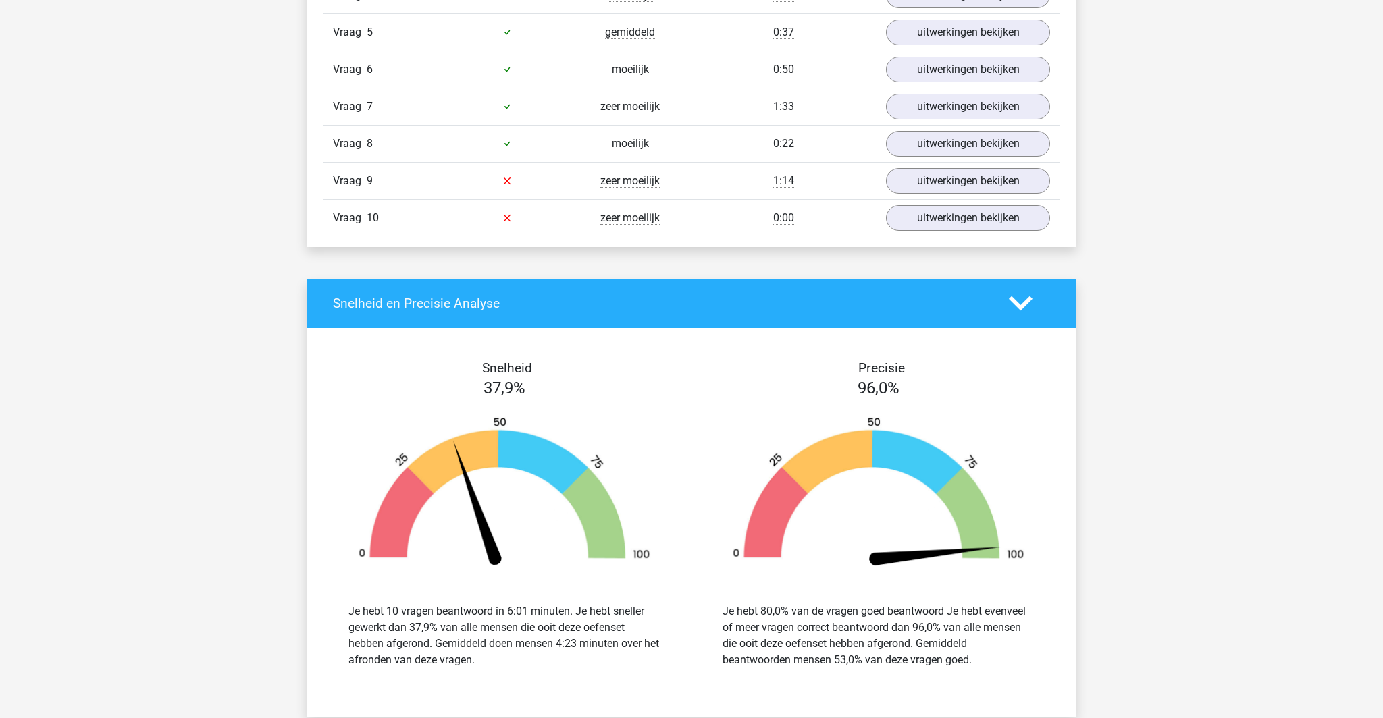
scroll to position [1894, 0]
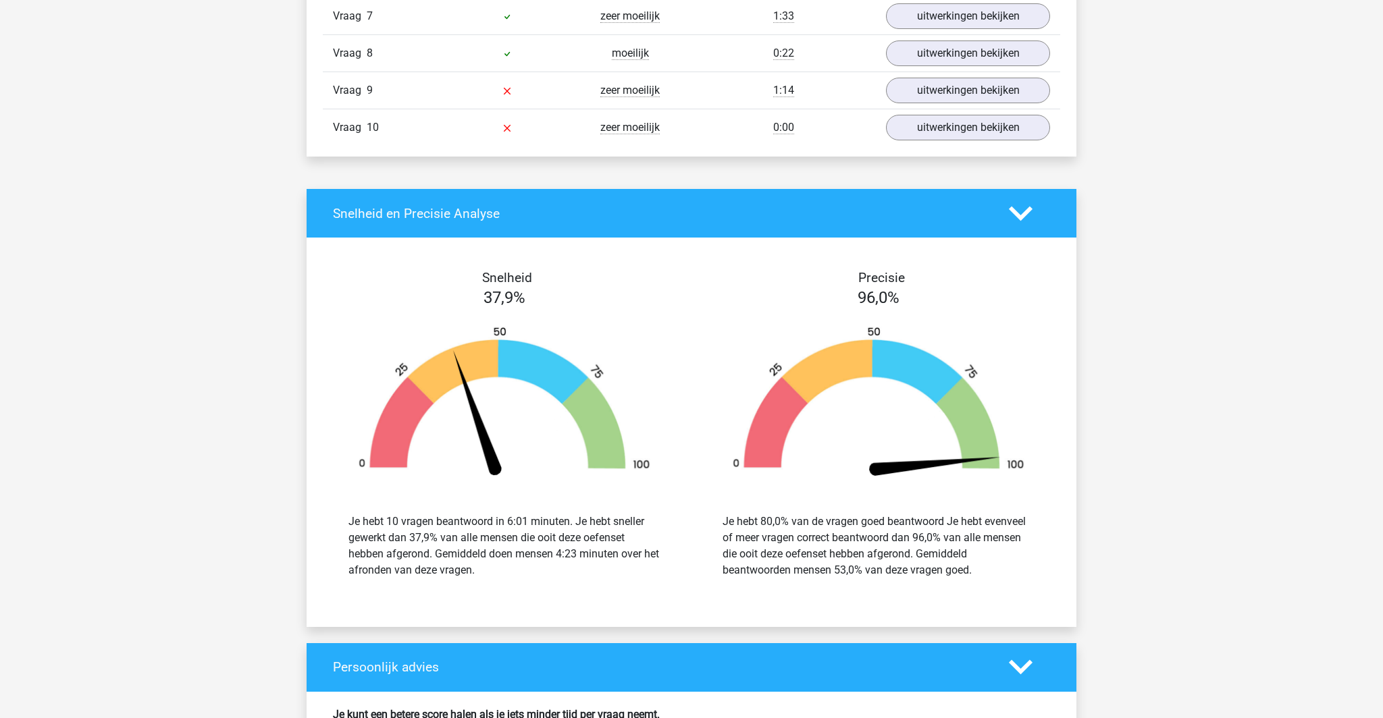
scroll to position [2609, 0]
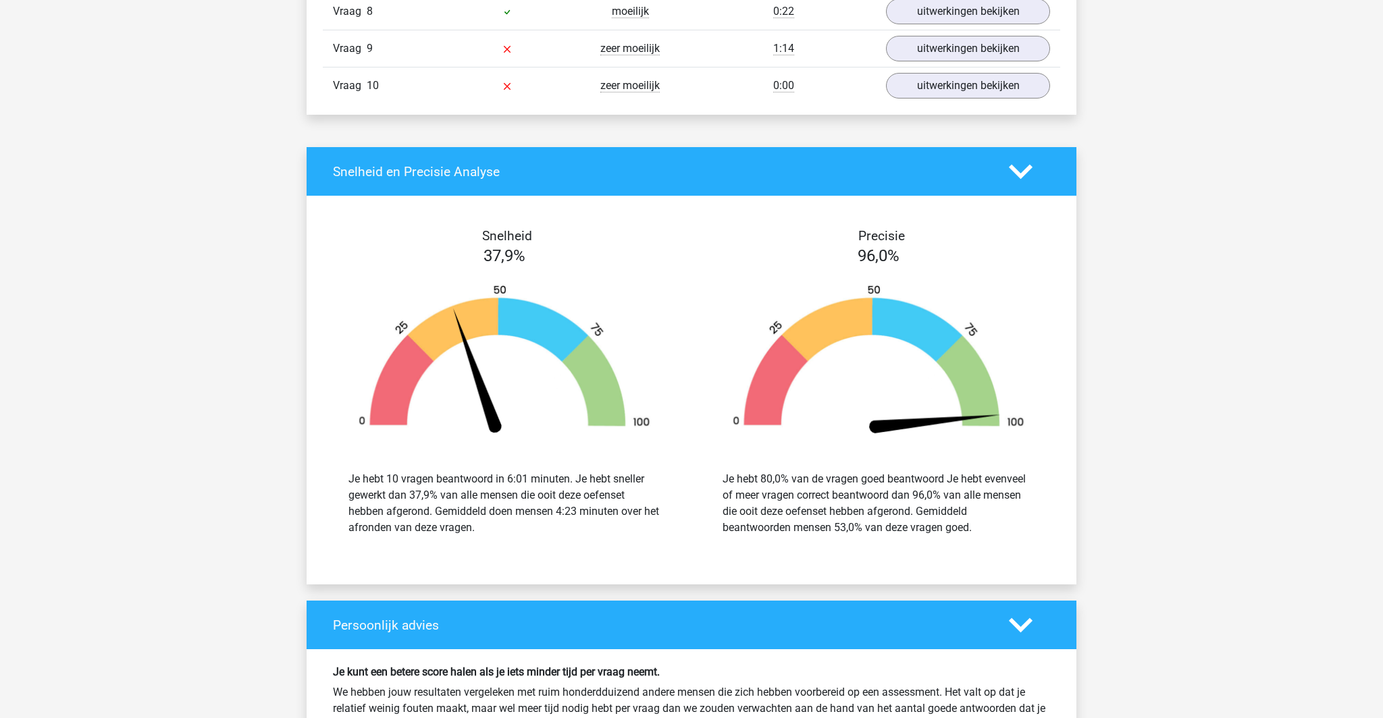
scroll to position [3489, 0]
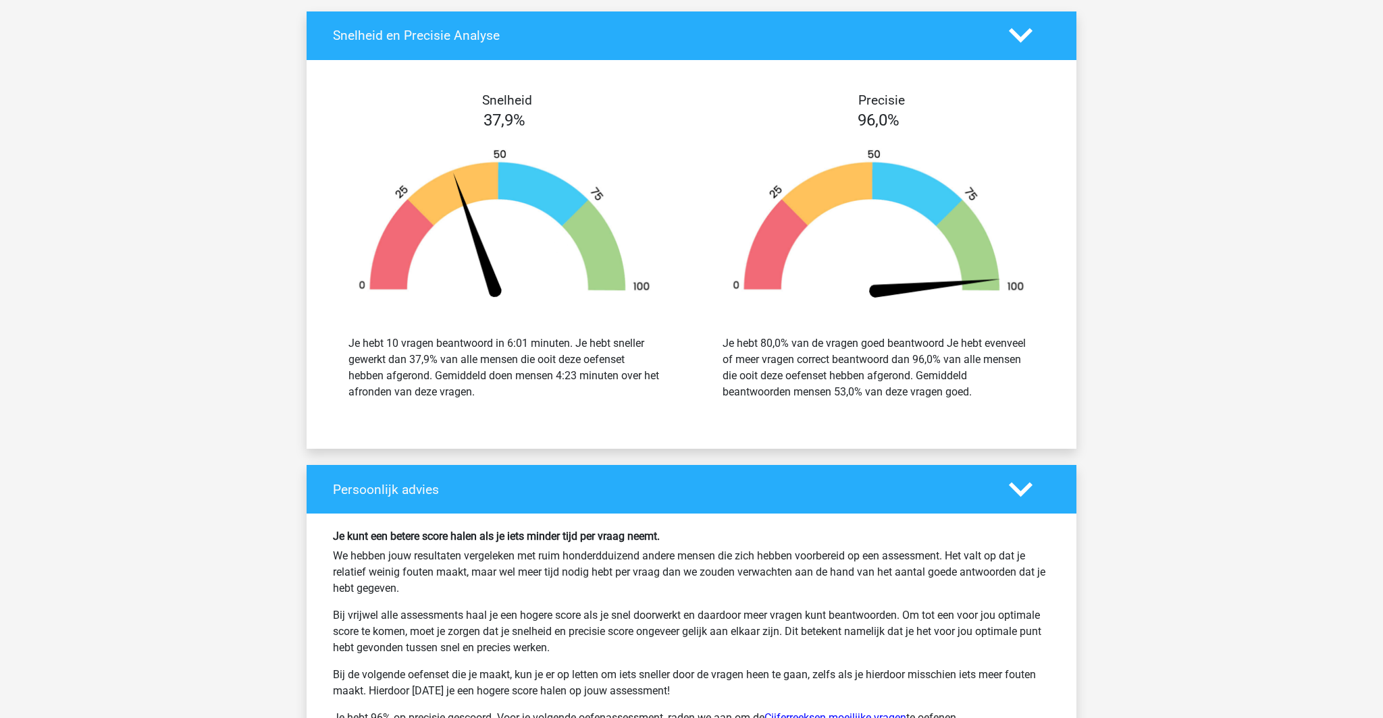
scroll to position [4352, 0]
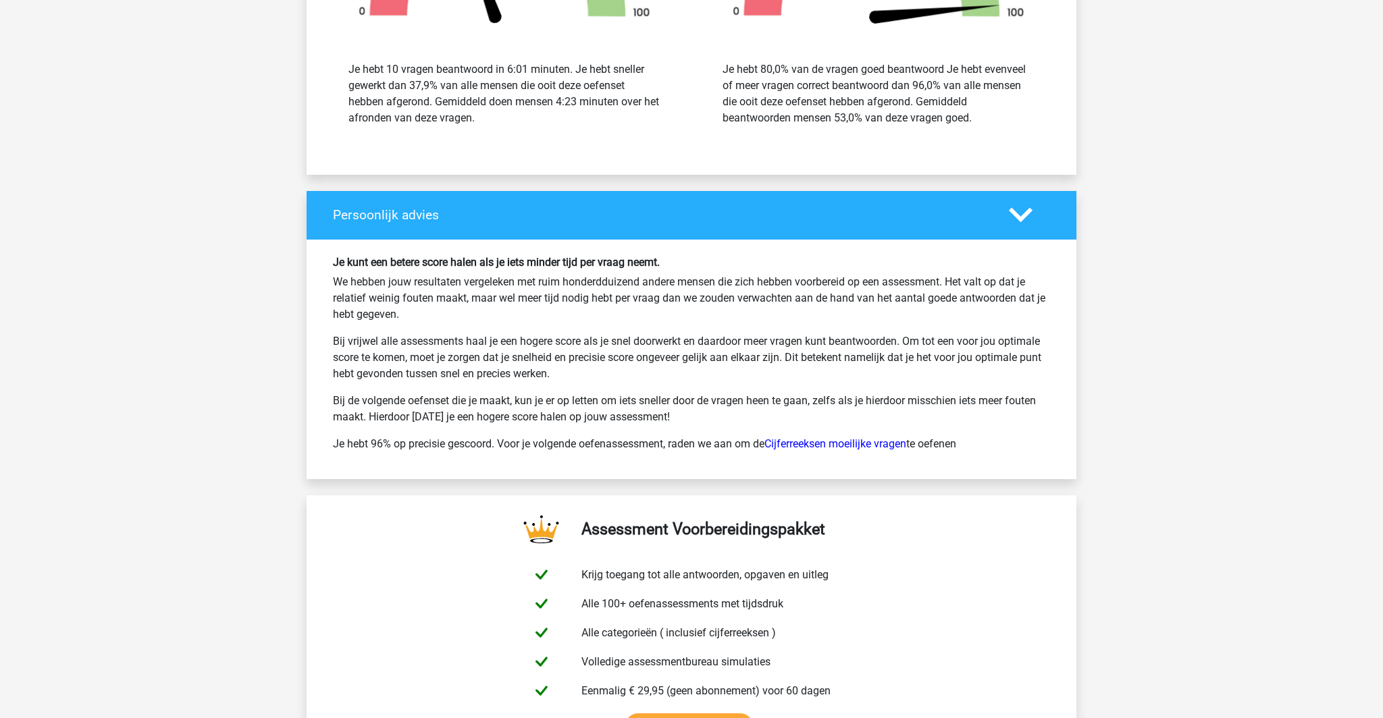
scroll to position [5430, 0]
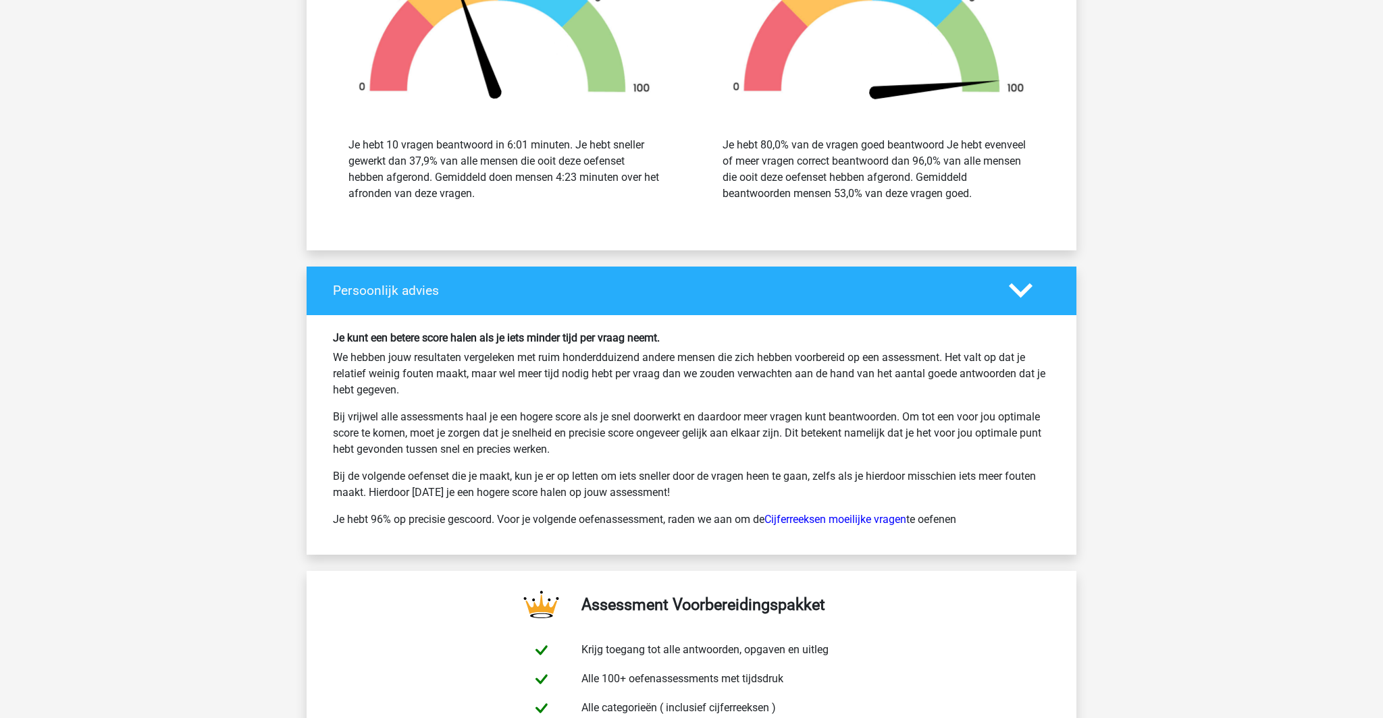
scroll to position [5956, 0]
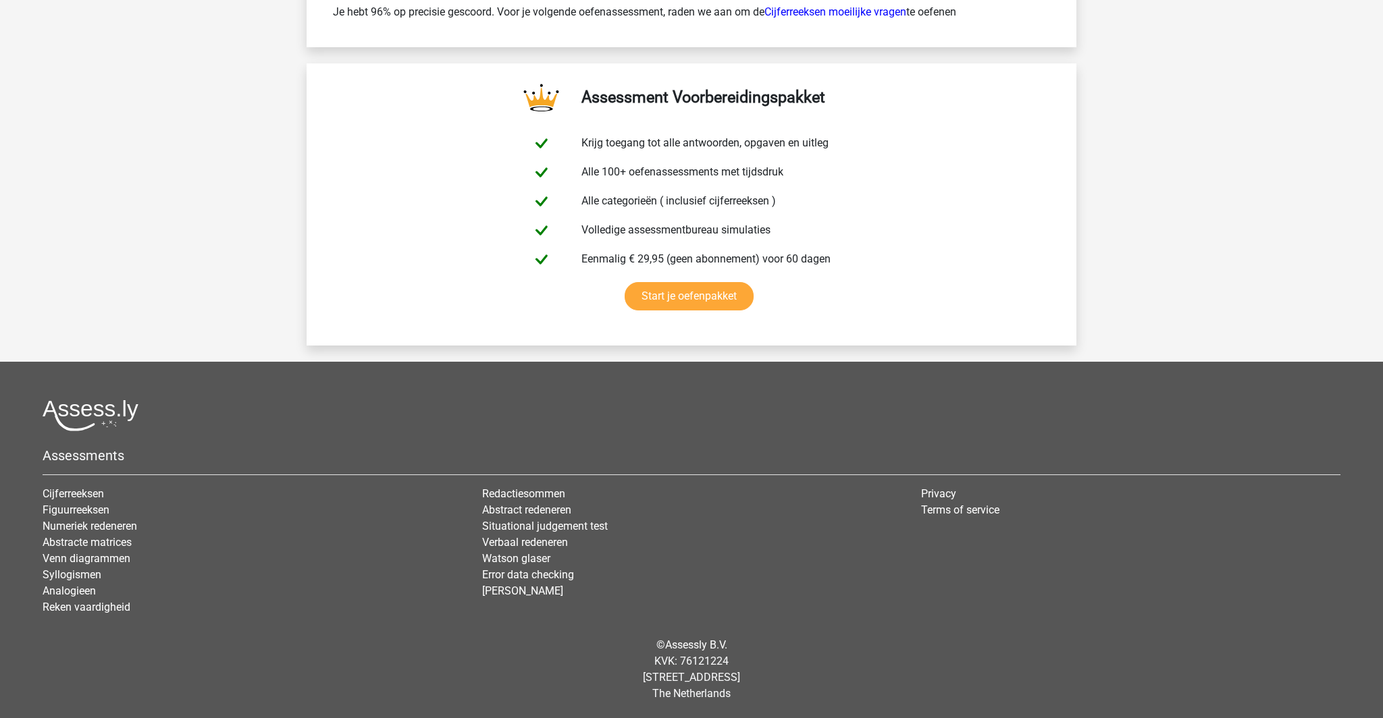
scroll to position [8788, 0]
click at [137, 520] on link "Numeriek redeneren" at bounding box center [90, 526] width 95 height 13
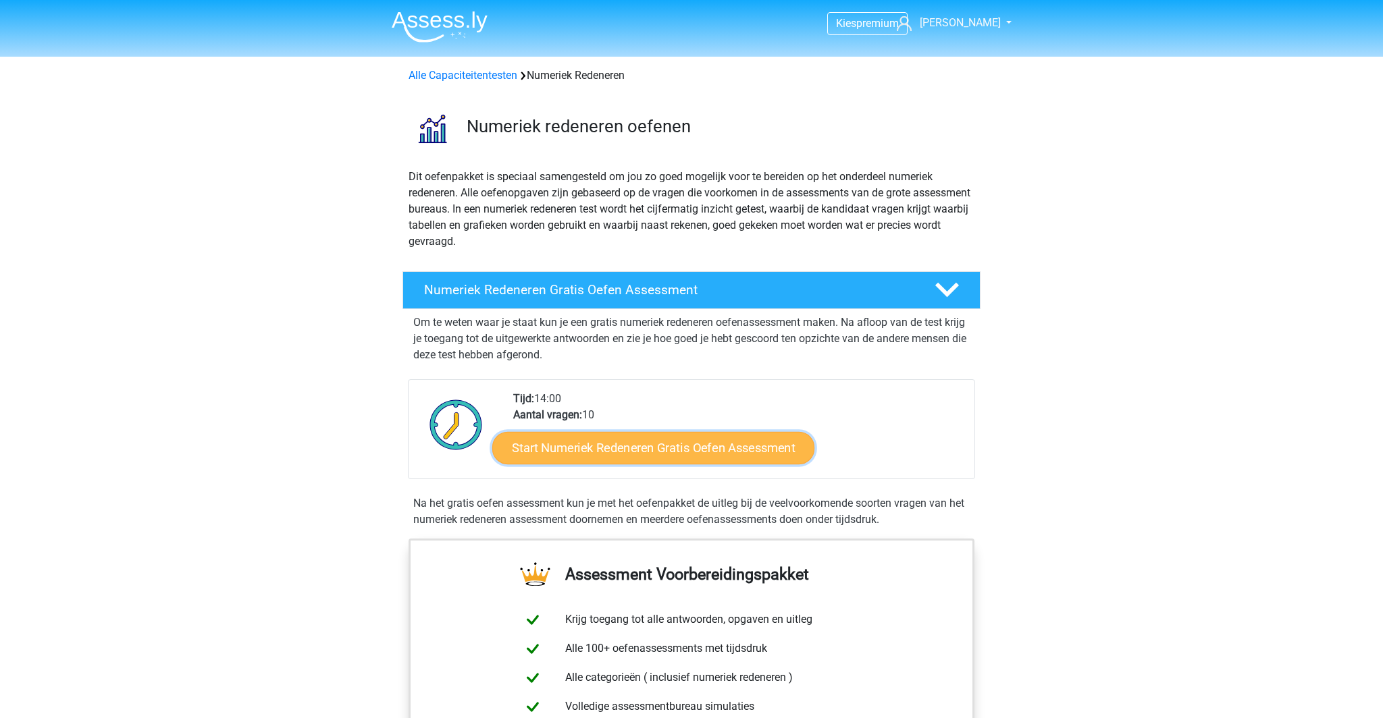
click at [658, 464] on link "Start Numeriek Redeneren Gratis Oefen Assessment" at bounding box center [653, 447] width 322 height 32
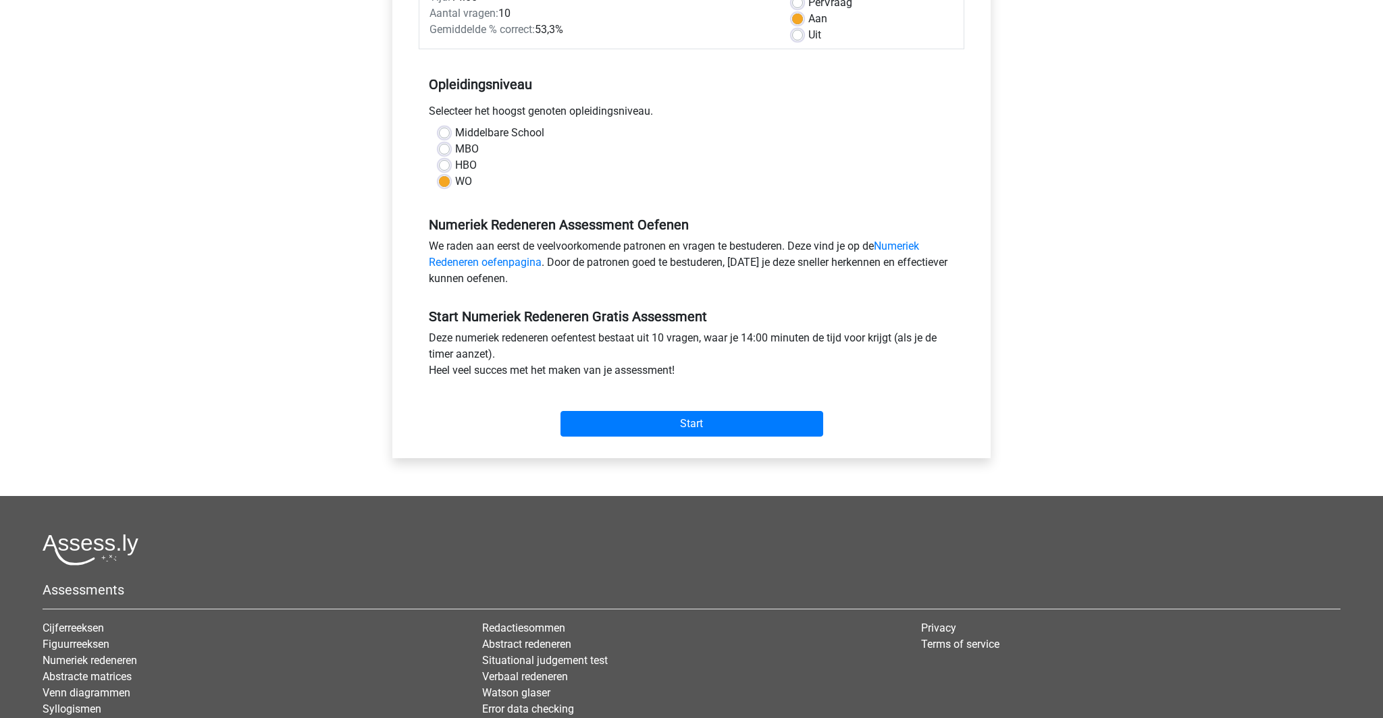
scroll to position [216, 0]
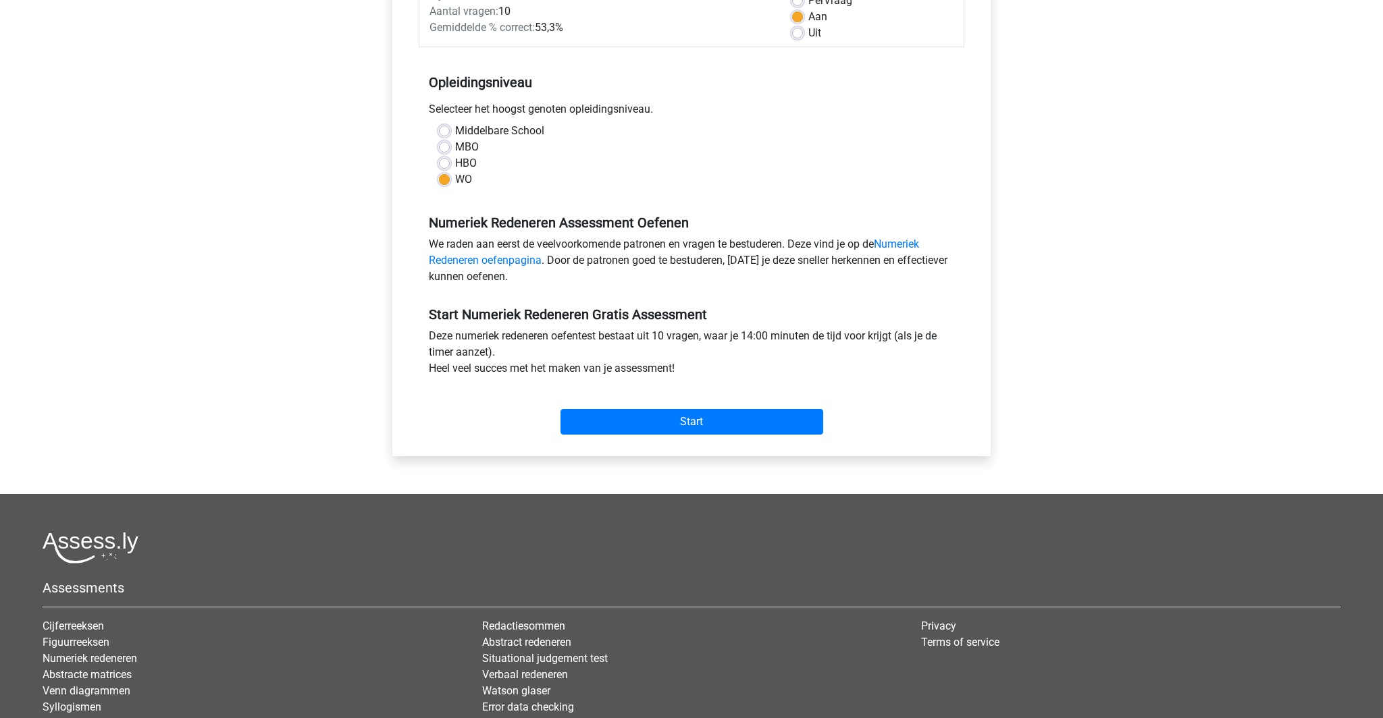
click at [808, 41] on label "Uit" at bounding box center [814, 33] width 13 height 16
click at [797, 38] on input "Uit" at bounding box center [797, 32] width 11 height 14
radio input "true"
click at [808, 25] on label "Aan" at bounding box center [817, 17] width 19 height 16
click at [796, 22] on input "Aan" at bounding box center [797, 16] width 11 height 14
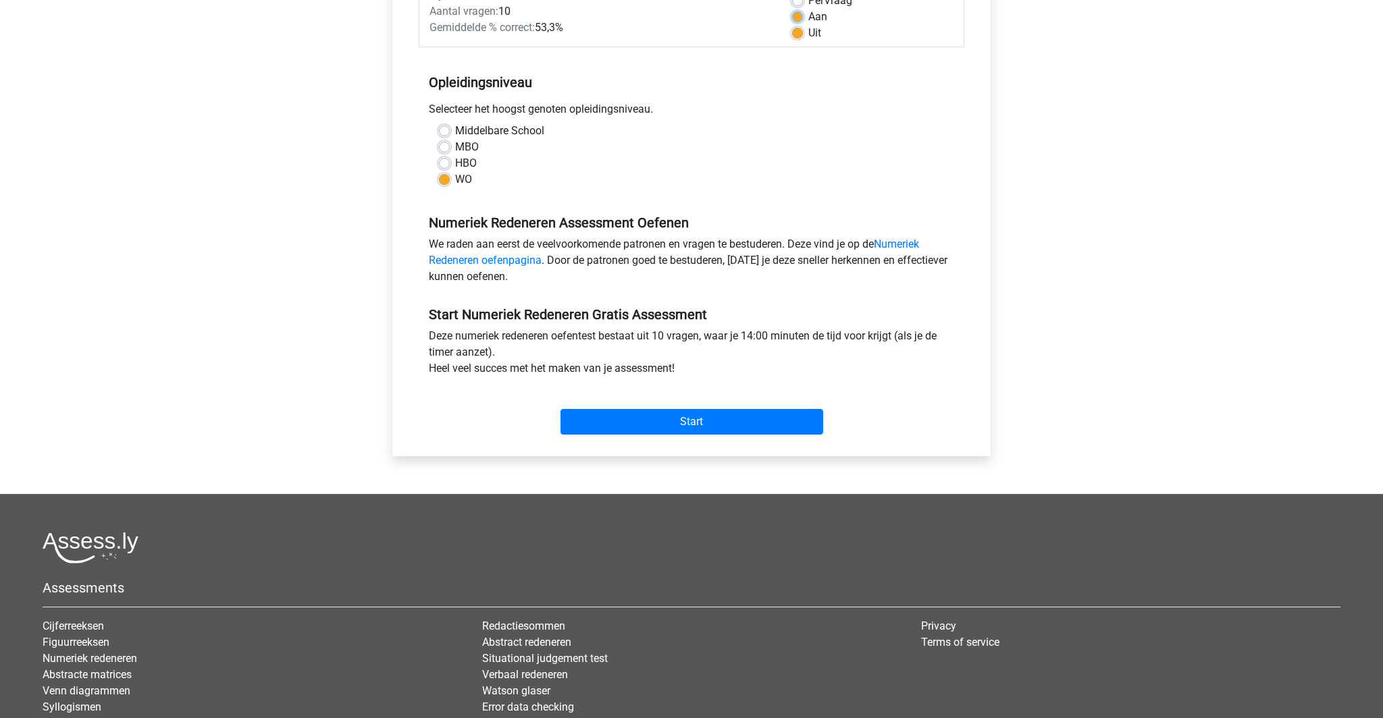
radio input "true"
click at [808, 41] on label "Uit" at bounding box center [814, 33] width 13 height 16
click at [795, 38] on input "Uit" at bounding box center [797, 32] width 11 height 14
radio input "true"
click at [688, 435] on input "Start" at bounding box center [691, 422] width 263 height 26
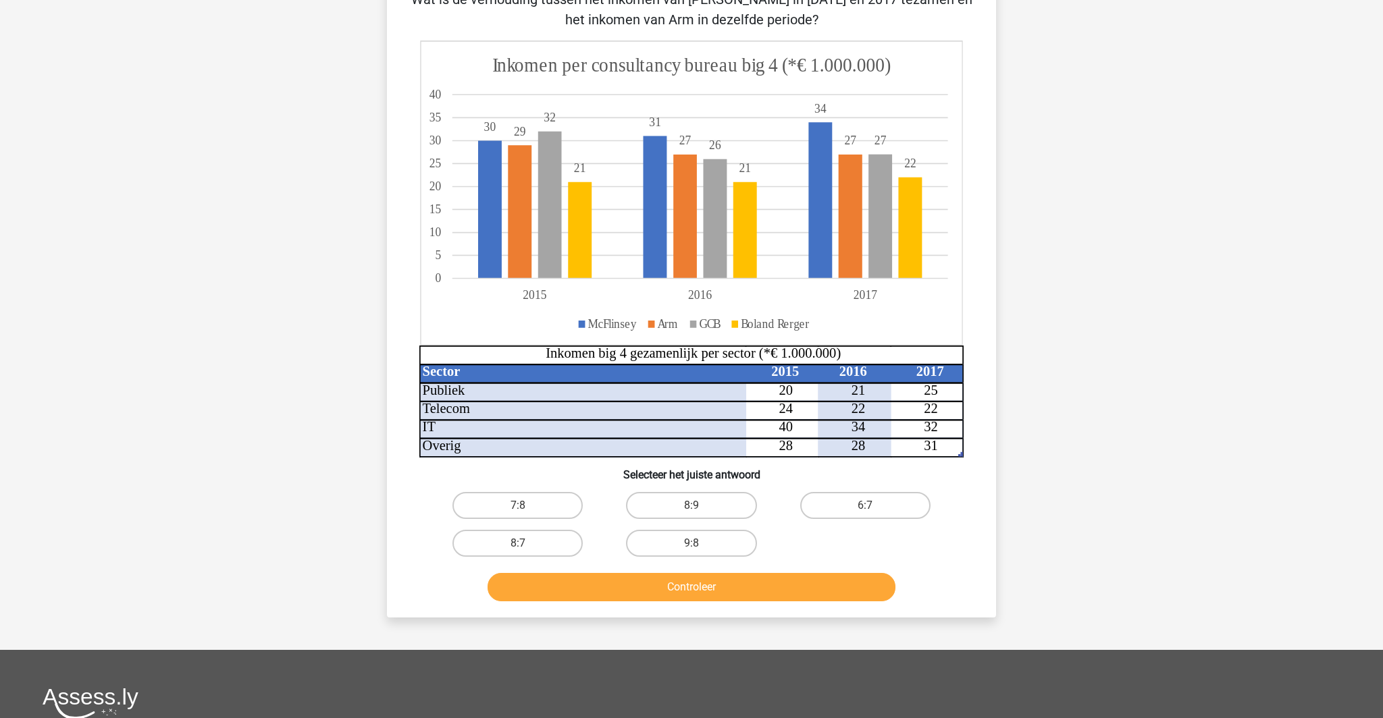
scroll to position [115, 0]
click at [543, 558] on label "8:7" at bounding box center [517, 544] width 130 height 27
click at [527, 553] on input "8:7" at bounding box center [522, 548] width 9 height 9
radio input "true"
click at [673, 602] on button "Controleer" at bounding box center [691, 588] width 408 height 28
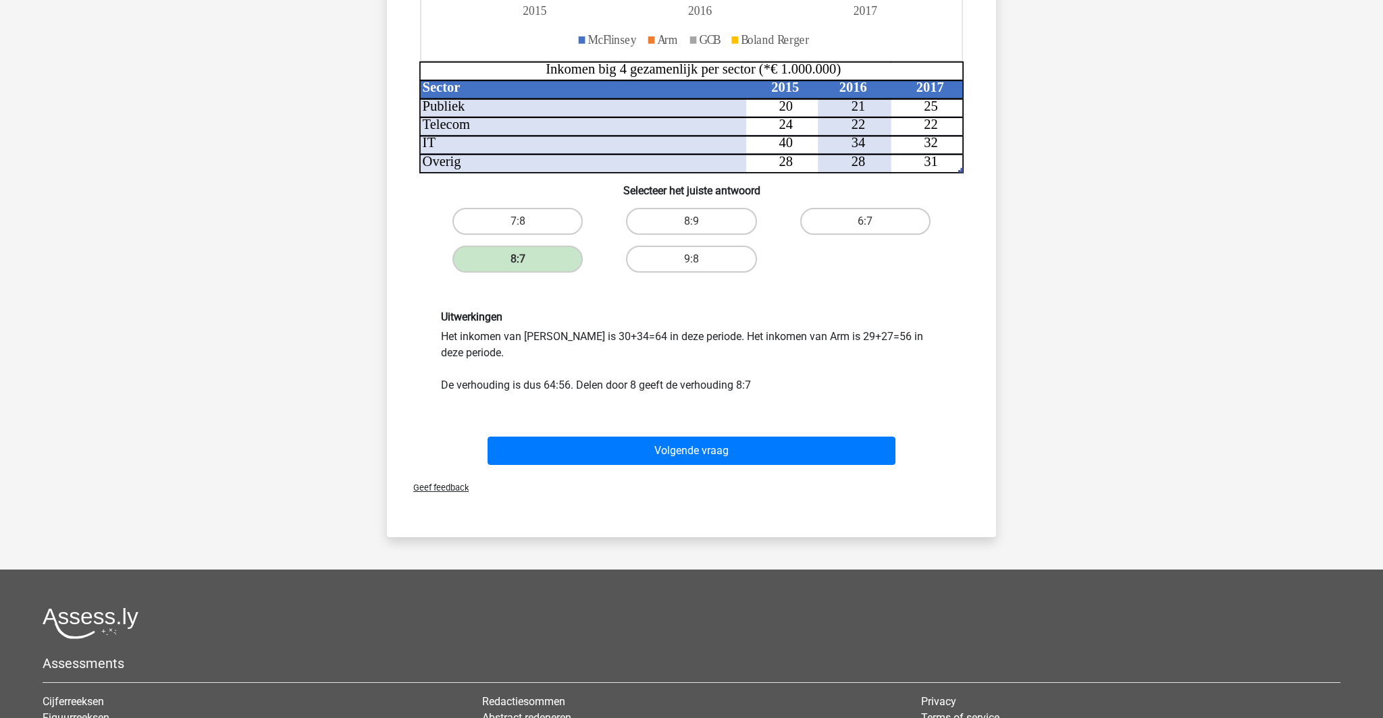
scroll to position [402, 0]
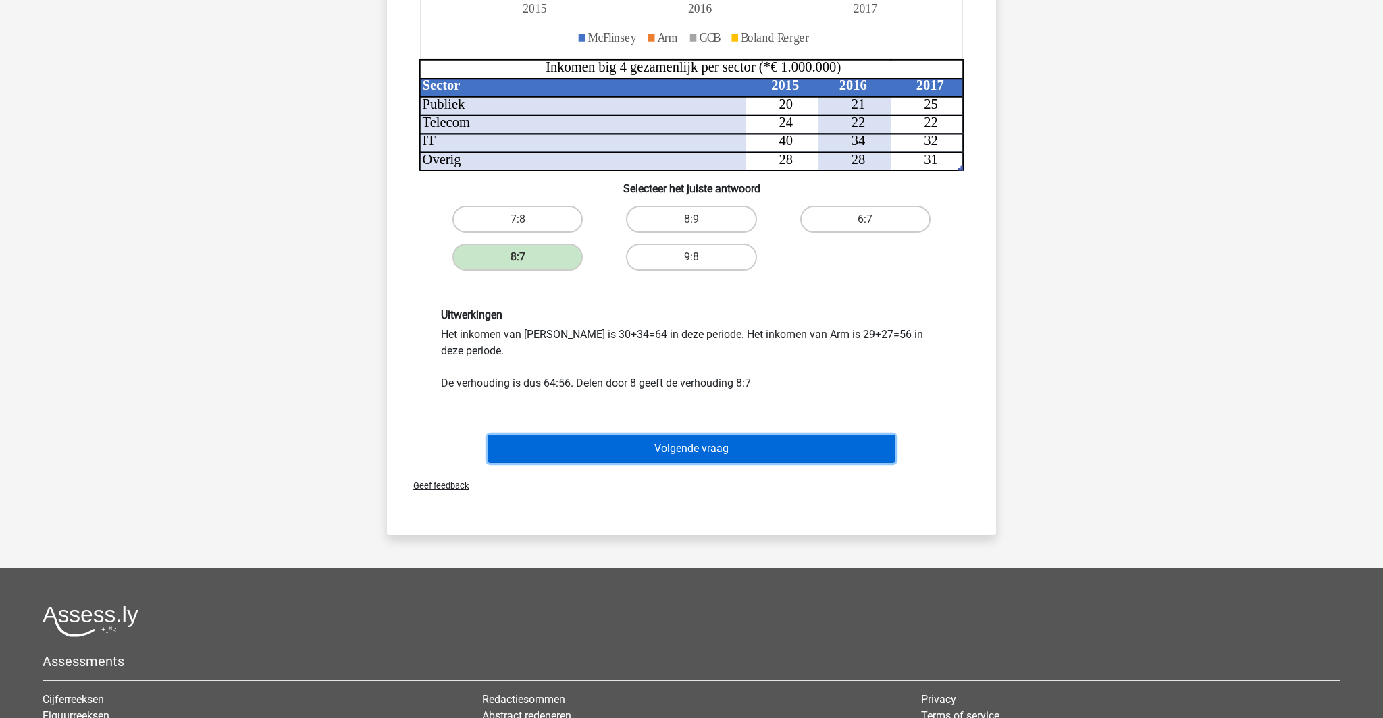
click at [710, 463] on button "Volgende vraag" at bounding box center [691, 449] width 408 height 28
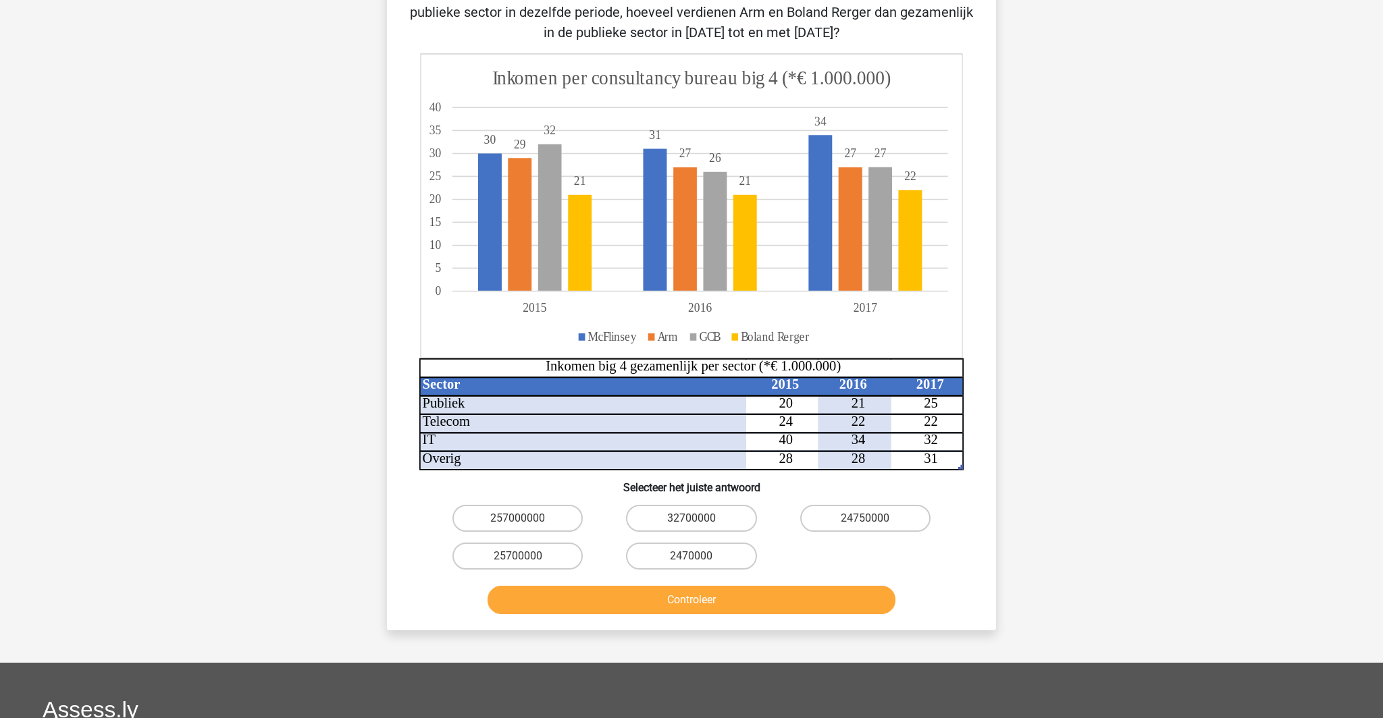
scroll to position [161, 0]
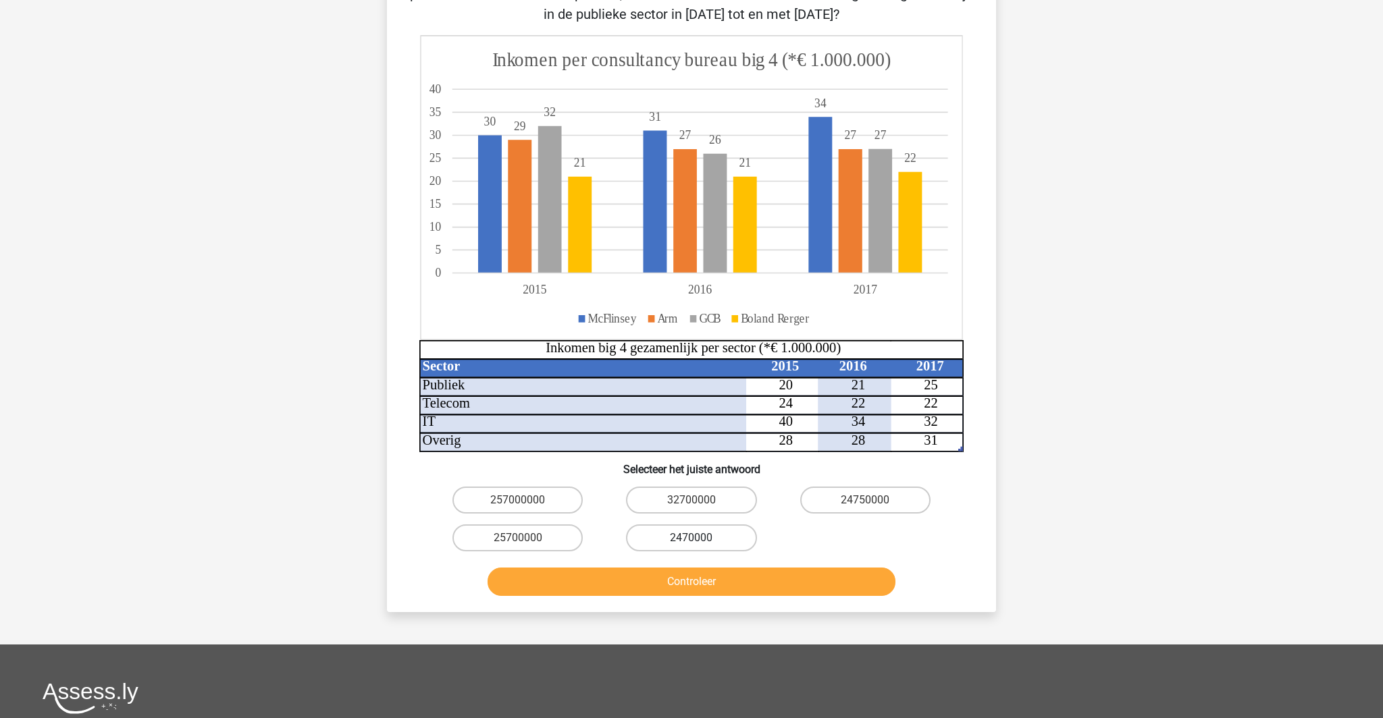
drag, startPoint x: 696, startPoint y: 655, endPoint x: 656, endPoint y: 612, distance: 58.3
click at [695, 596] on button "Controleer" at bounding box center [691, 582] width 408 height 28
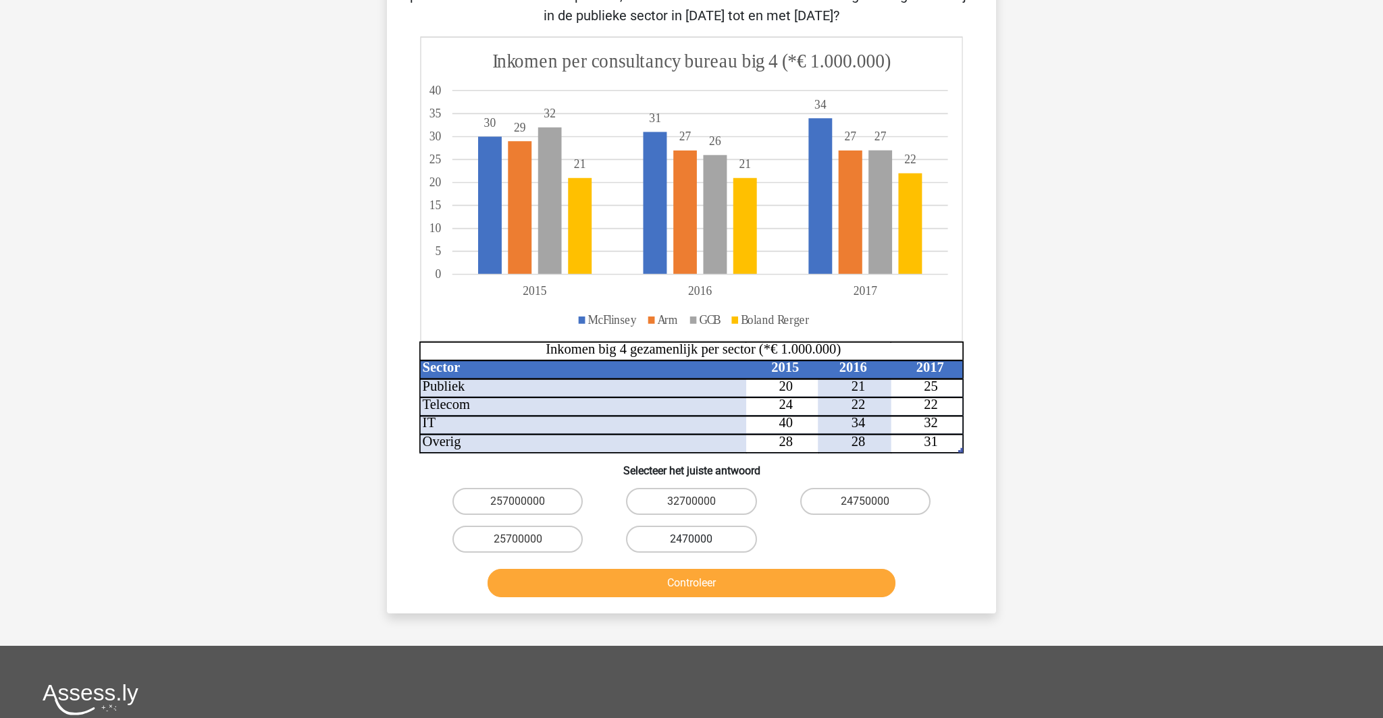
scroll to position [163, 0]
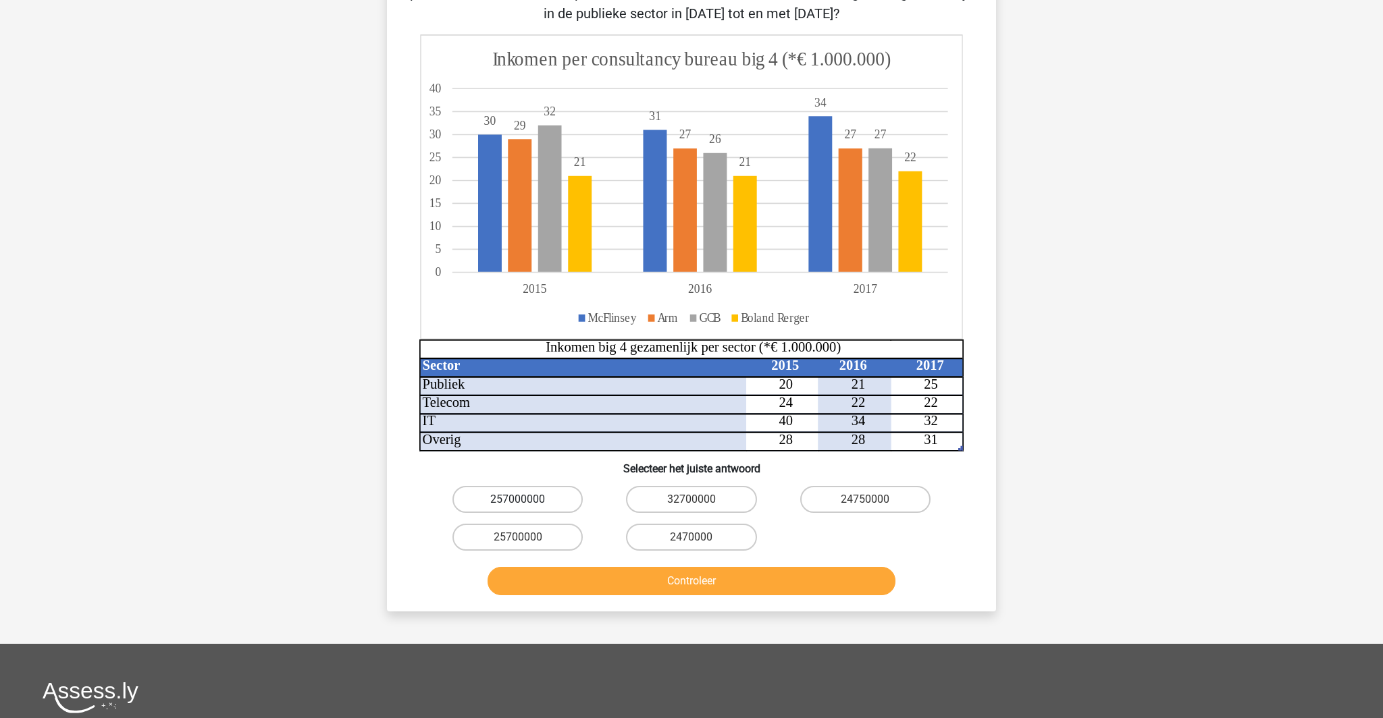
click at [541, 513] on label "257000000" at bounding box center [517, 499] width 130 height 27
click at [527, 508] on input "257000000" at bounding box center [522, 504] width 9 height 9
radio input "true"
click at [663, 595] on button "Controleer" at bounding box center [691, 581] width 408 height 28
click at [676, 595] on button "Controleer" at bounding box center [691, 581] width 408 height 28
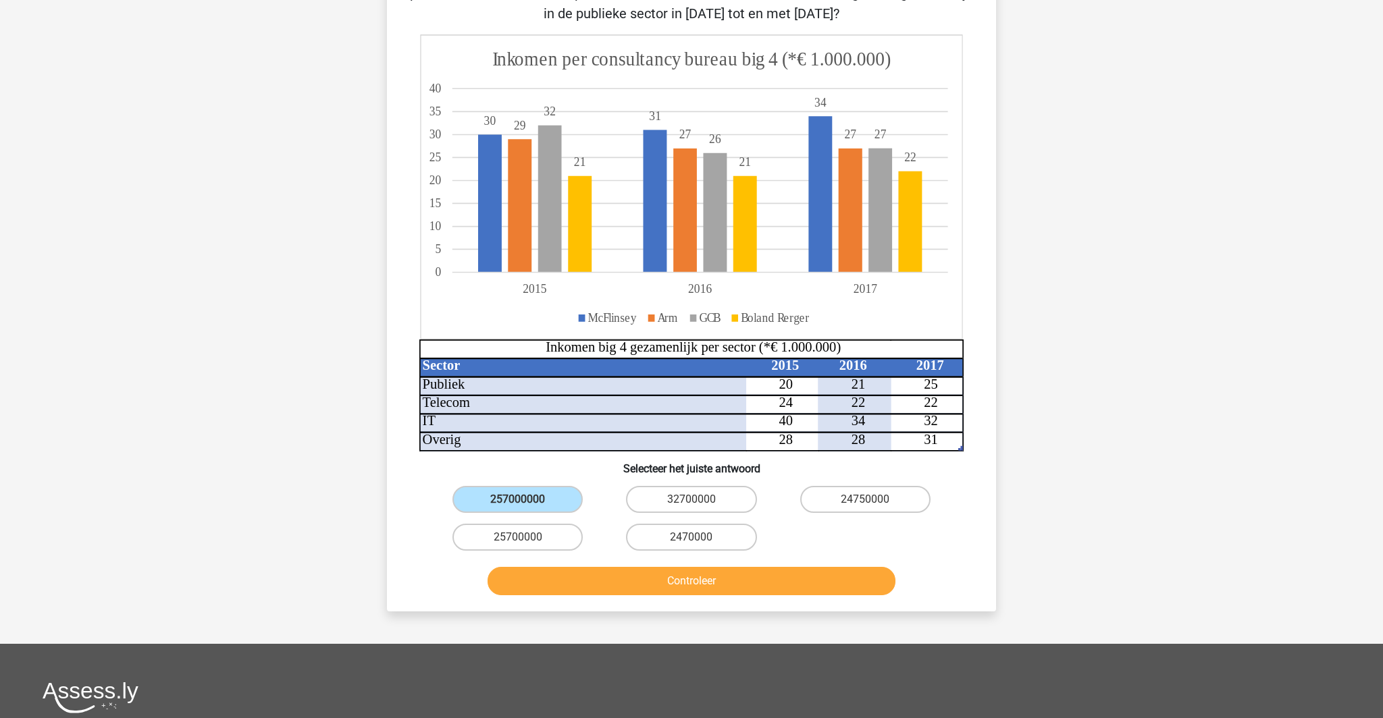
click at [574, 556] on div "25700000" at bounding box center [517, 537] width 173 height 38
click at [543, 551] on label "25700000" at bounding box center [517, 537] width 130 height 27
click at [527, 546] on input "25700000" at bounding box center [522, 541] width 9 height 9
radio input "true"
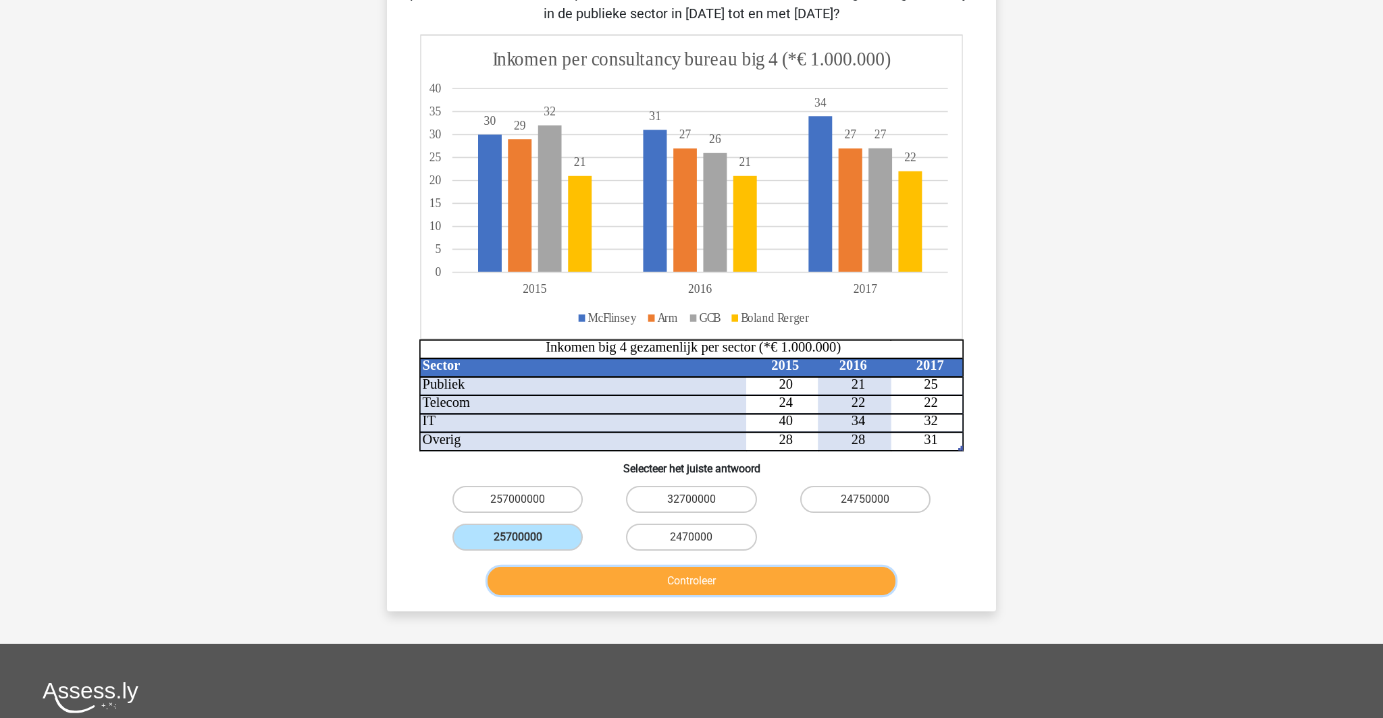
click at [694, 595] on button "Controleer" at bounding box center [691, 581] width 408 height 28
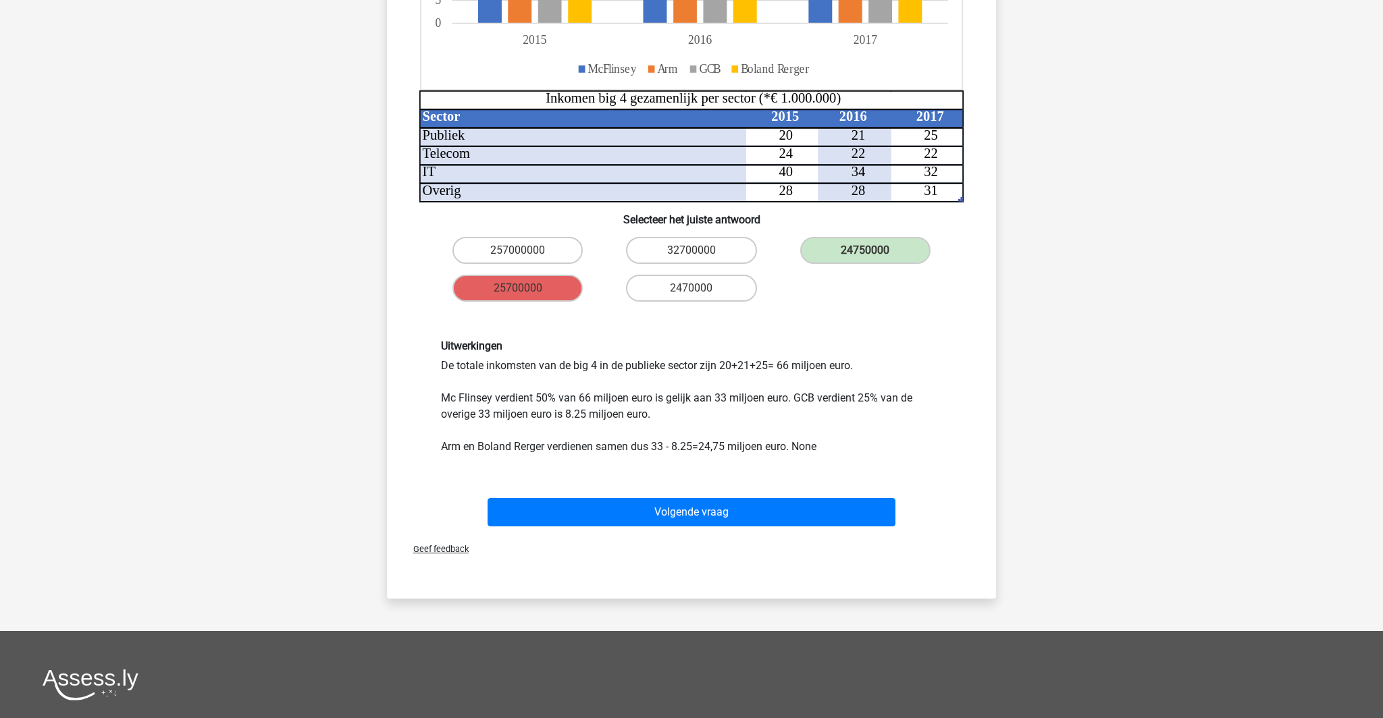
scroll to position [412, 0]
drag, startPoint x: 770, startPoint y: 531, endPoint x: 796, endPoint y: 533, distance: 26.4
click at [796, 454] on div "Uitwerkingen De totale inkomsten van de big 4 in de publieke sector zijn 20+21+…" at bounding box center [691, 396] width 521 height 115
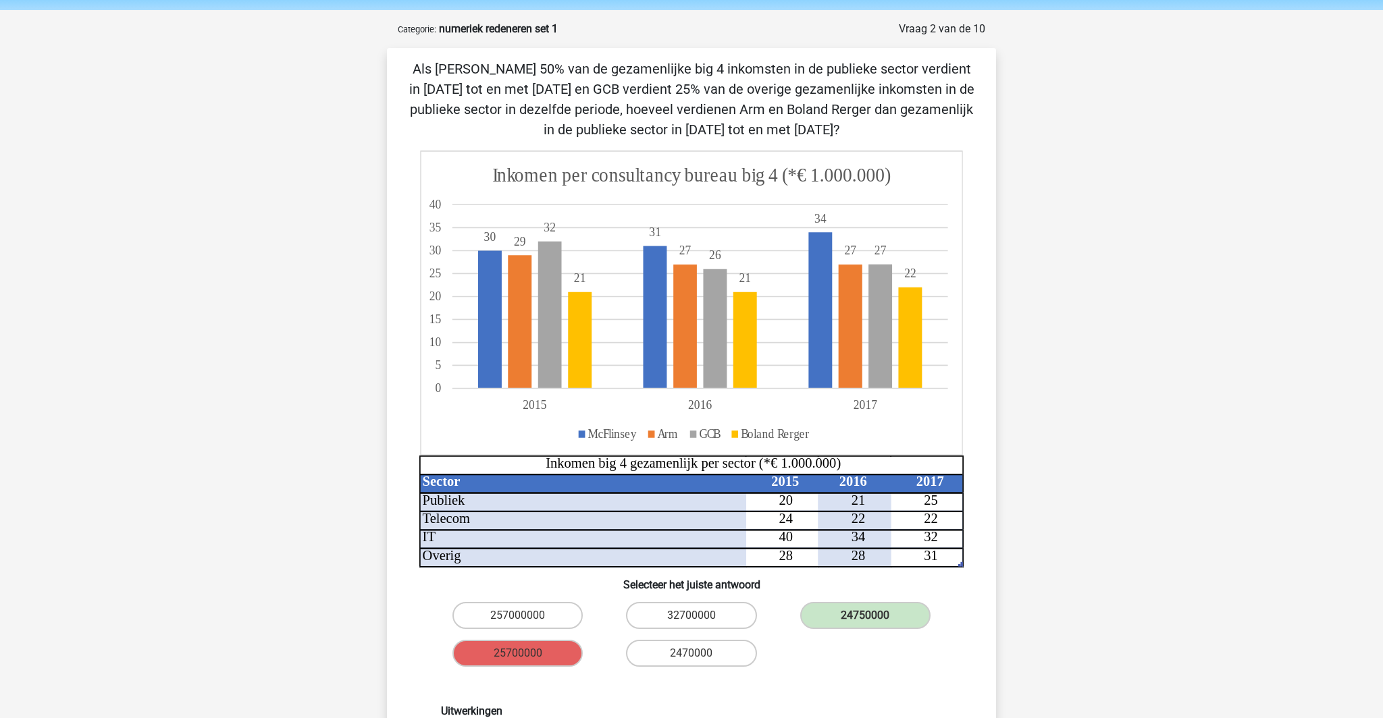
scroll to position [0, 0]
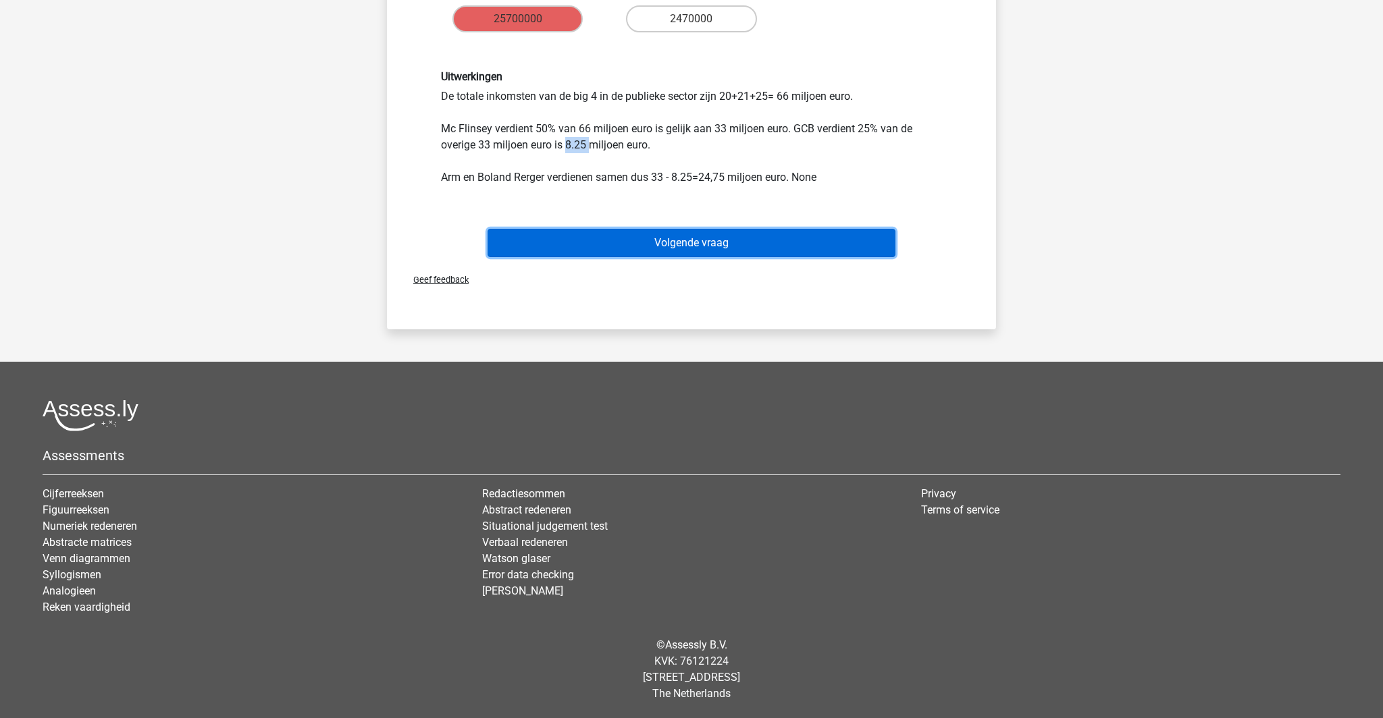
click at [672, 257] on button "Volgende vraag" at bounding box center [691, 243] width 408 height 28
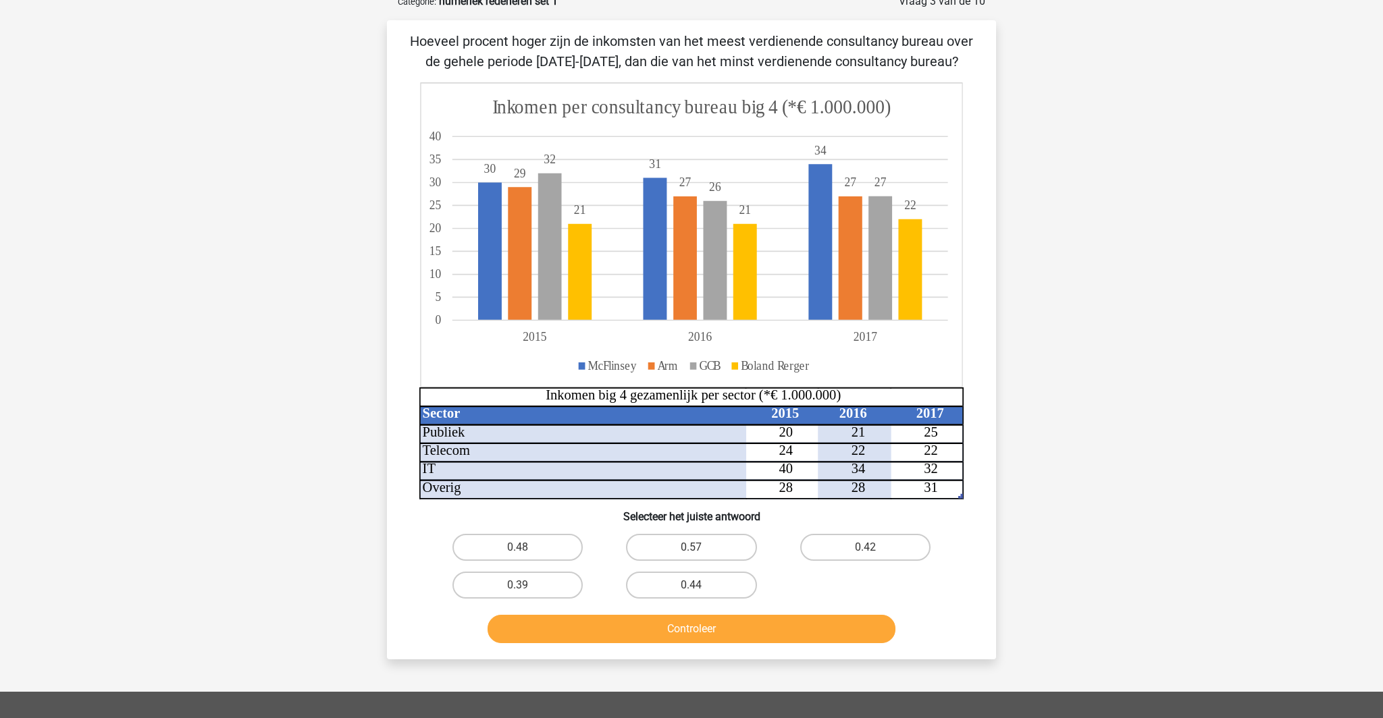
scroll to position [74, 0]
drag, startPoint x: 545, startPoint y: 595, endPoint x: 652, endPoint y: 684, distance: 139.0
click at [545, 562] on label "0.48" at bounding box center [517, 548] width 130 height 27
click at [527, 557] on input "0.48" at bounding box center [522, 552] width 9 height 9
radio input "true"
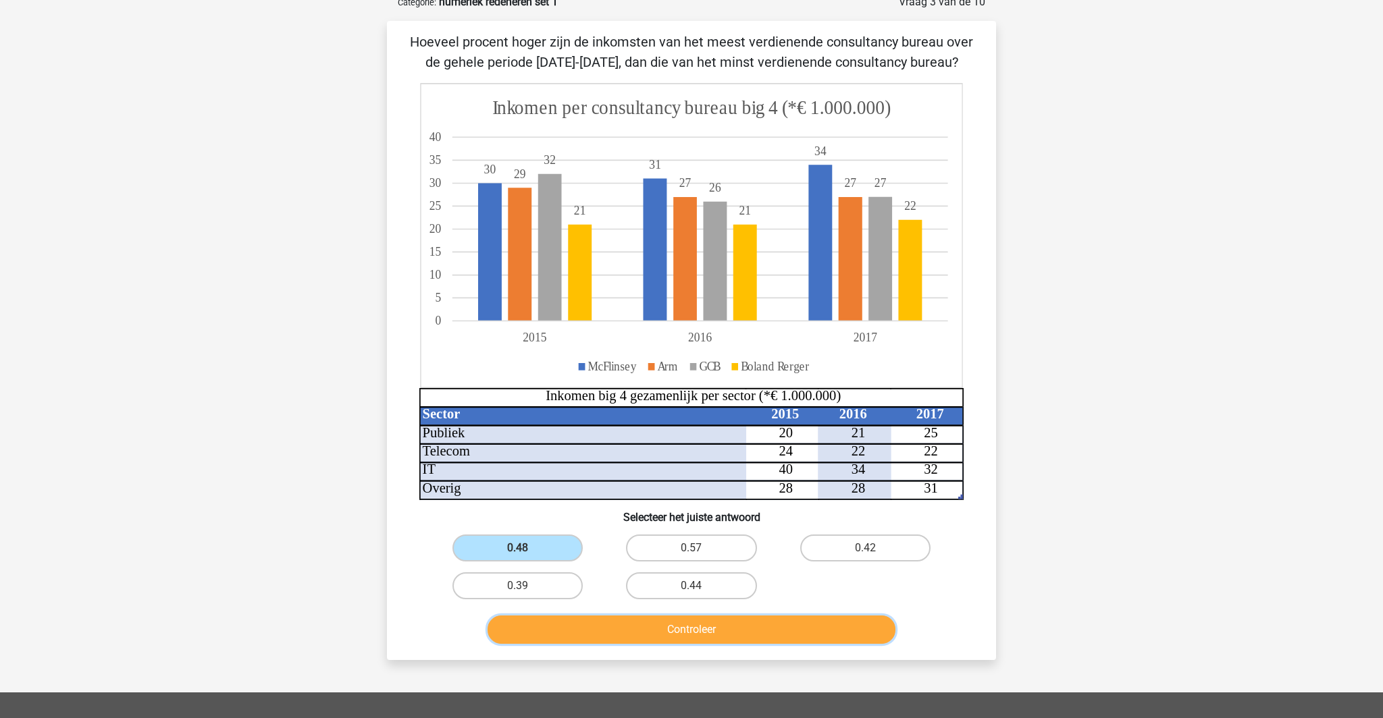
click at [706, 644] on button "Controleer" at bounding box center [691, 630] width 408 height 28
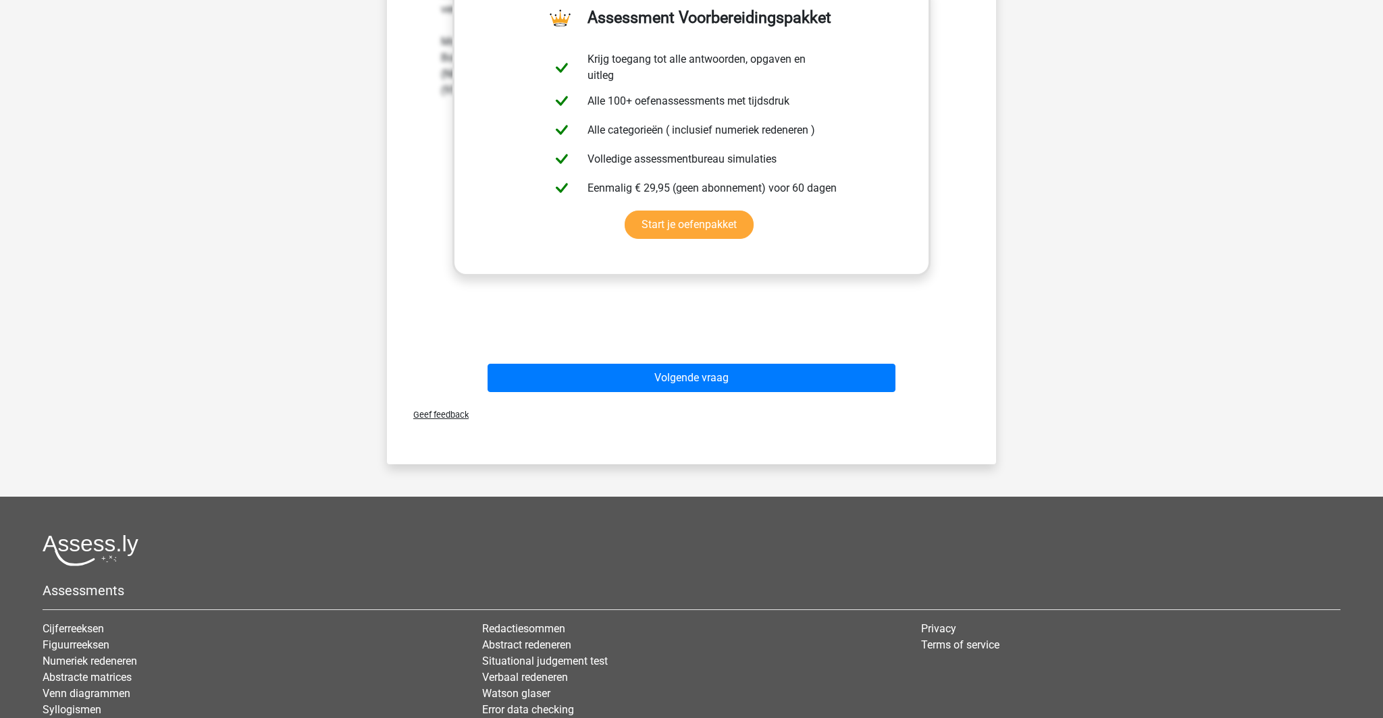
scroll to position [761, 0]
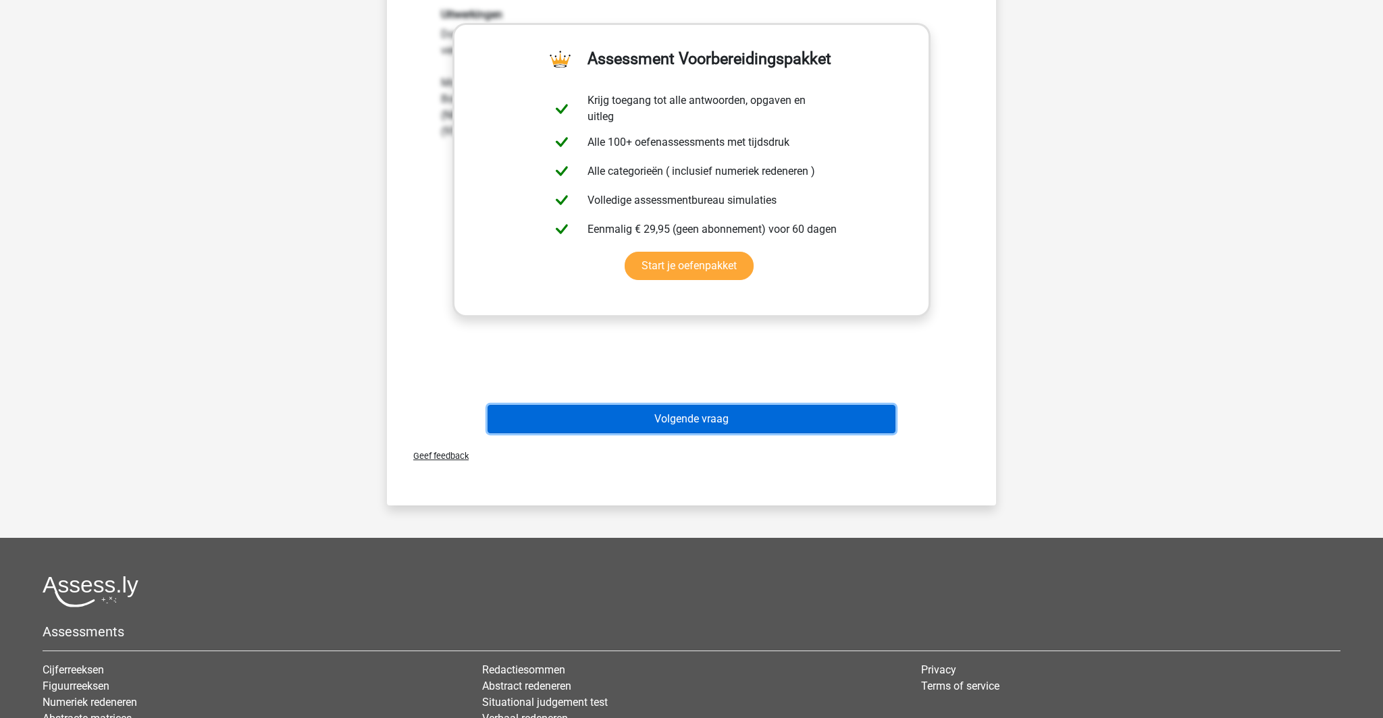
click at [685, 433] on button "Volgende vraag" at bounding box center [691, 419] width 408 height 28
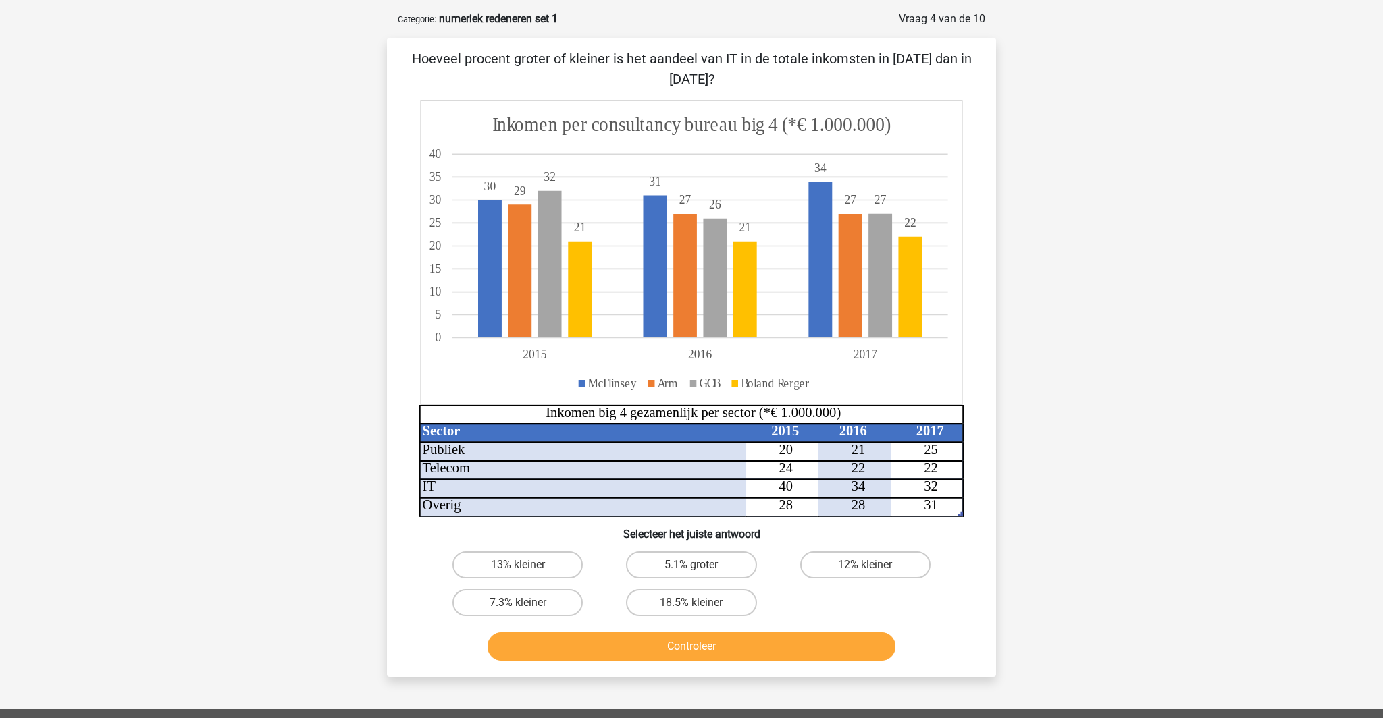
scroll to position [59, 0]
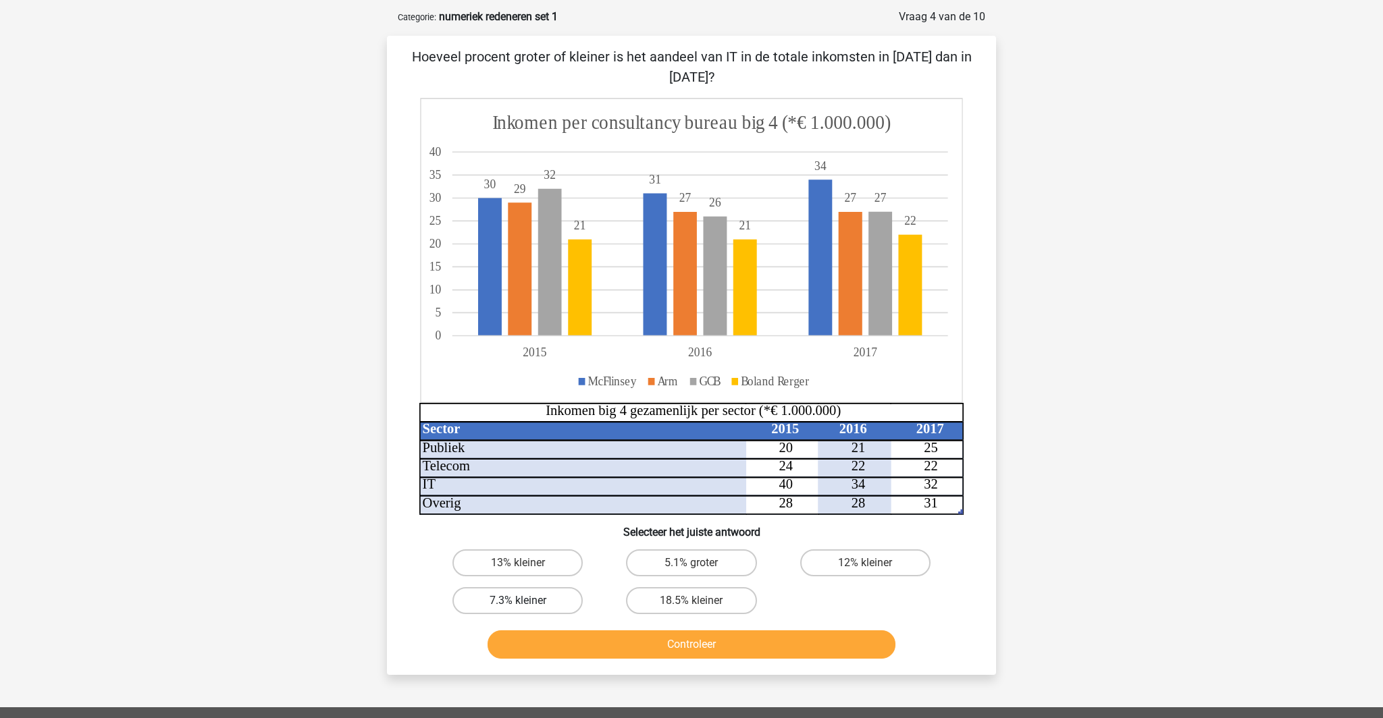
click at [554, 614] on label "7.3% kleiner" at bounding box center [517, 600] width 130 height 27
click at [527, 610] on input "7.3% kleiner" at bounding box center [522, 605] width 9 height 9
radio input "true"
click at [664, 659] on button "Controleer" at bounding box center [691, 645] width 408 height 28
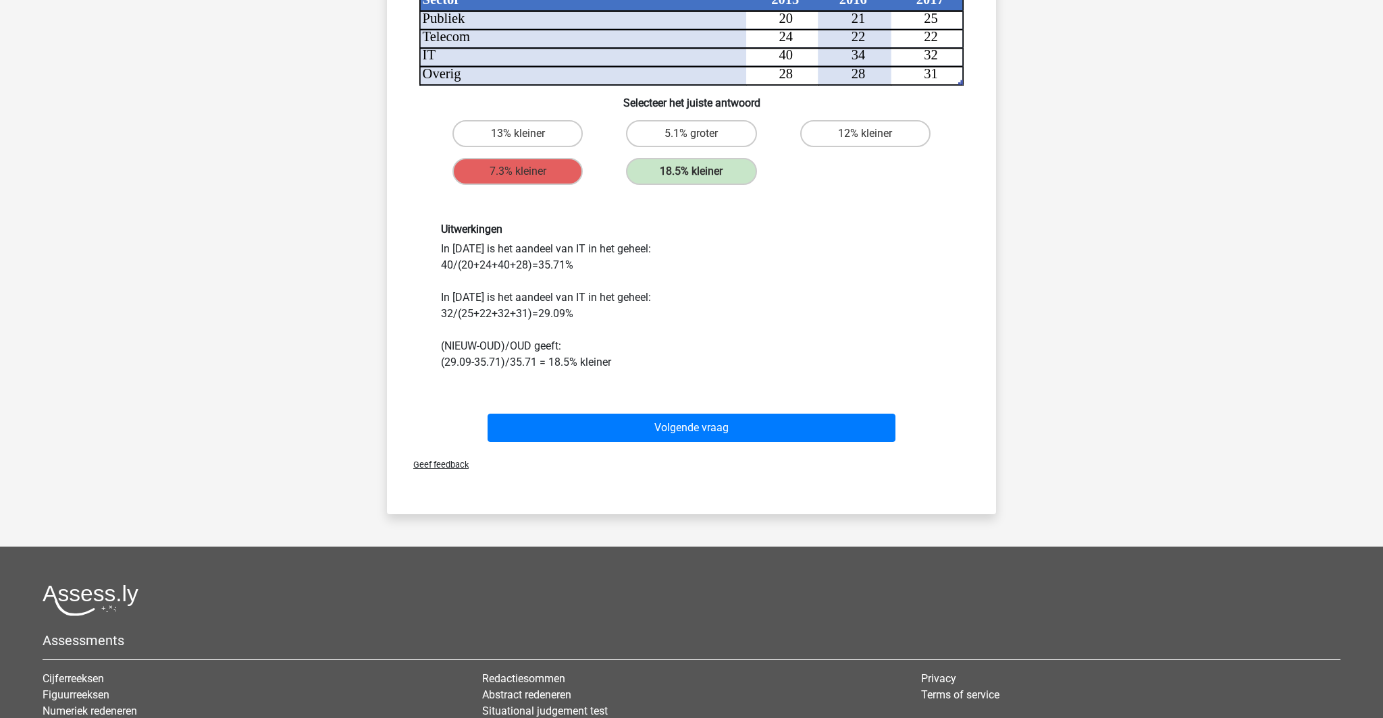
scroll to position [526, 0]
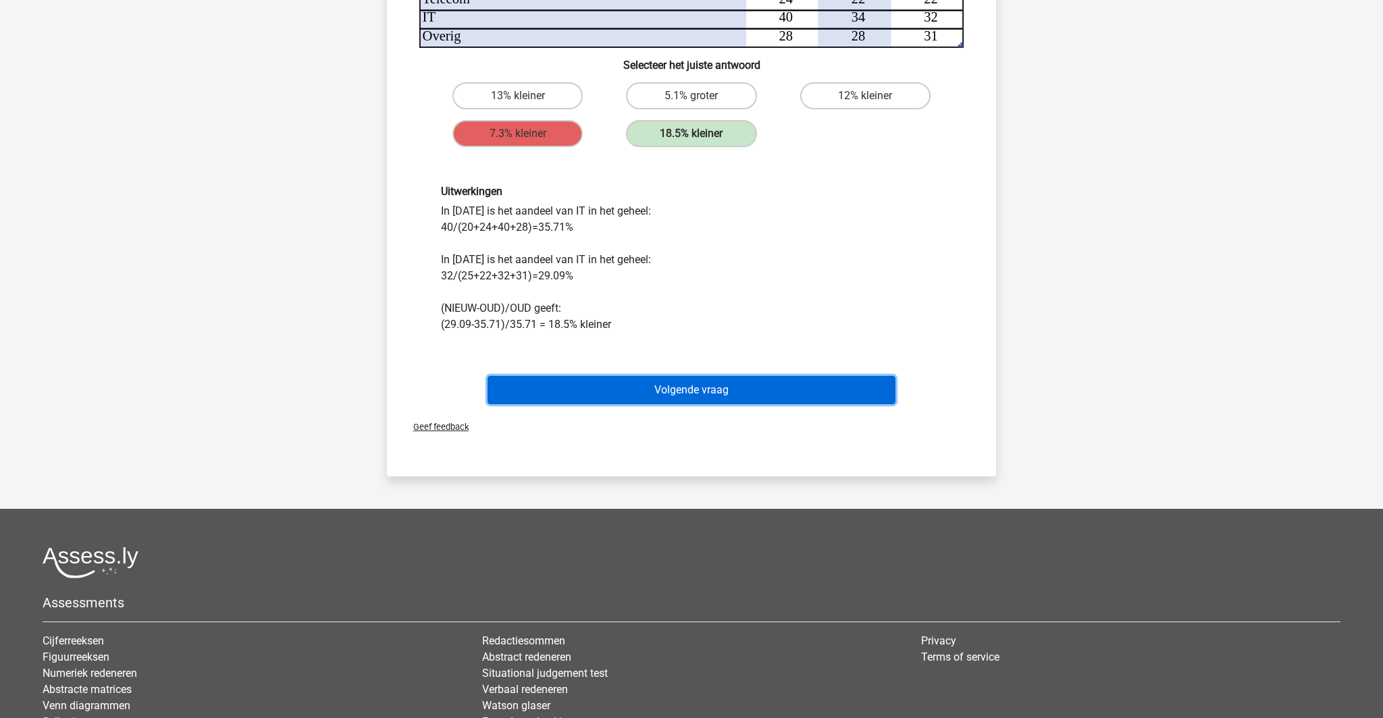
click at [680, 404] on button "Volgende vraag" at bounding box center [691, 390] width 408 height 28
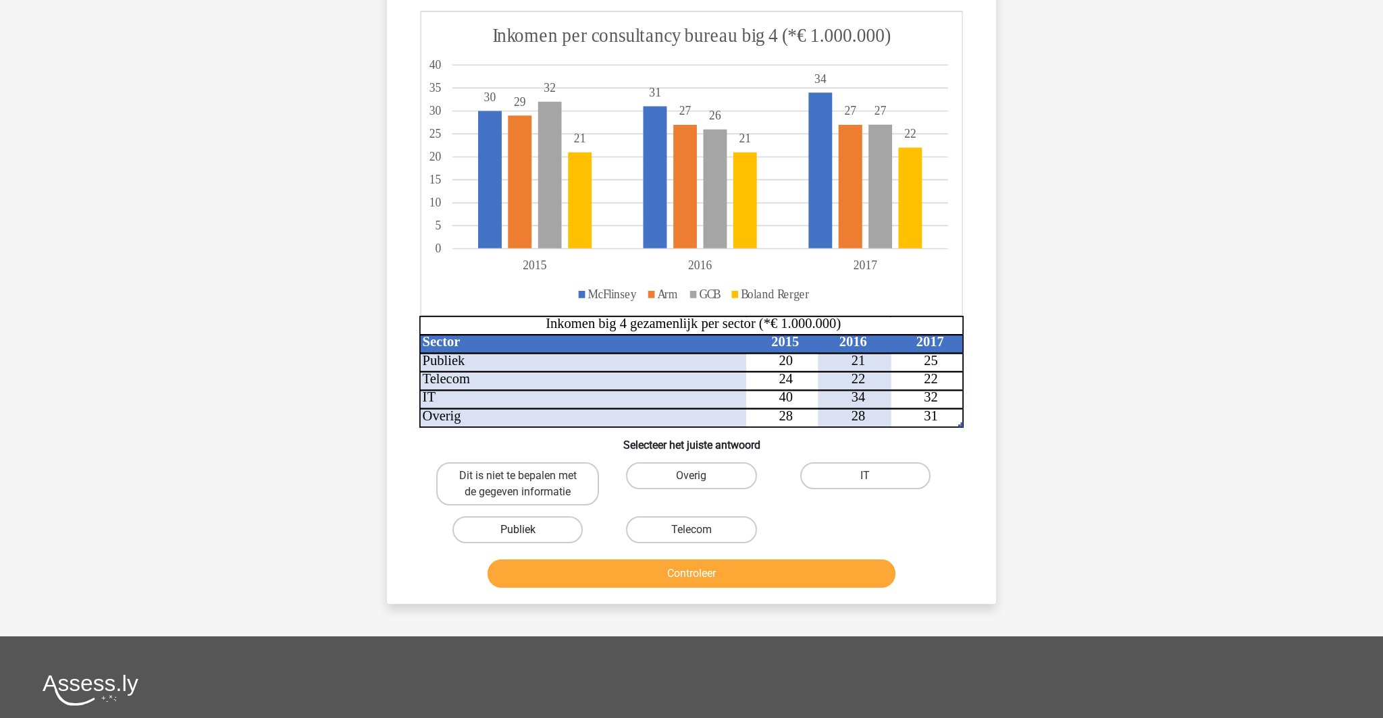
scroll to position [132, 0]
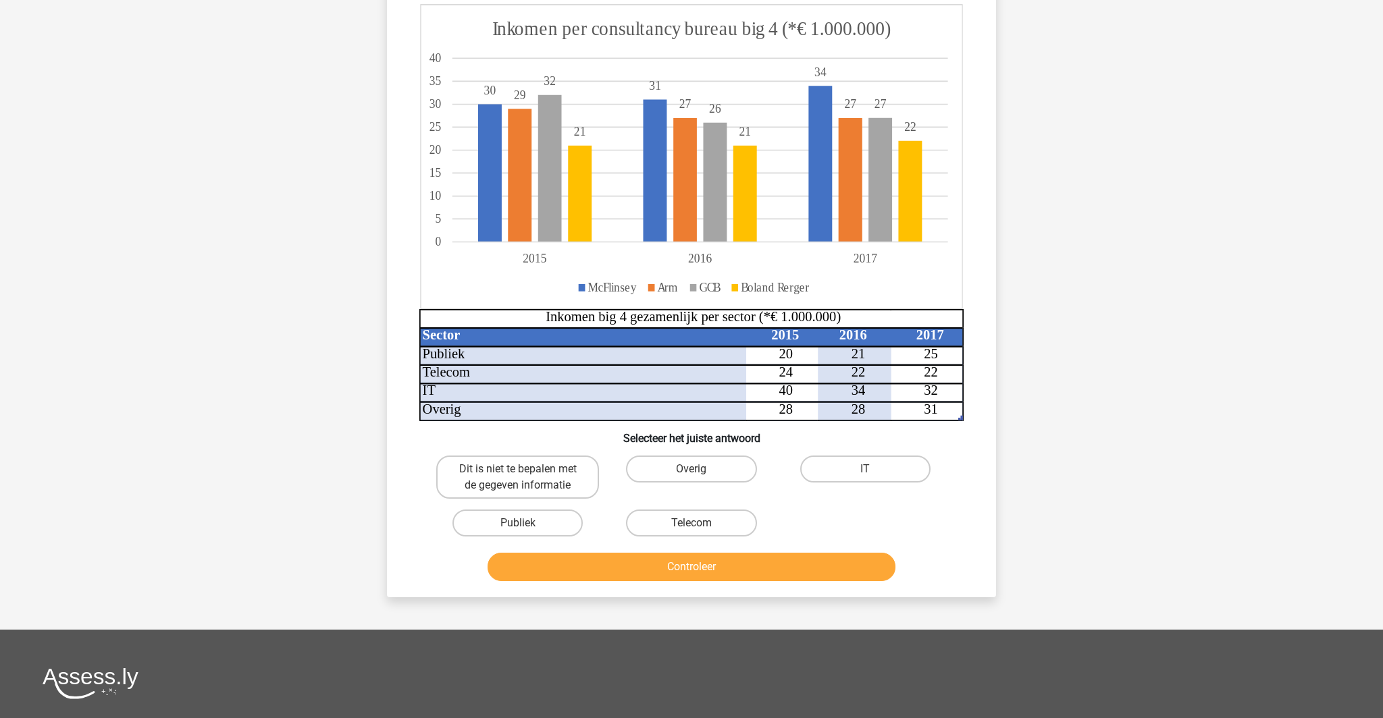
click at [527, 532] on input "Publiek" at bounding box center [522, 527] width 9 height 9
radio input "true"
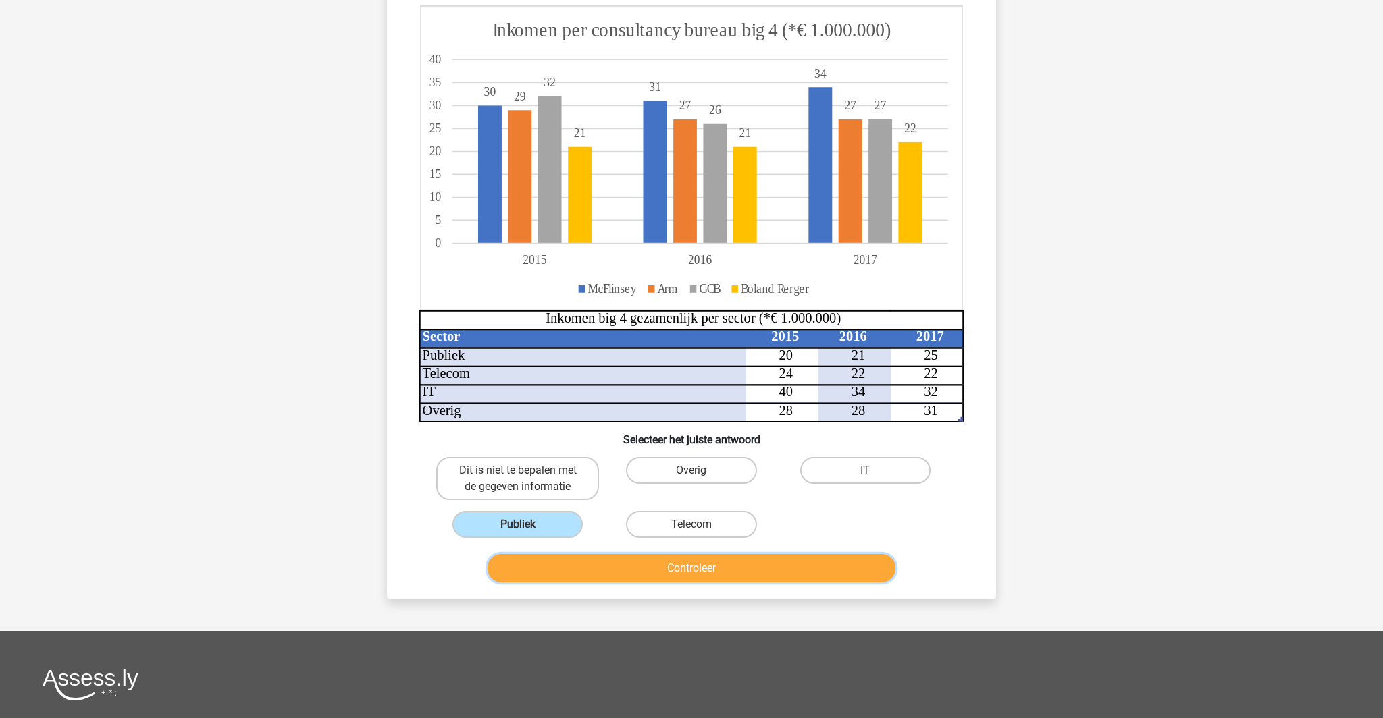
click at [688, 583] on button "Controleer" at bounding box center [691, 568] width 408 height 28
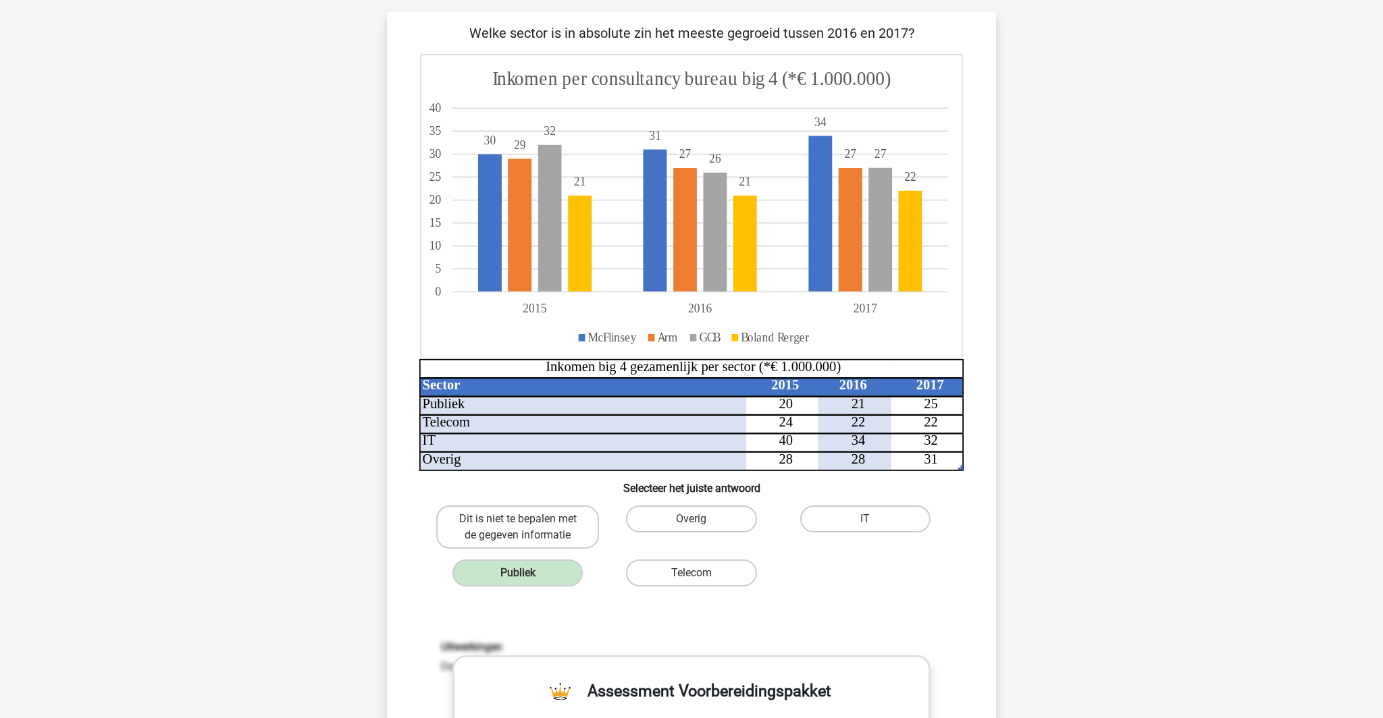
scroll to position [77, 0]
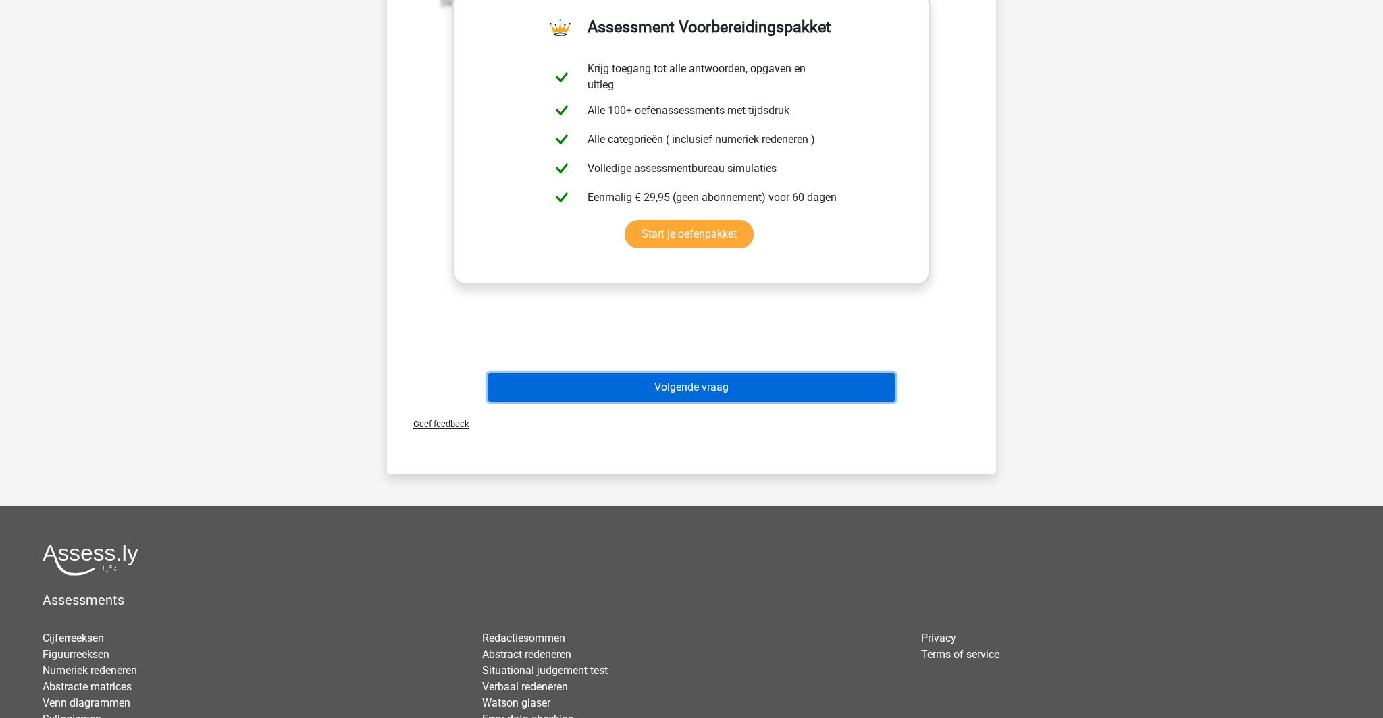
click at [689, 402] on button "Volgende vraag" at bounding box center [691, 387] width 408 height 28
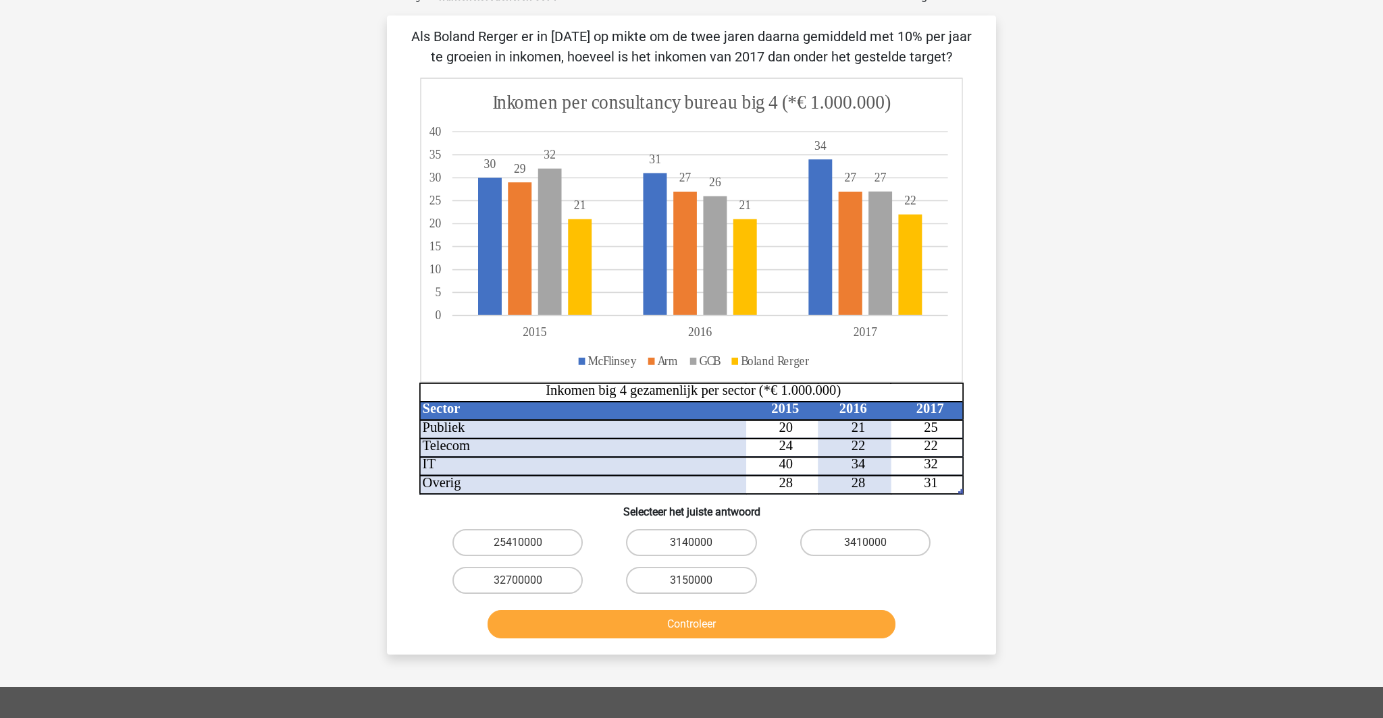
scroll to position [74, 0]
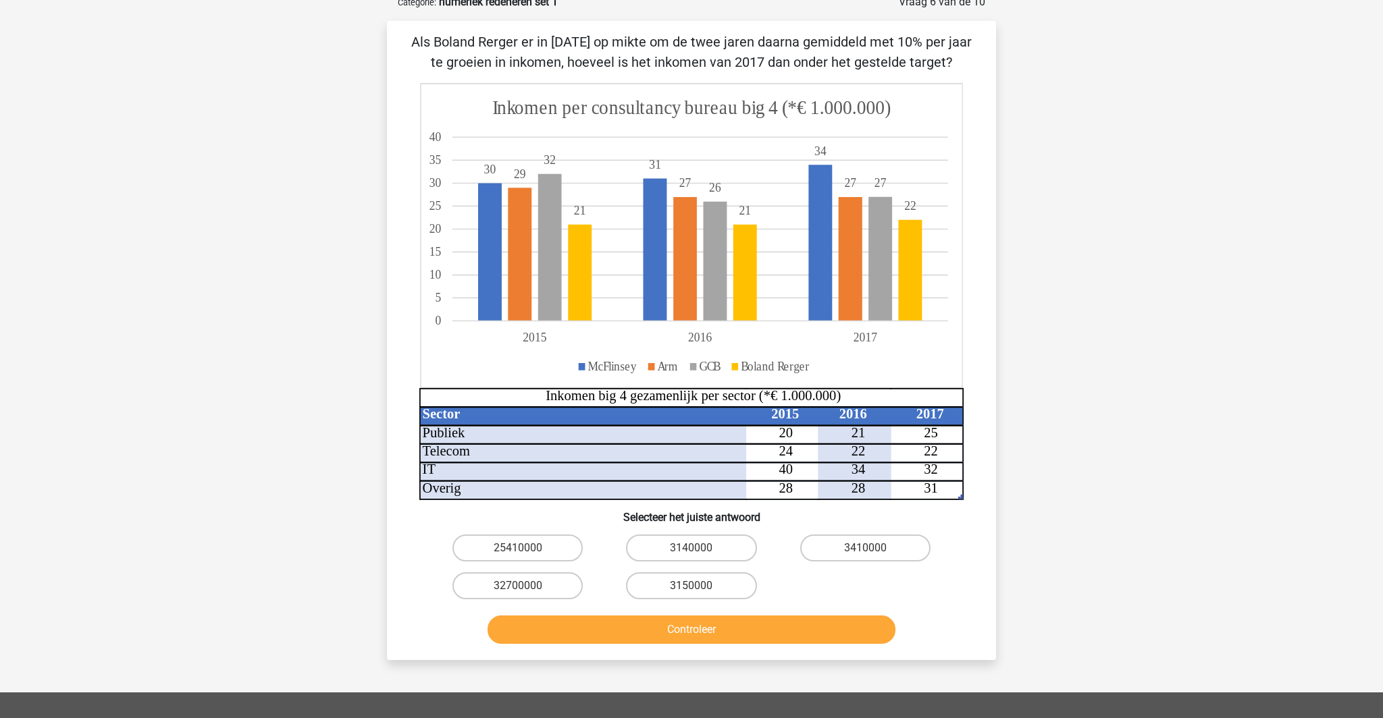
drag, startPoint x: 523, startPoint y: 593, endPoint x: 529, endPoint y: 594, distance: 6.9
click at [523, 562] on label "25410000" at bounding box center [517, 548] width 130 height 27
click at [523, 557] on input "25410000" at bounding box center [522, 552] width 9 height 9
radio input "true"
click at [691, 644] on button "Controleer" at bounding box center [691, 630] width 408 height 28
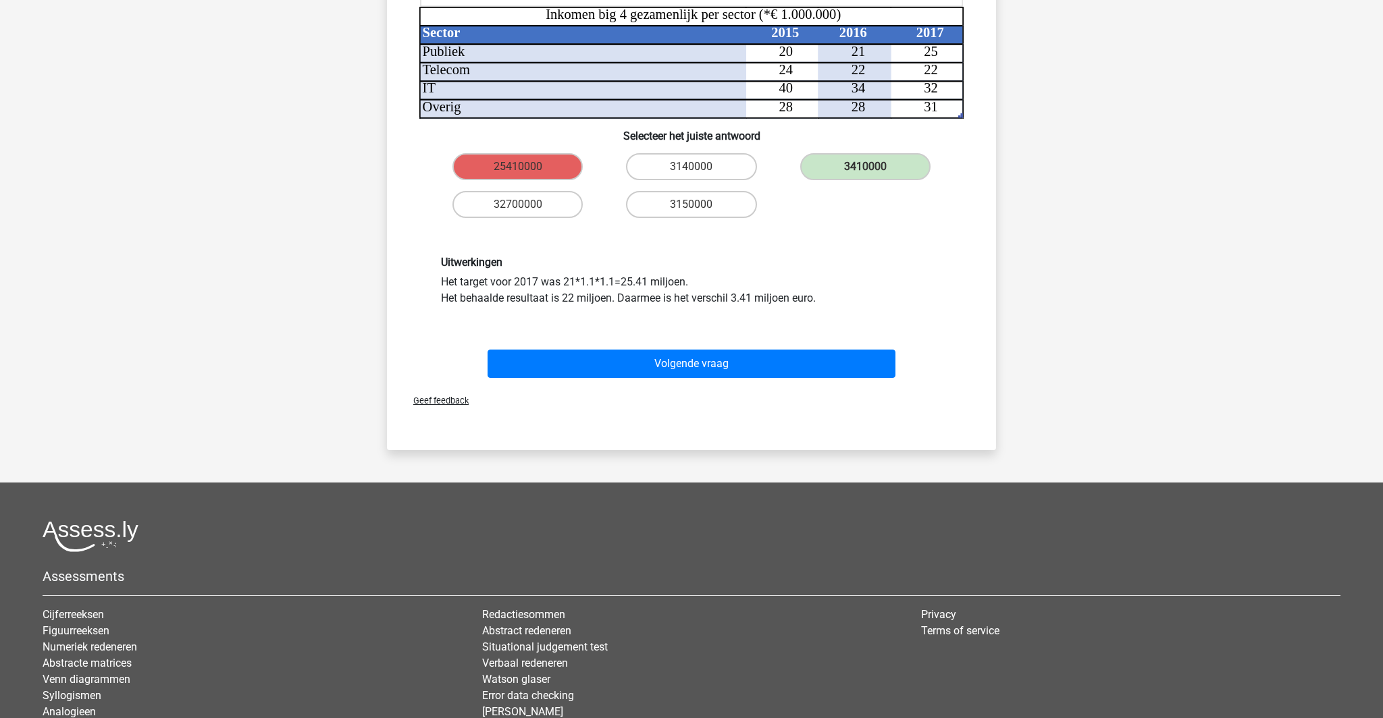
scroll to position [457, 0]
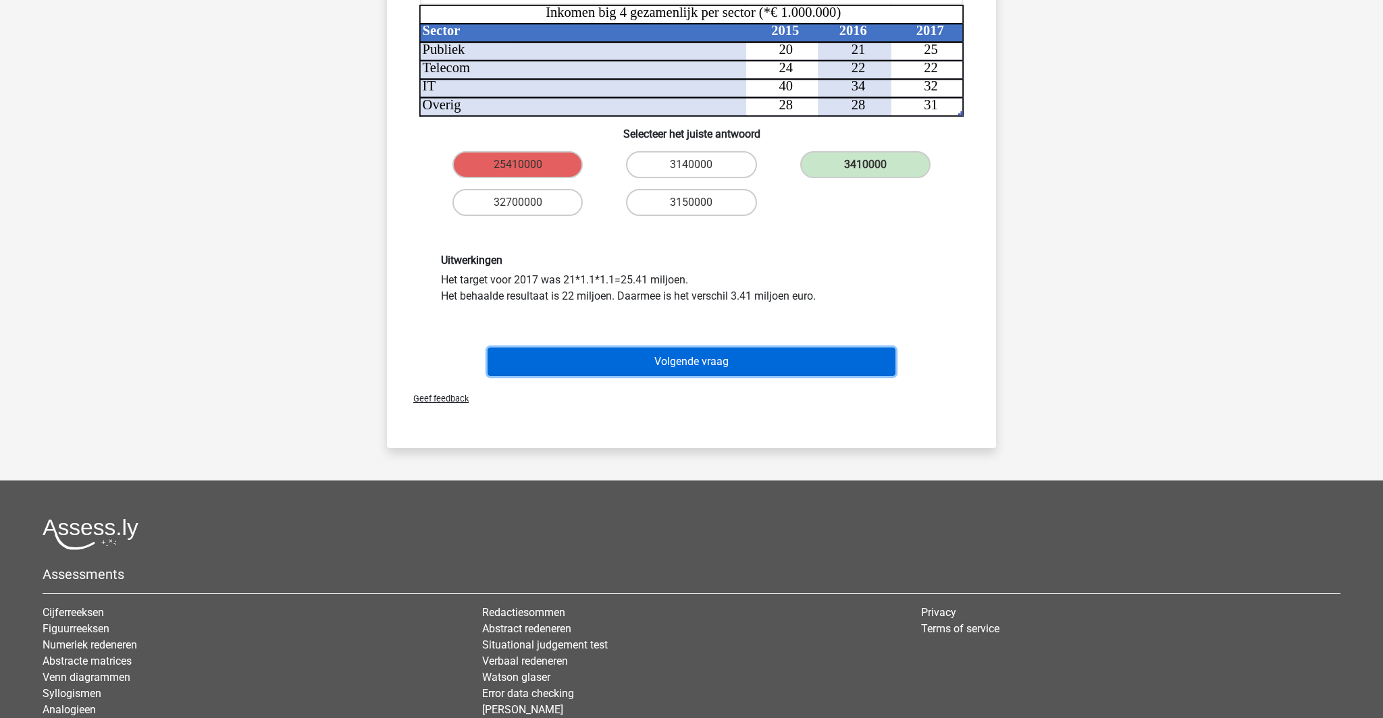
click at [673, 376] on button "Volgende vraag" at bounding box center [691, 362] width 408 height 28
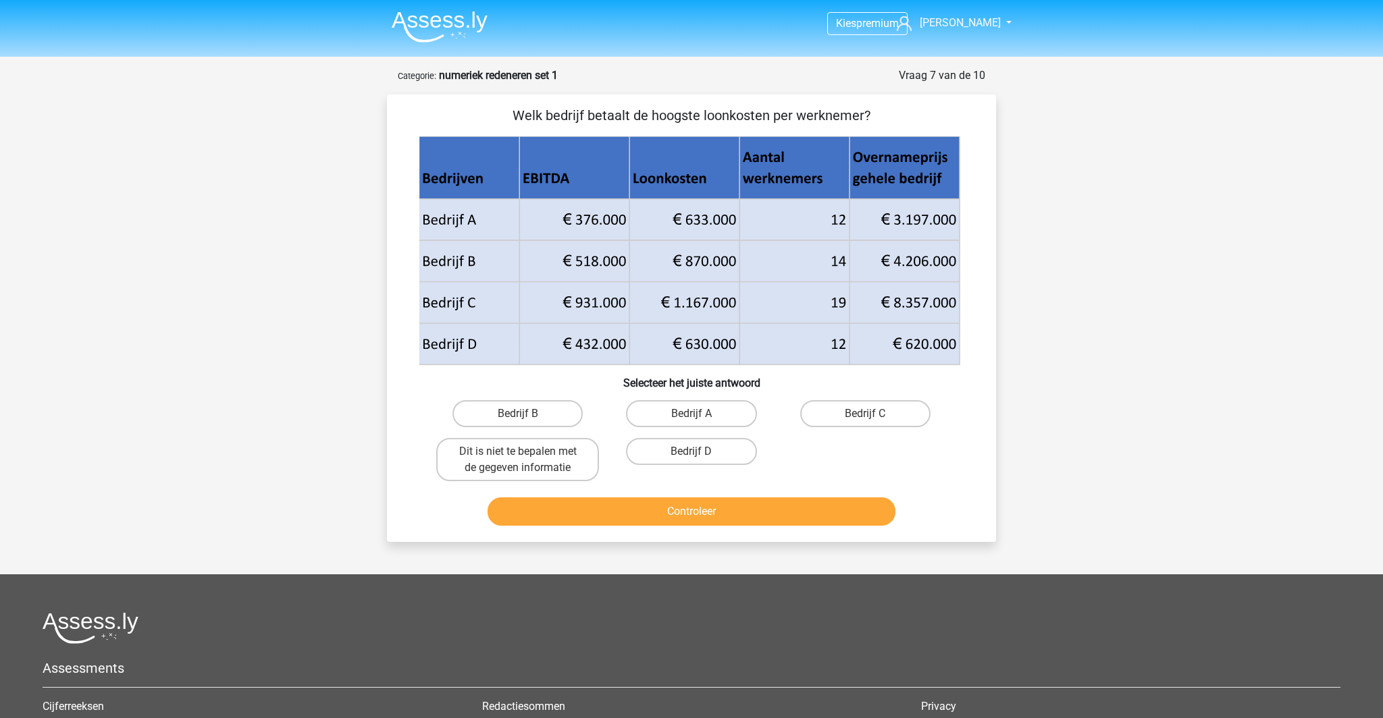
scroll to position [6, 0]
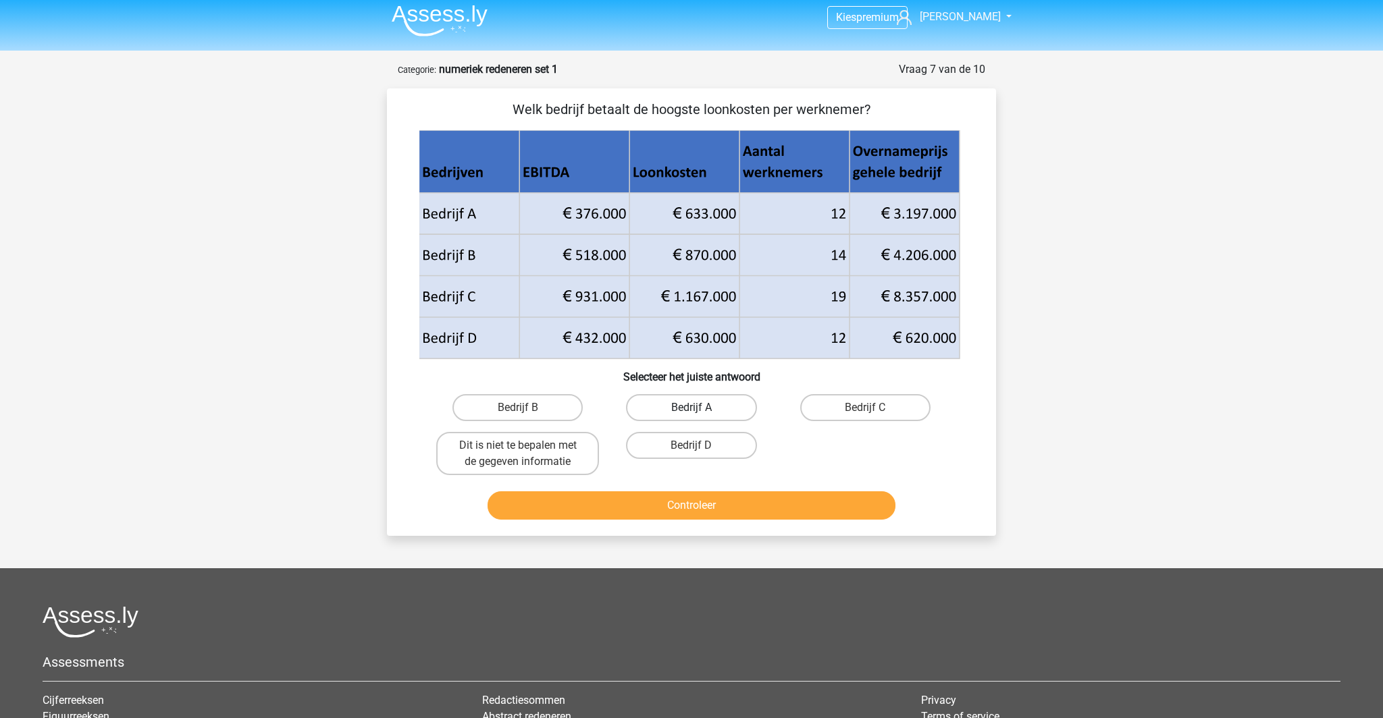
click at [685, 421] on label "Bedrijf A" at bounding box center [691, 407] width 130 height 27
click at [691, 417] on input "Bedrijf A" at bounding box center [695, 412] width 9 height 9
radio input "true"
click at [691, 520] on button "Controleer" at bounding box center [691, 505] width 408 height 28
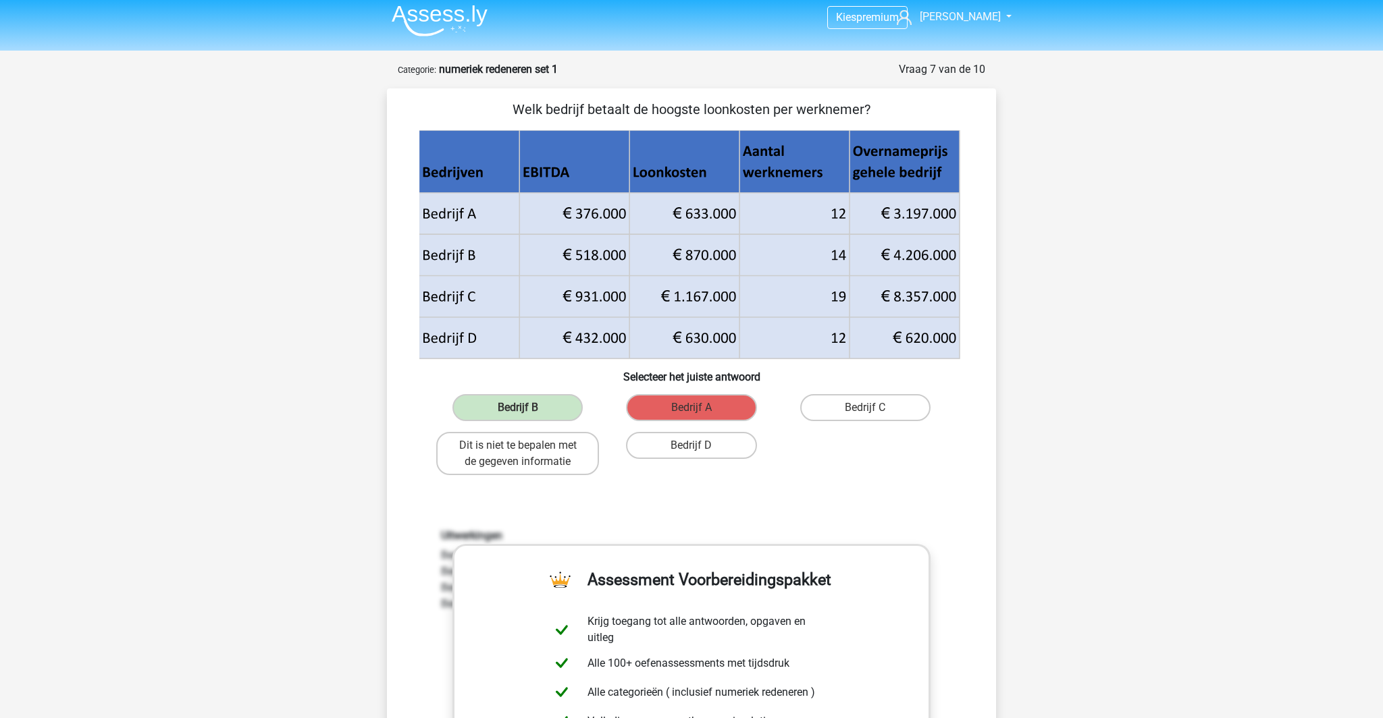
scroll to position [0, 0]
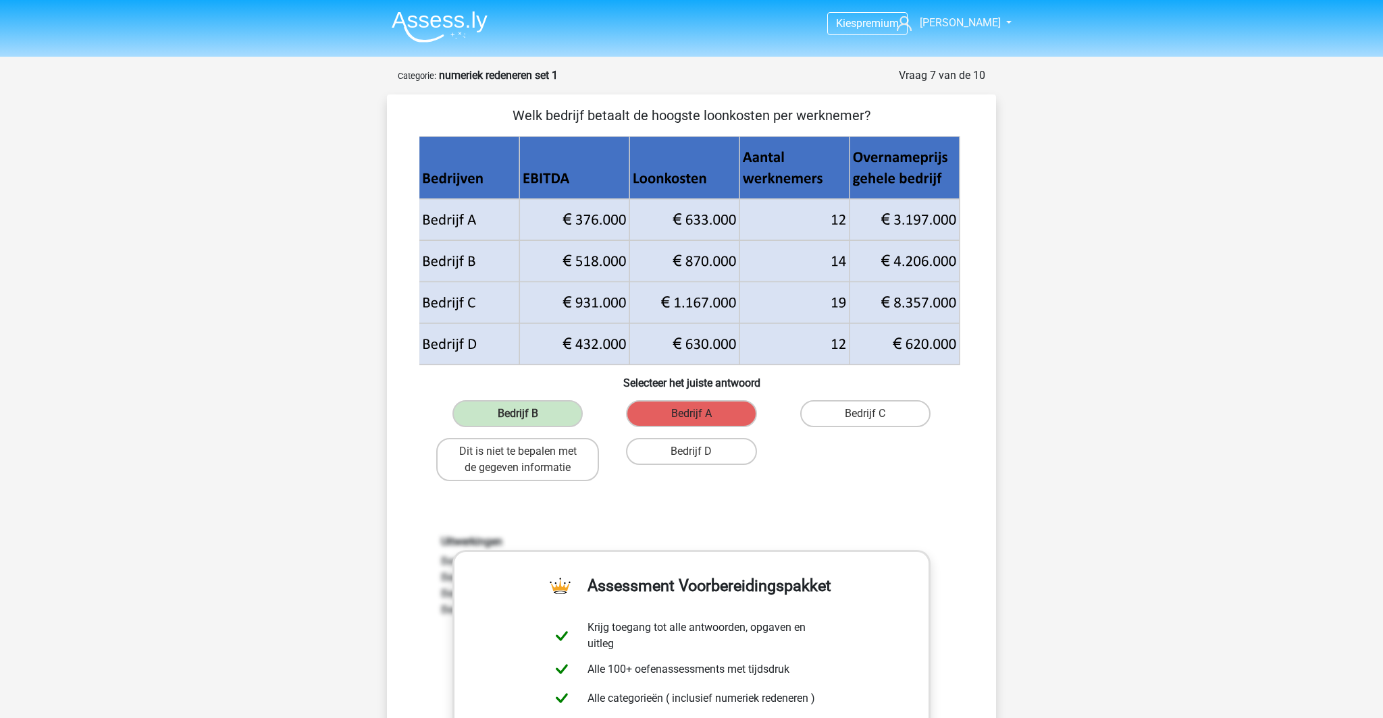
click at [683, 427] on label "Bedrijf A" at bounding box center [691, 413] width 130 height 27
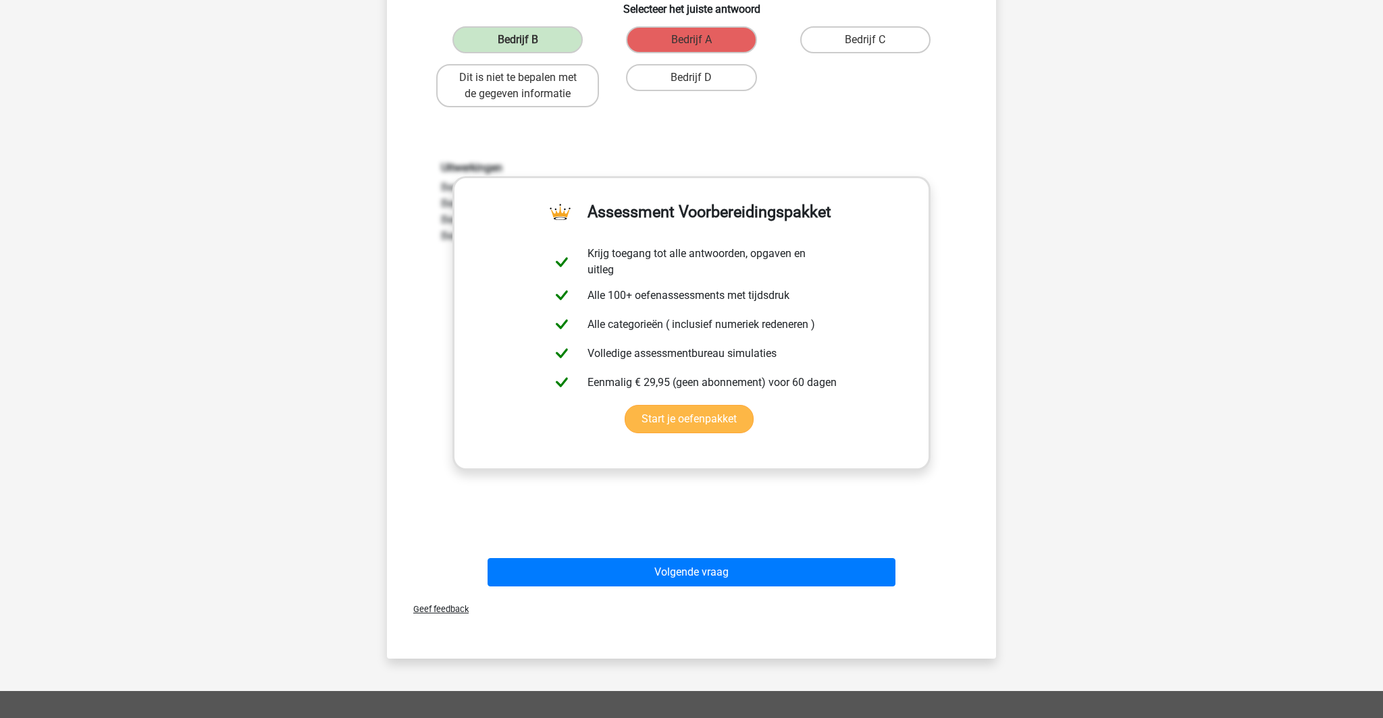
scroll to position [378, 0]
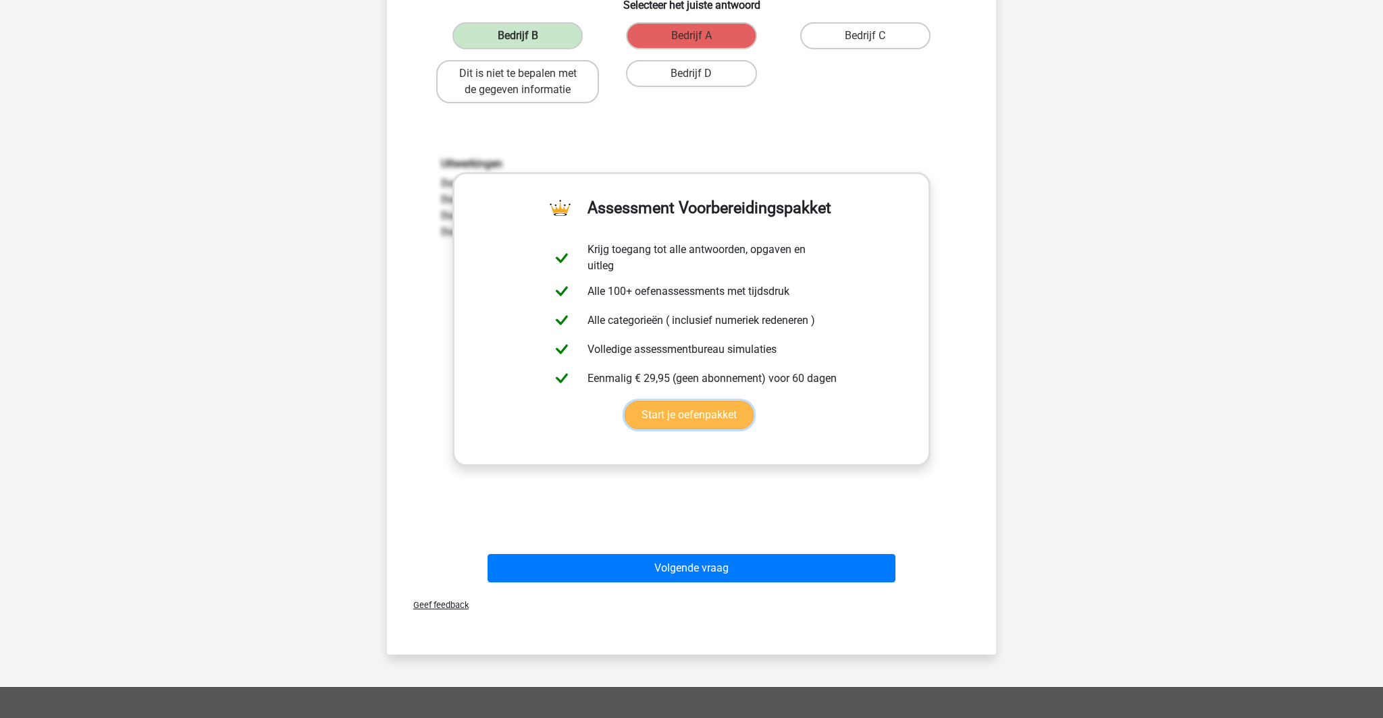
click at [698, 429] on link "Start je oefenpakket" at bounding box center [688, 415] width 129 height 28
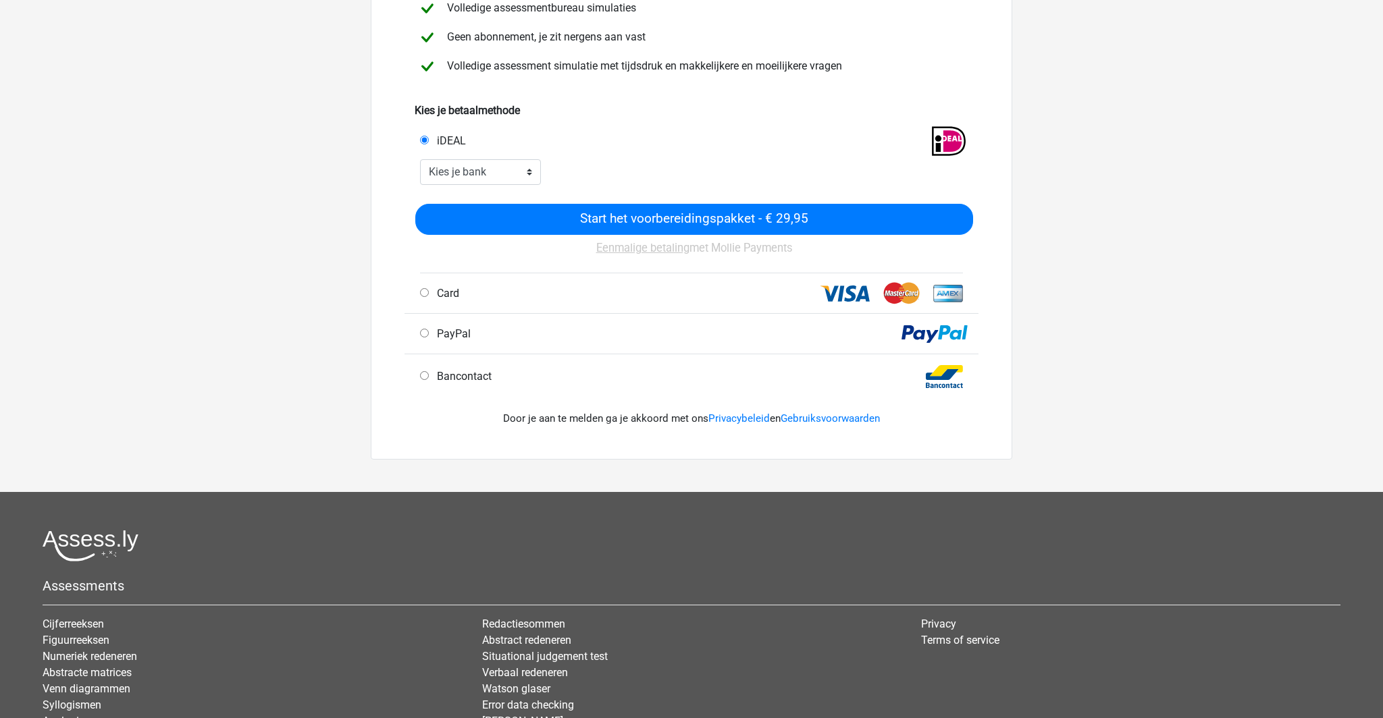
scroll to position [261, 0]
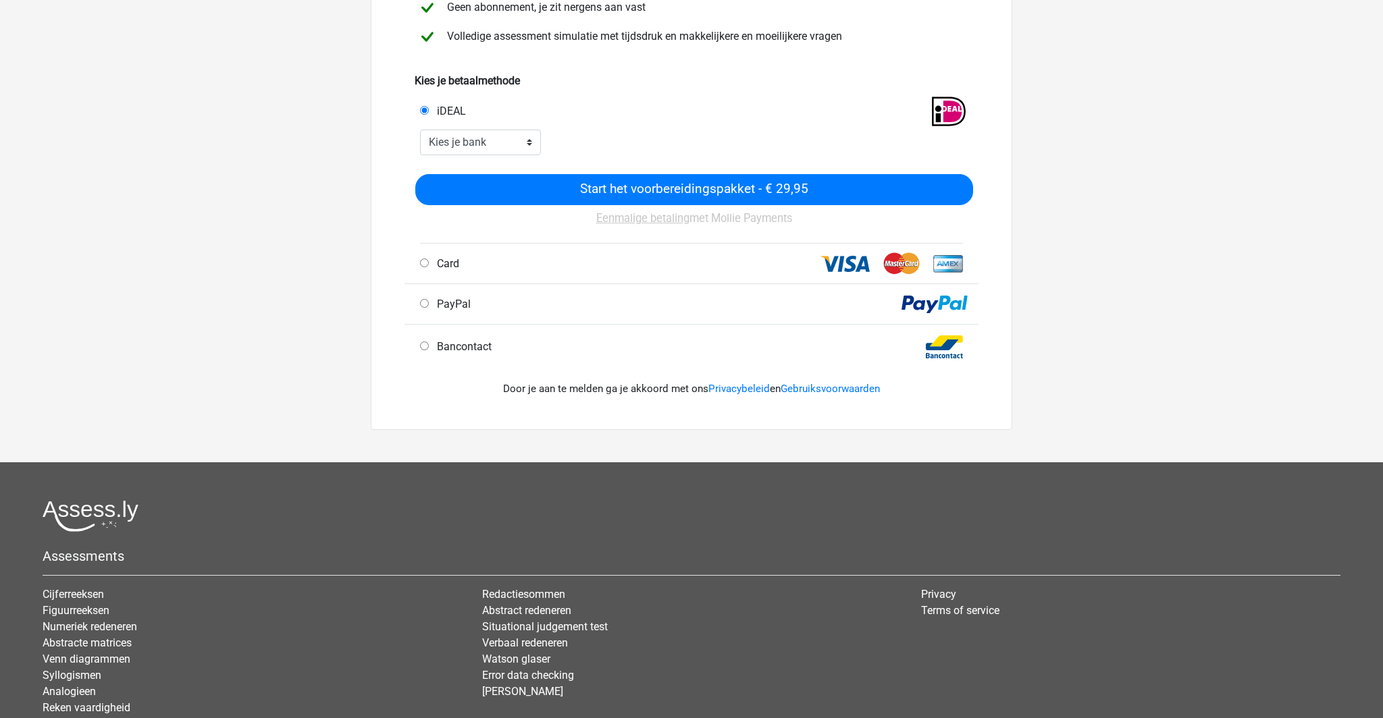
click at [429, 308] on input "PayPal" at bounding box center [424, 303] width 9 height 9
radio input "true"
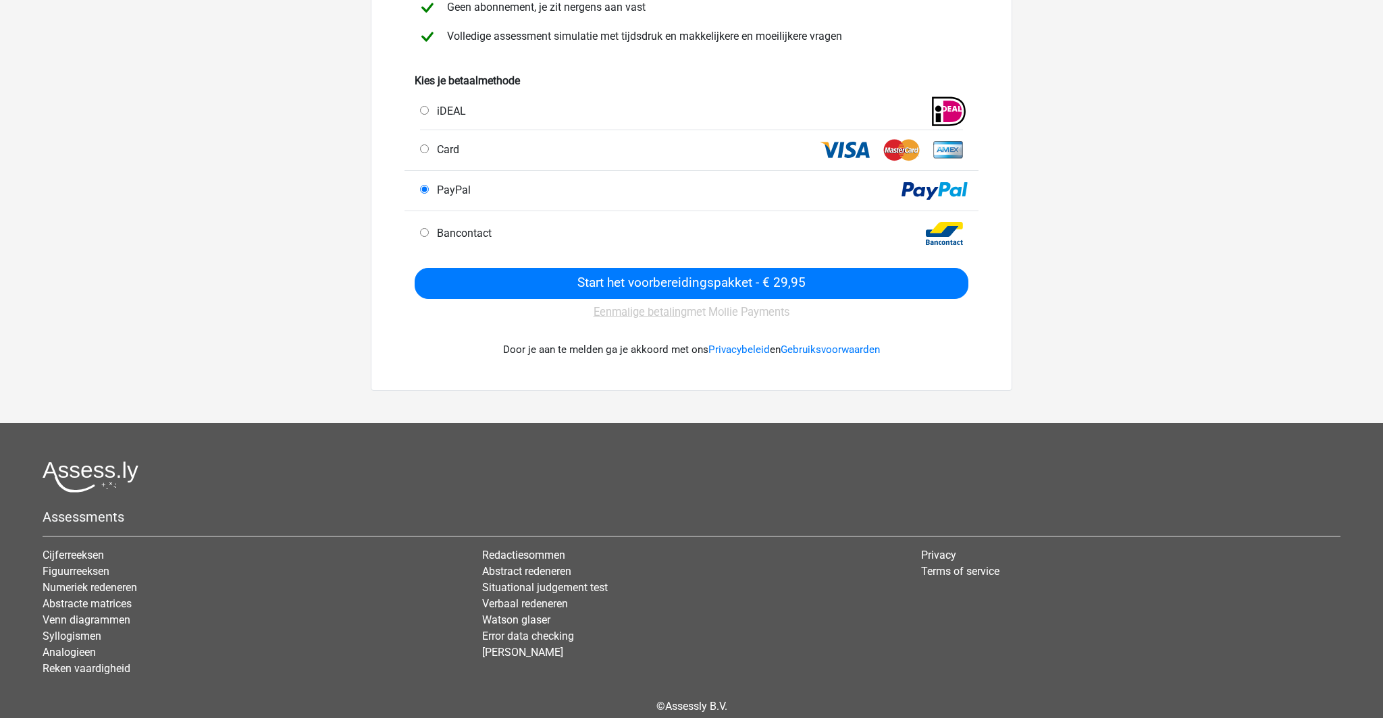
click at [429, 115] on input "iDEAL" at bounding box center [424, 110] width 9 height 9
radio input "true"
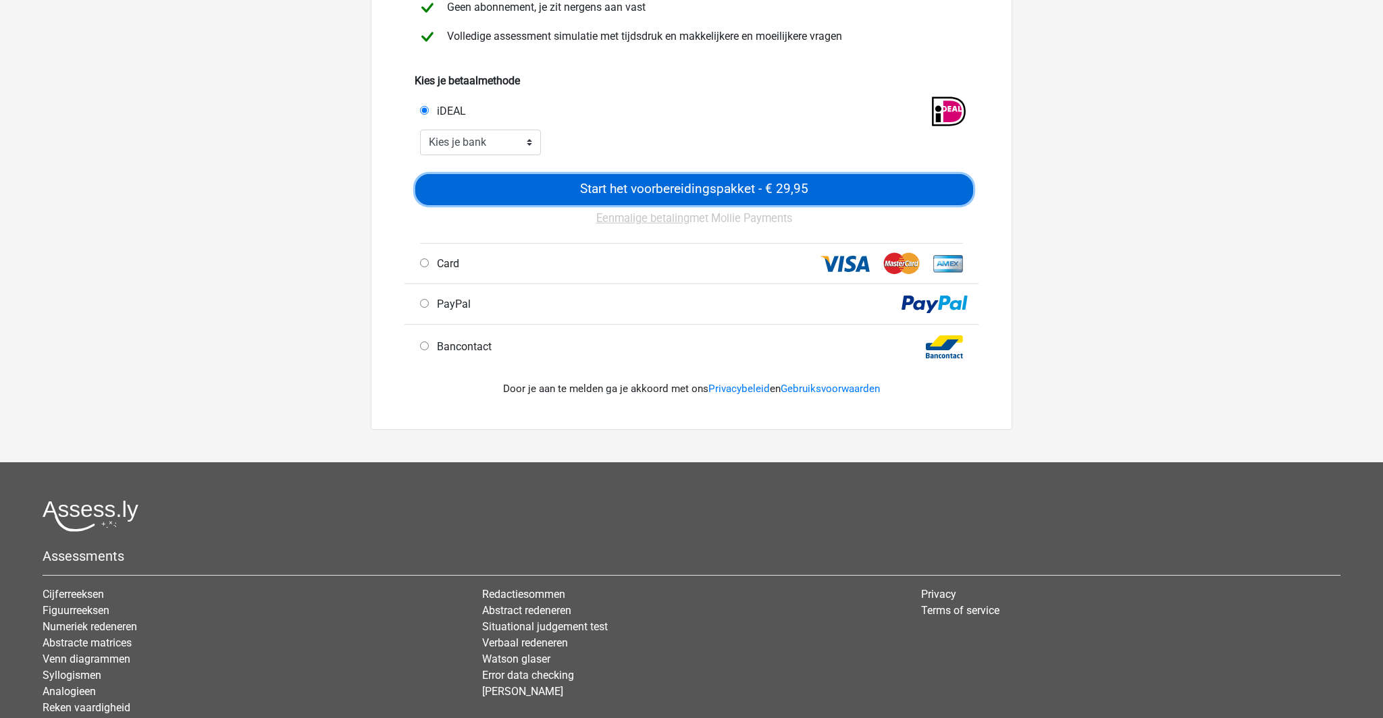
click at [645, 205] on input "Start het voorbereidingspakket - € 29,95" at bounding box center [694, 189] width 558 height 31
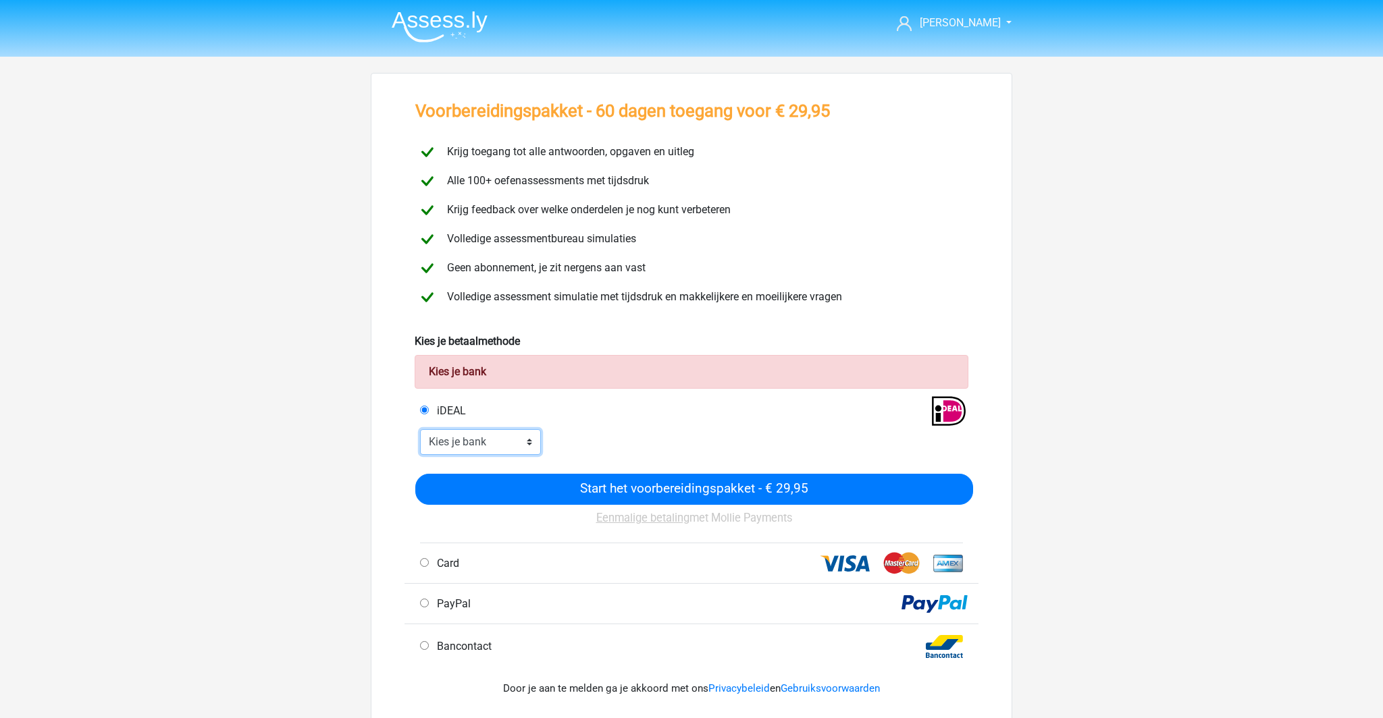
click at [532, 455] on select "Kies je bank ABN AMRO ING Rabobank ASN Bank bunq Knab N26 NN Regiobank Revolut …" at bounding box center [480, 442] width 121 height 26
select select "ideal_[SWIFT_CODE]"
click at [432, 455] on select "Kies je bank ABN AMRO ING Rabobank ASN Bank bunq Knab N26 NN Regiobank Revolut …" at bounding box center [480, 442] width 121 height 26
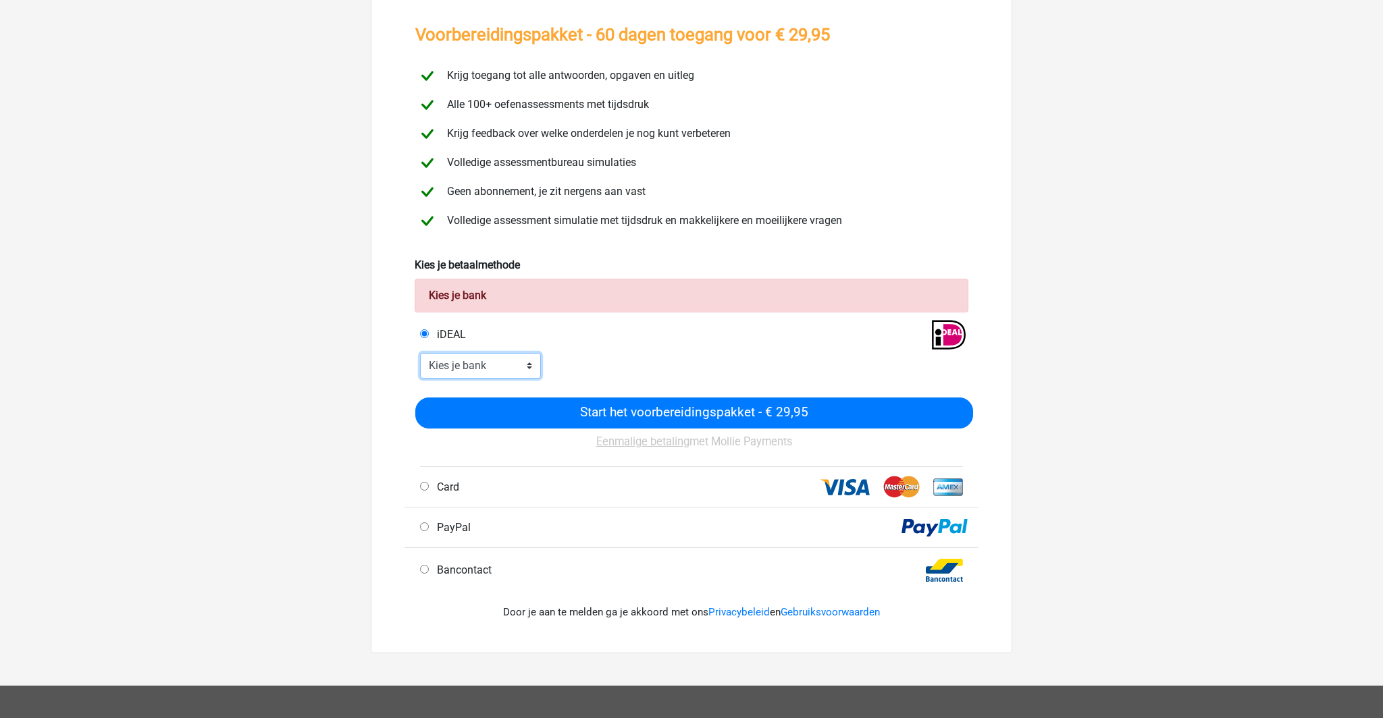
scroll to position [79, 0]
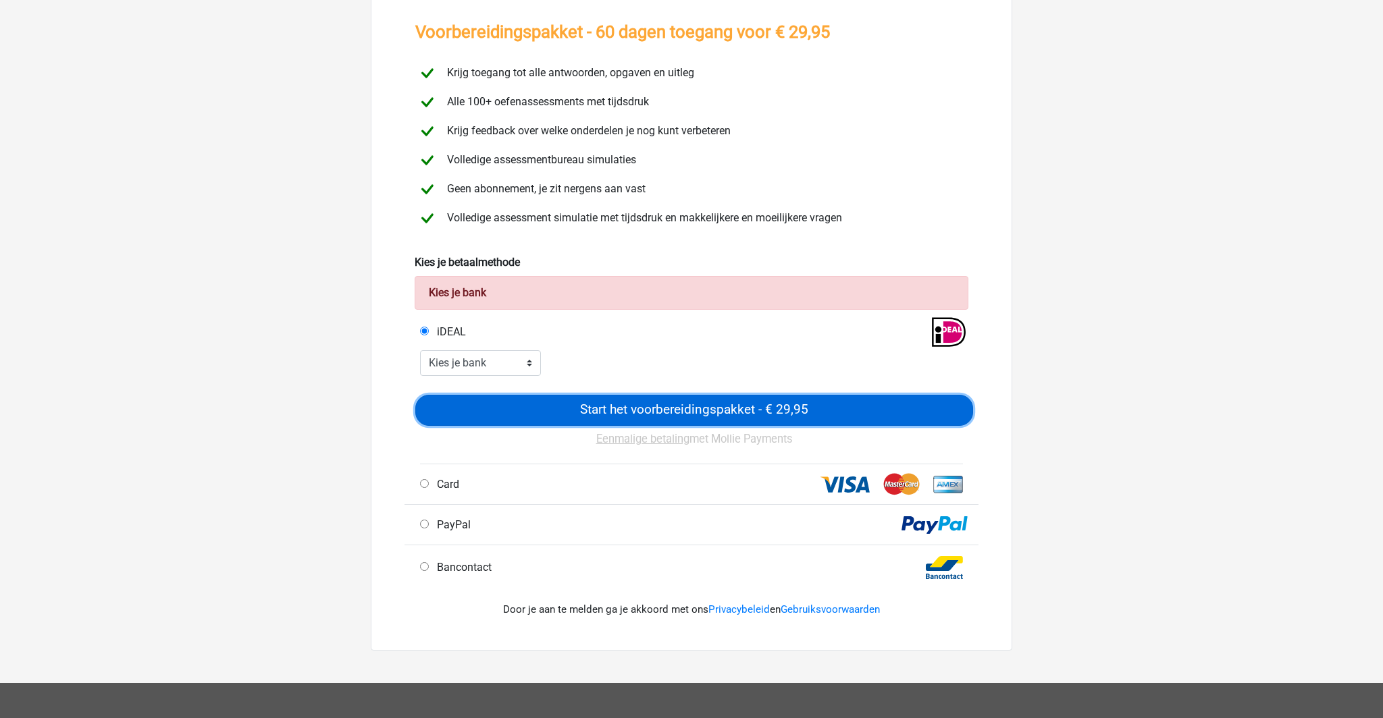
click at [710, 426] on input "Start het voorbereidingspakket - € 29,95" at bounding box center [694, 410] width 558 height 31
